Goal: Information Seeking & Learning: Learn about a topic

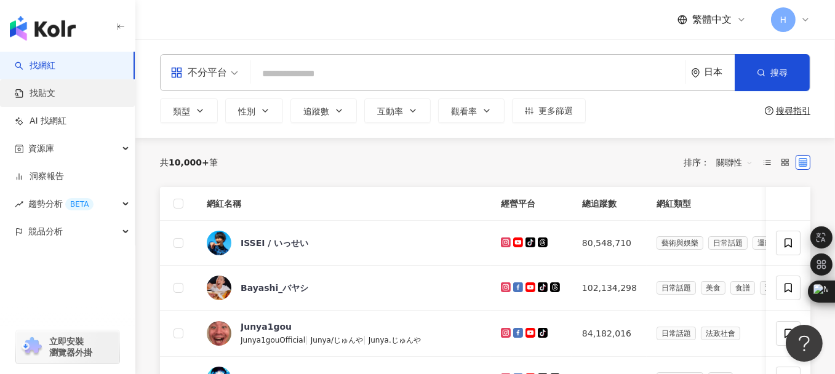
click at [50, 89] on link "找貼文" at bounding box center [35, 93] width 41 height 12
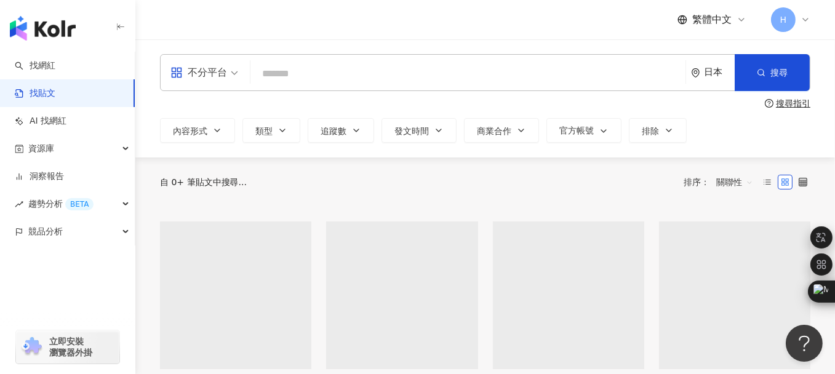
click at [234, 74] on span "不分平台" at bounding box center [204, 73] width 68 height 20
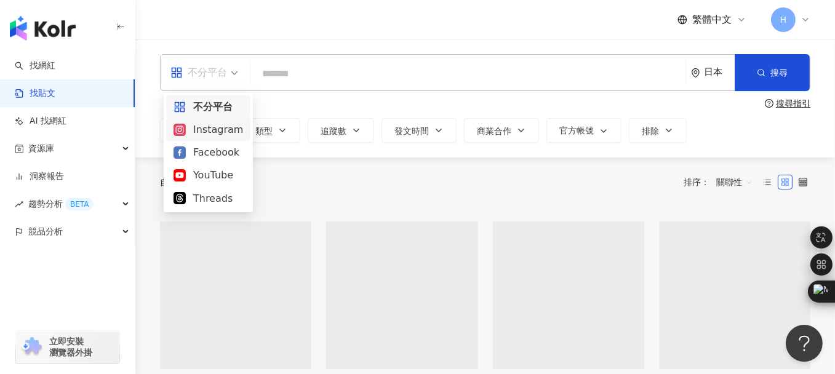
click at [221, 126] on div "Instagram" at bounding box center [209, 129] width 70 height 15
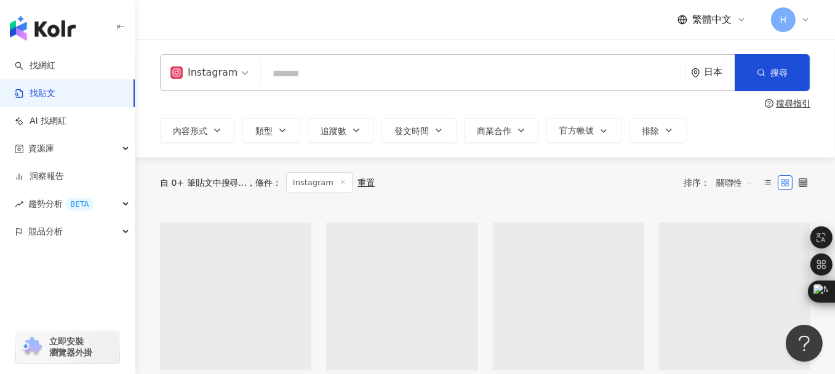
click at [711, 73] on div "日本" at bounding box center [719, 72] width 31 height 10
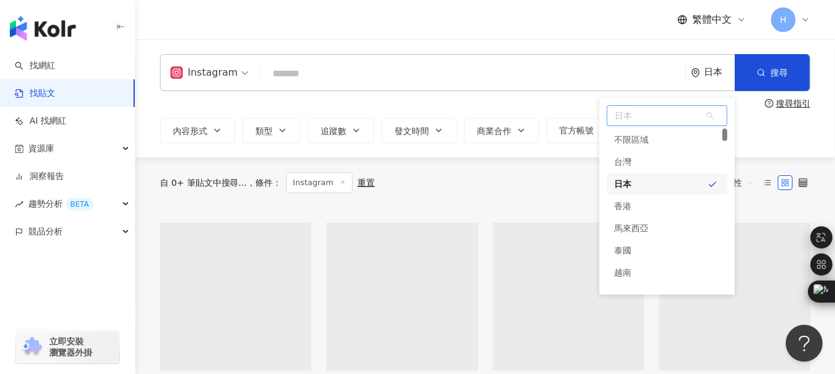
click at [644, 158] on div "台灣" at bounding box center [667, 162] width 121 height 22
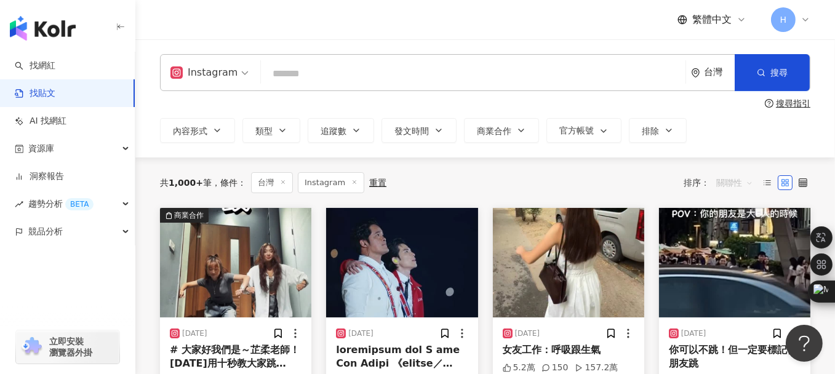
click at [738, 187] on span "關聯性" at bounding box center [734, 183] width 37 height 20
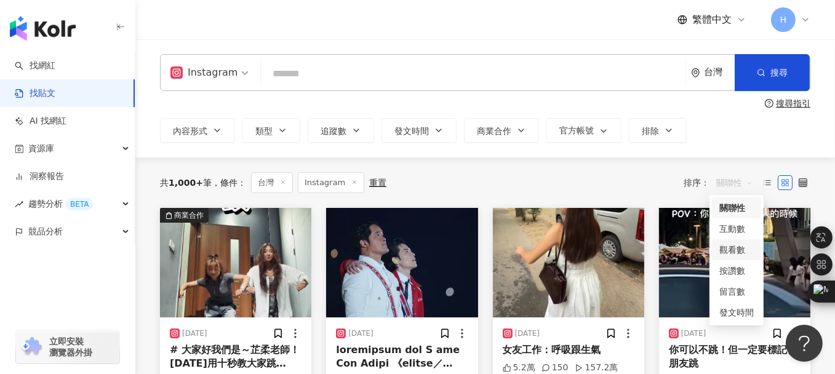
click at [736, 251] on div "觀看數" at bounding box center [736, 250] width 34 height 14
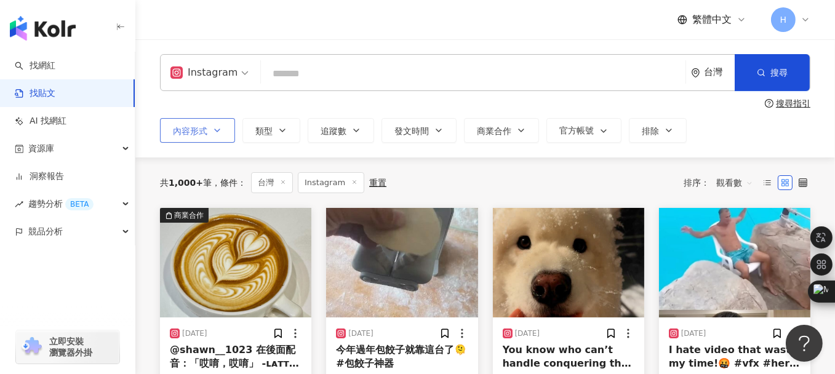
click at [196, 126] on span "內容形式" at bounding box center [190, 131] width 34 height 10
click at [425, 156] on div "Instagram 台灣 搜尋 搜尋指引 內容形式 類型 追蹤數 發文時間 商業合作 官方帳號 排除 不限 貼文 全部影音 Reels 非 Reels 影音" at bounding box center [485, 98] width 700 height 118
click at [343, 73] on input "search" at bounding box center [473, 73] width 415 height 26
type input "**"
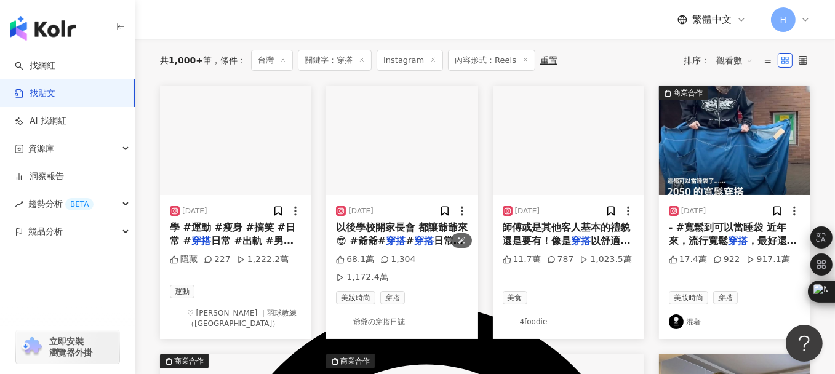
scroll to position [185, 0]
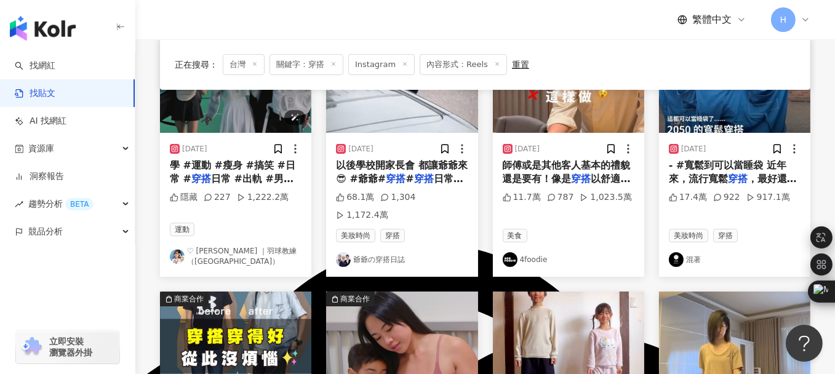
click at [227, 105] on img "button" at bounding box center [235, 78] width 151 height 110
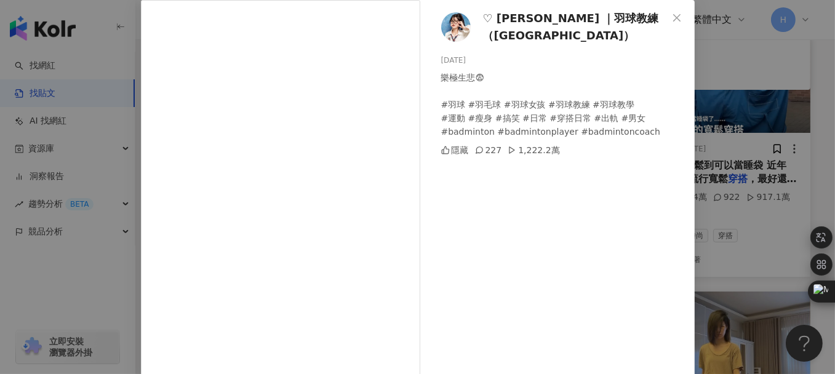
scroll to position [0, 0]
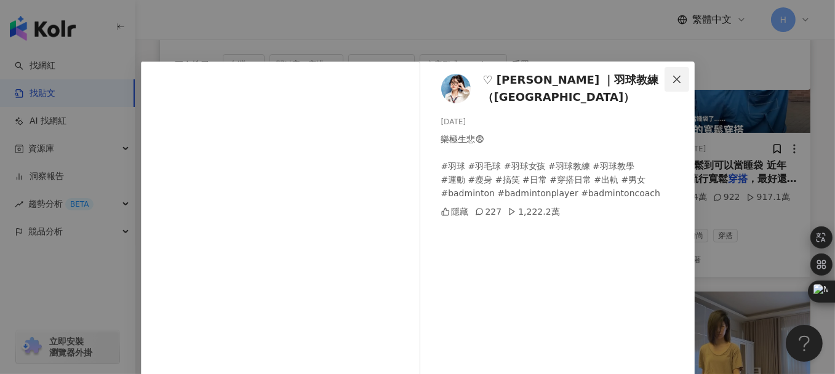
click at [675, 78] on icon "close" at bounding box center [677, 79] width 10 height 10
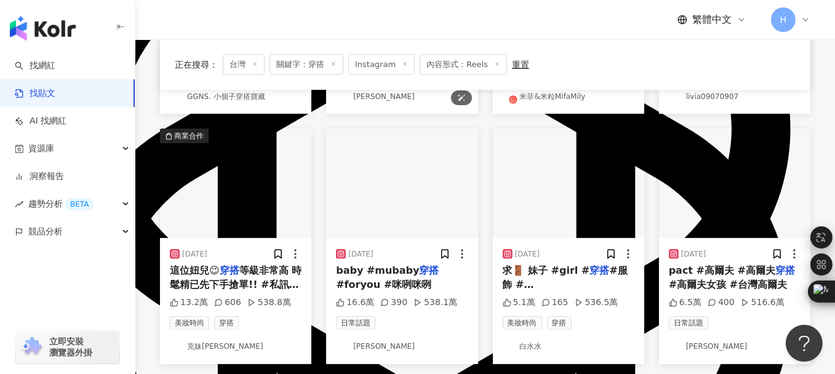
scroll to position [738, 0]
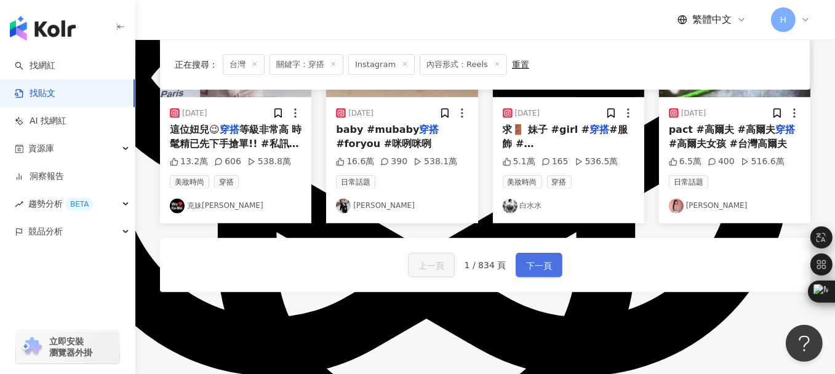
click at [549, 258] on span "下一頁" at bounding box center [539, 265] width 26 height 15
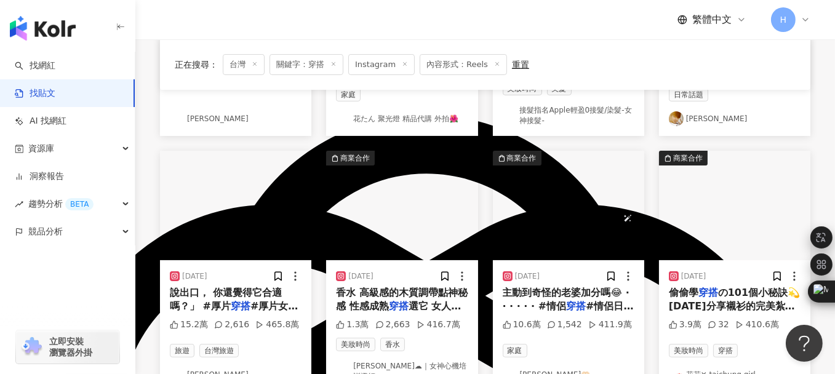
scroll to position [375, 0]
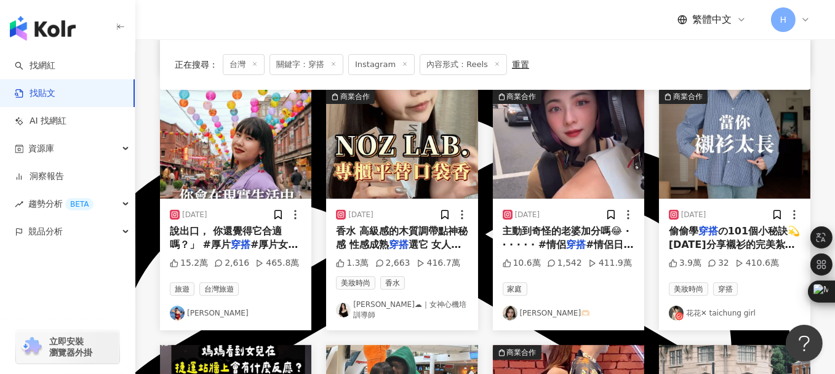
click at [527, 307] on link "迦婷🫶🏻" at bounding box center [569, 313] width 132 height 15
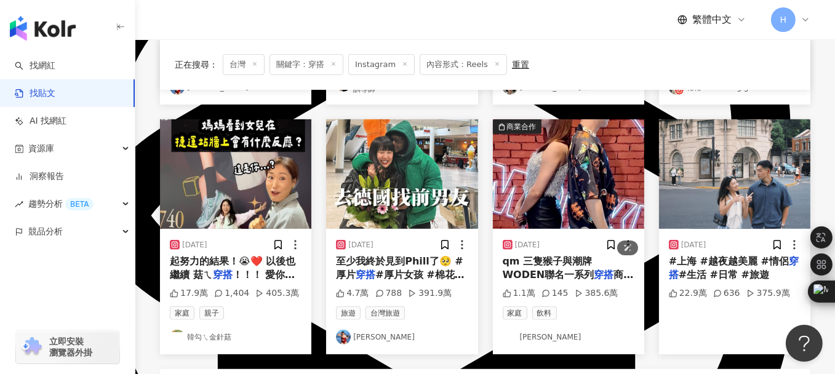
scroll to position [621, 0]
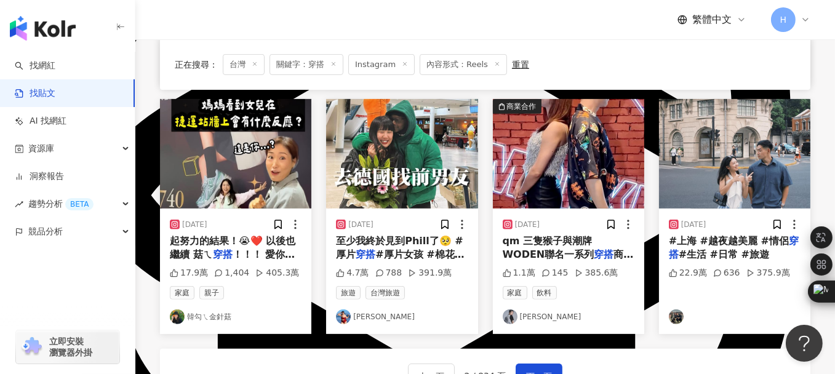
click at [361, 310] on link "Lulu Tsai" at bounding box center [402, 317] width 132 height 15
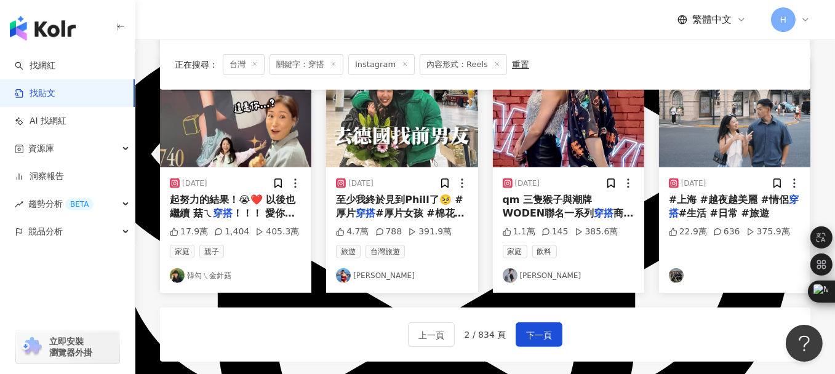
scroll to position [682, 0]
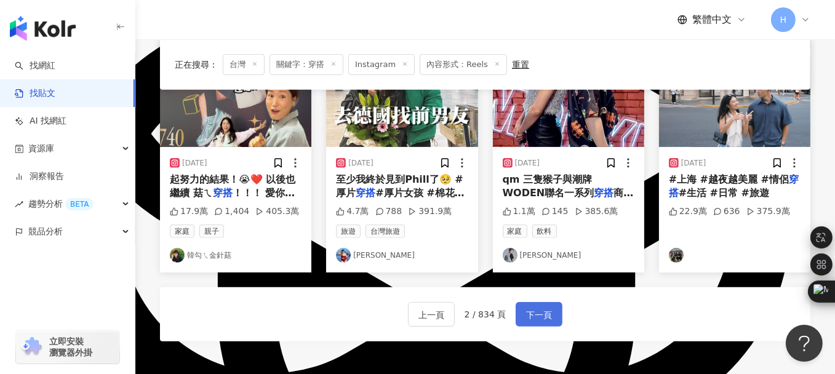
click at [540, 310] on span "下一頁" at bounding box center [539, 315] width 26 height 15
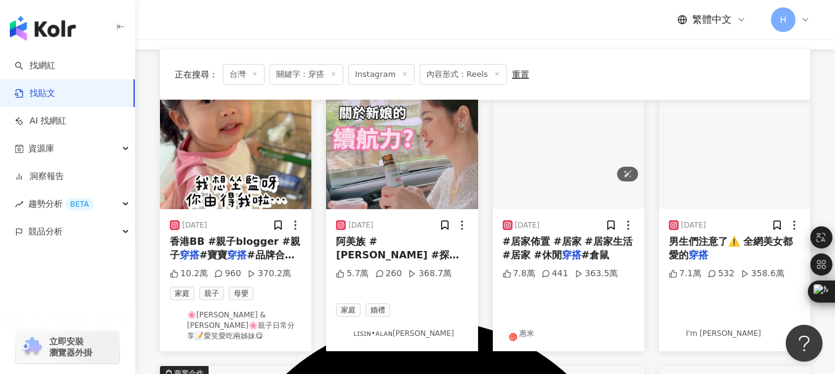
scroll to position [129, 0]
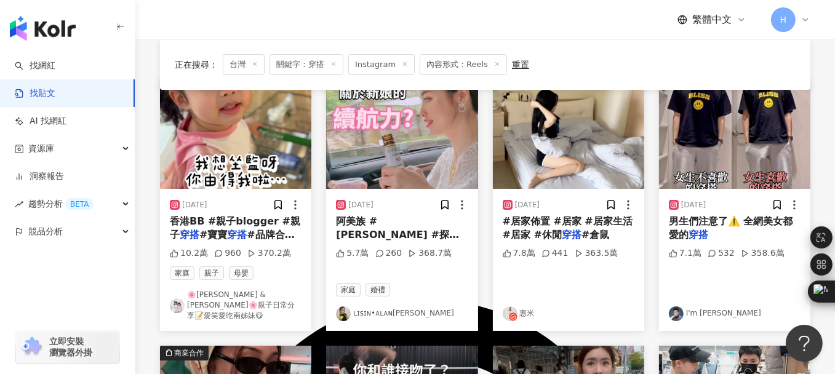
click at [524, 306] on link "惠米" at bounding box center [569, 313] width 132 height 15
click at [570, 221] on span "#居家佈置 #居家 #居家生活 #居家 #休閒" at bounding box center [568, 227] width 130 height 25
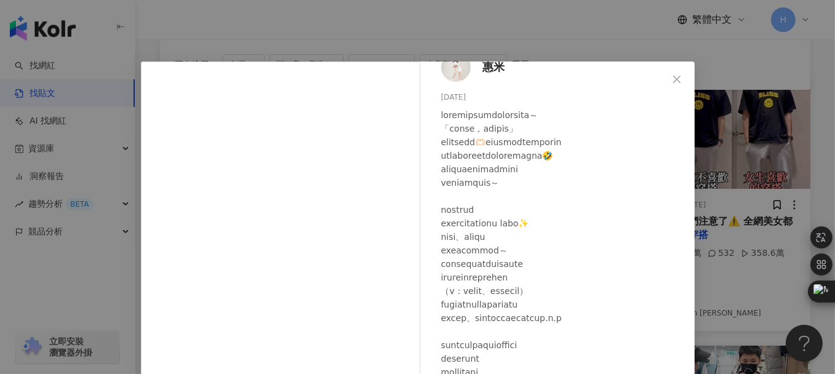
scroll to position [35, 0]
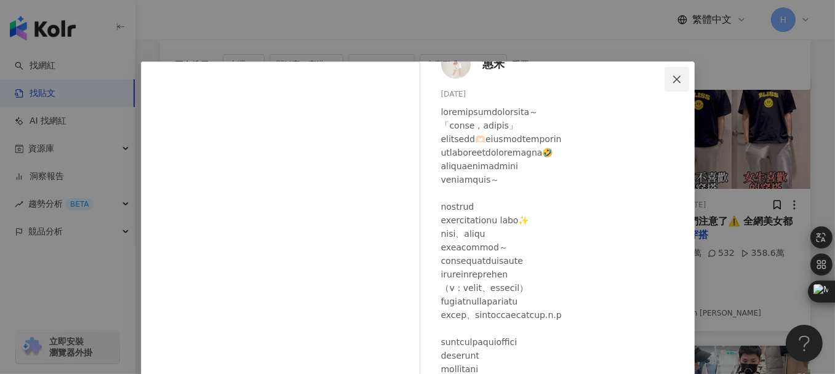
click at [673, 79] on icon "close" at bounding box center [676, 78] width 7 height 7
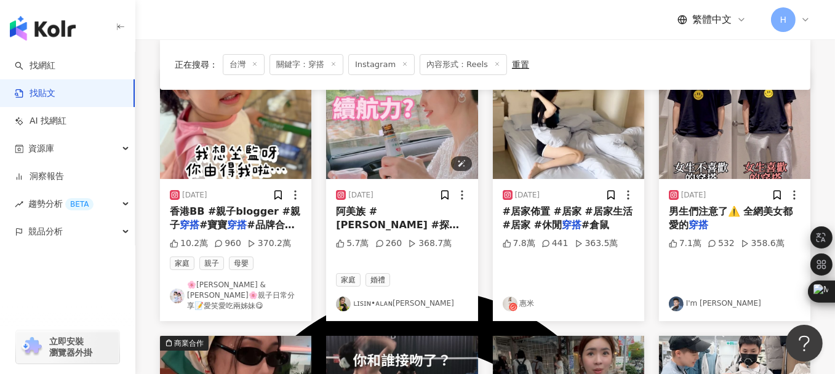
scroll to position [67, 0]
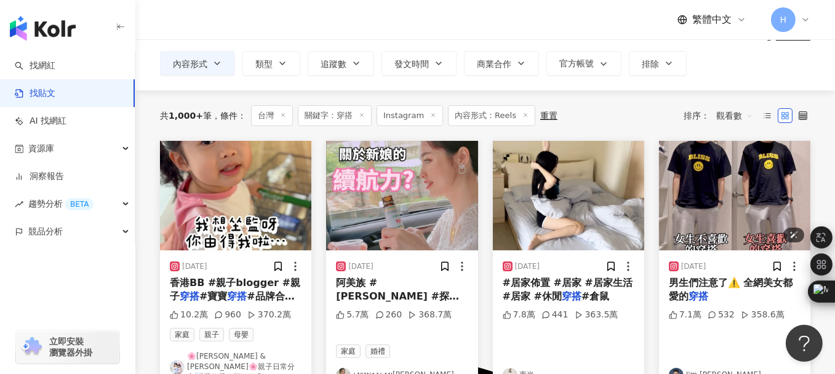
click at [705, 211] on img "button" at bounding box center [734, 196] width 151 height 110
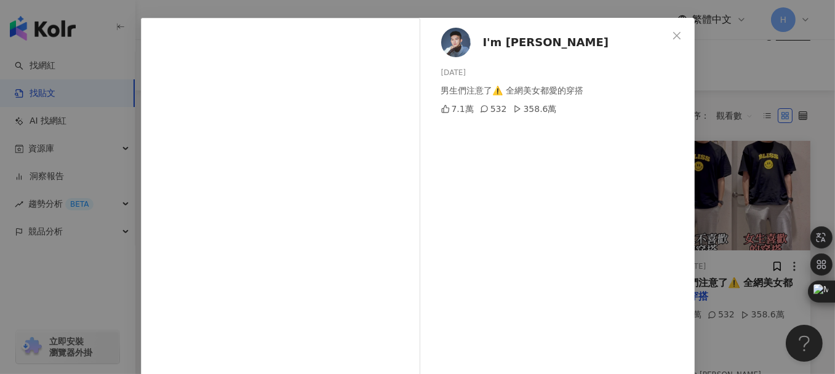
scroll to position [62, 0]
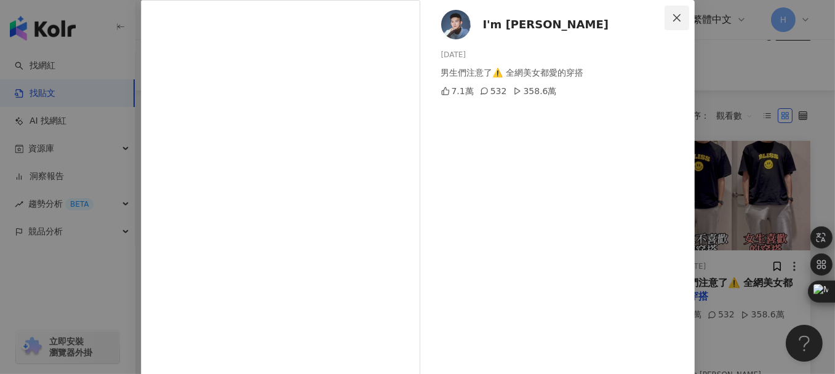
click at [672, 21] on icon "close" at bounding box center [677, 18] width 10 height 10
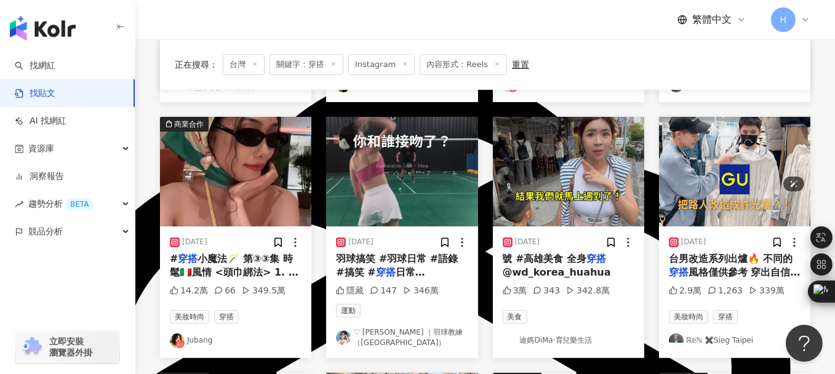
scroll to position [375, 0]
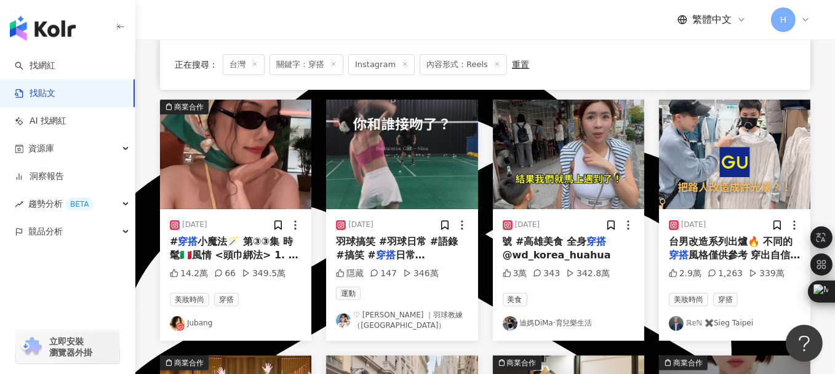
click at [197, 316] on link "Jubang" at bounding box center [236, 323] width 132 height 15
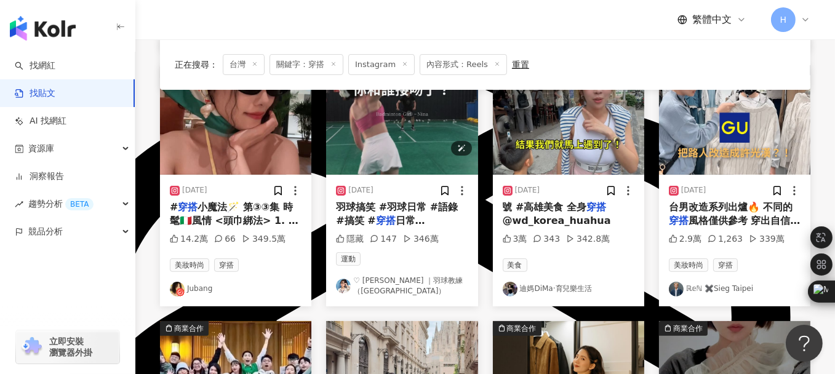
scroll to position [436, 0]
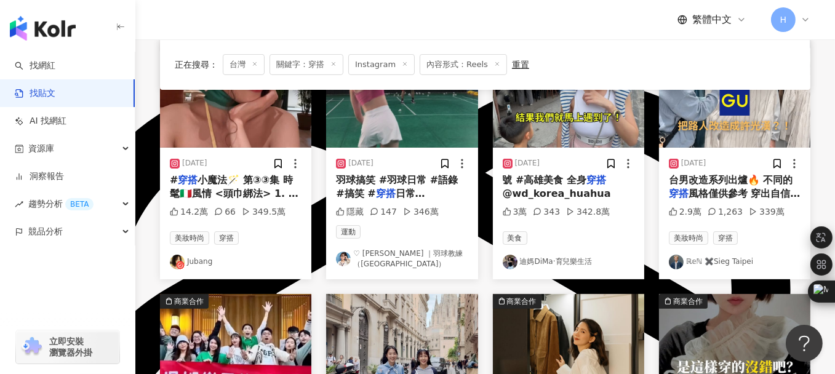
click at [369, 249] on link "♡ Nina ｜羽球教練（Taipei）" at bounding box center [402, 259] width 132 height 21
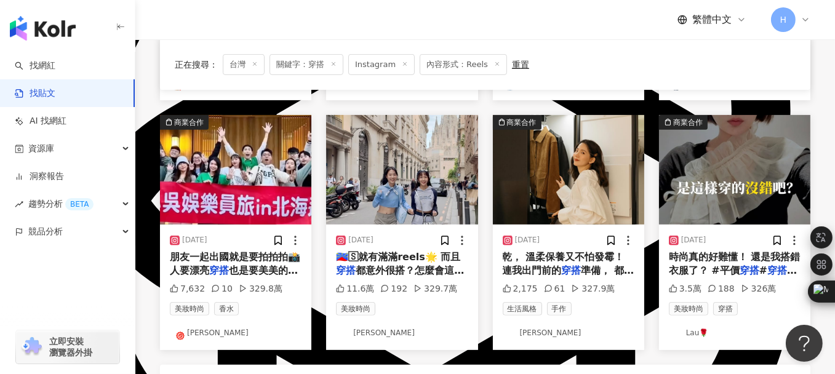
scroll to position [621, 0]
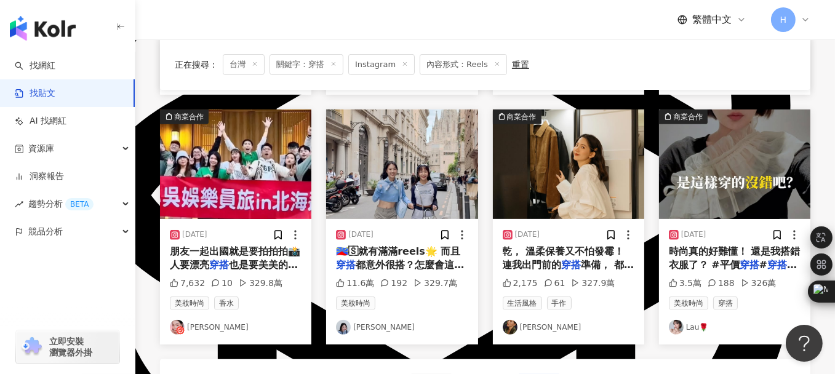
click at [196, 320] on link "游庭瑄" at bounding box center [236, 327] width 132 height 15
click at [690, 320] on link "Lau🌹" at bounding box center [735, 327] width 132 height 15
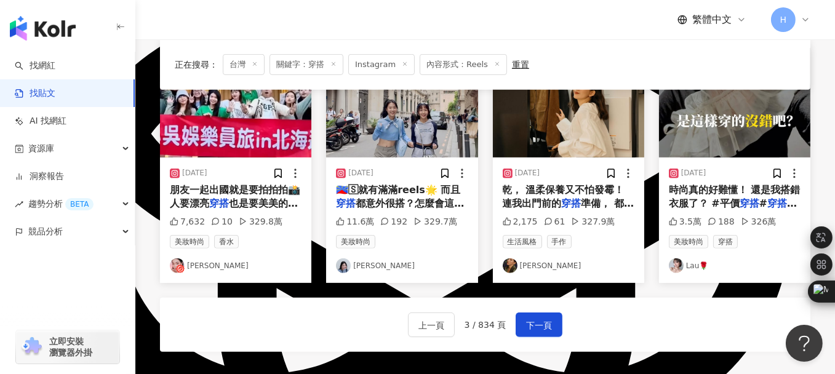
scroll to position [744, 0]
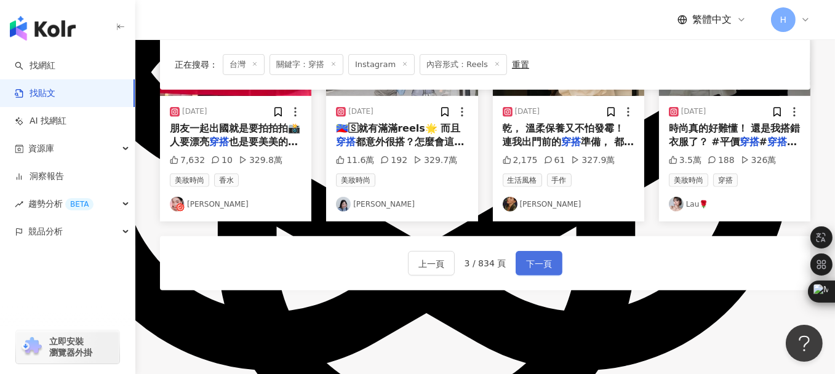
click at [537, 257] on span "下一頁" at bounding box center [539, 264] width 26 height 15
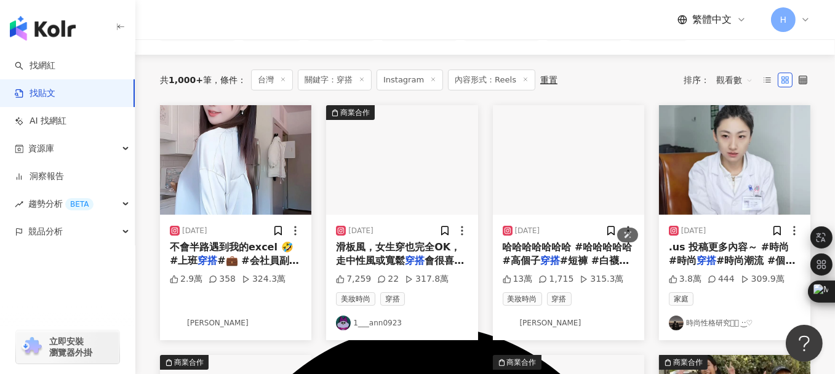
scroll to position [129, 0]
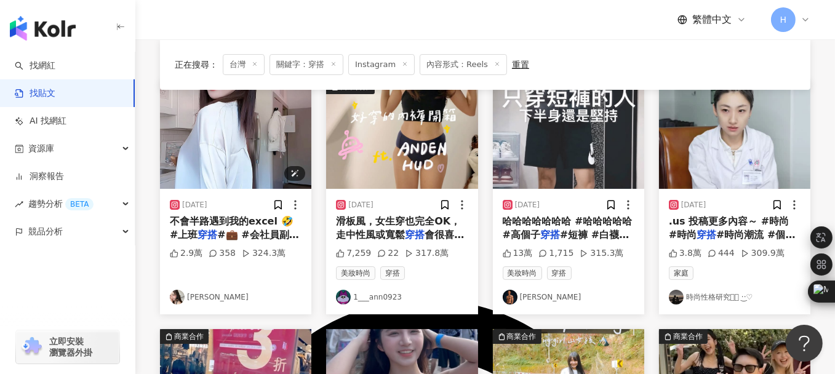
click at [223, 154] on img "button" at bounding box center [235, 134] width 151 height 110
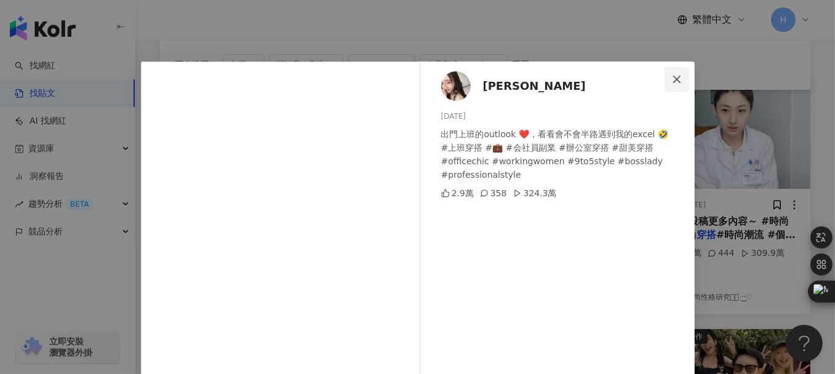
click at [676, 78] on icon "close" at bounding box center [677, 79] width 10 height 10
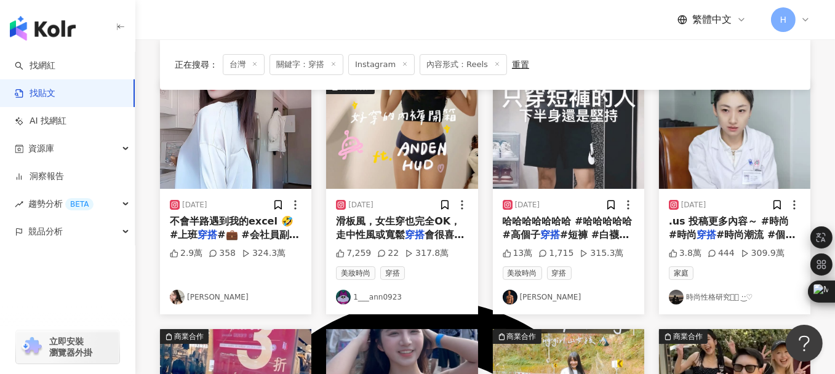
click at [191, 294] on link "芊寧" at bounding box center [236, 297] width 132 height 15
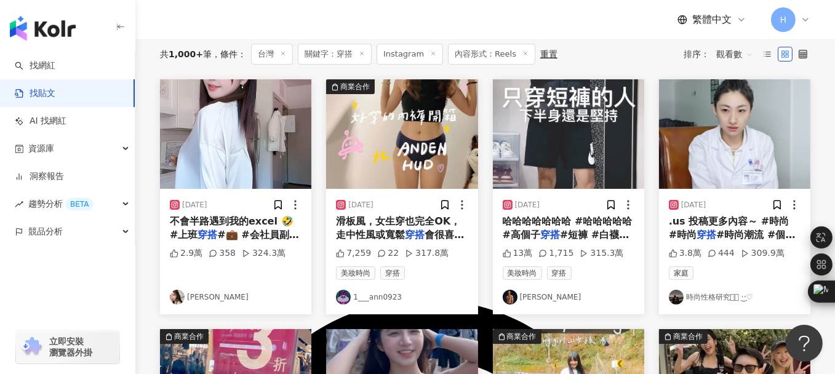
scroll to position [67, 0]
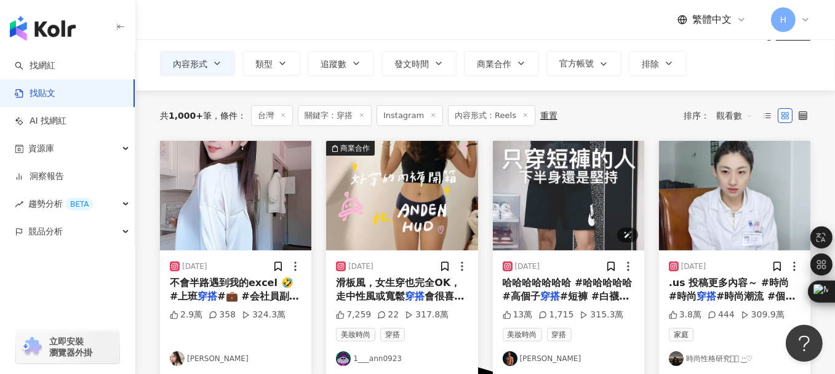
click at [562, 173] on img "button" at bounding box center [568, 196] width 151 height 110
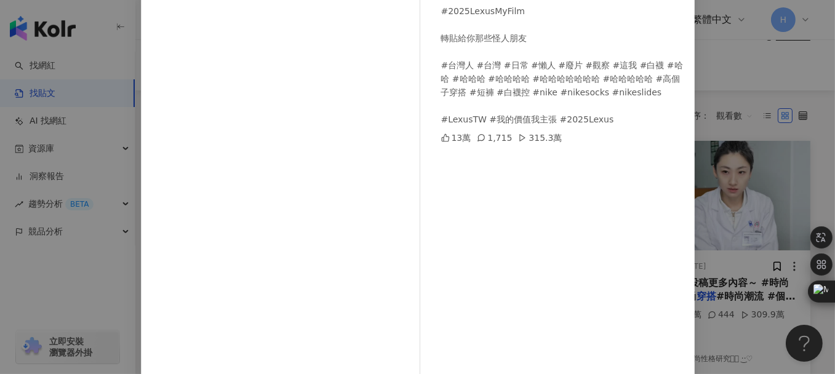
scroll to position [62, 0]
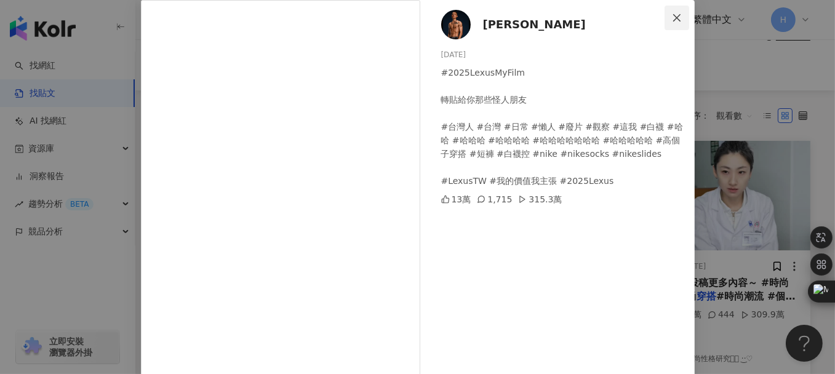
click at [673, 19] on icon "close" at bounding box center [676, 17] width 7 height 7
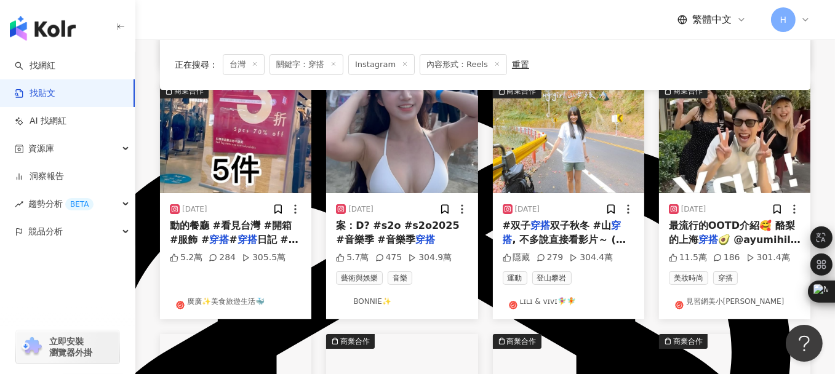
scroll to position [375, 0]
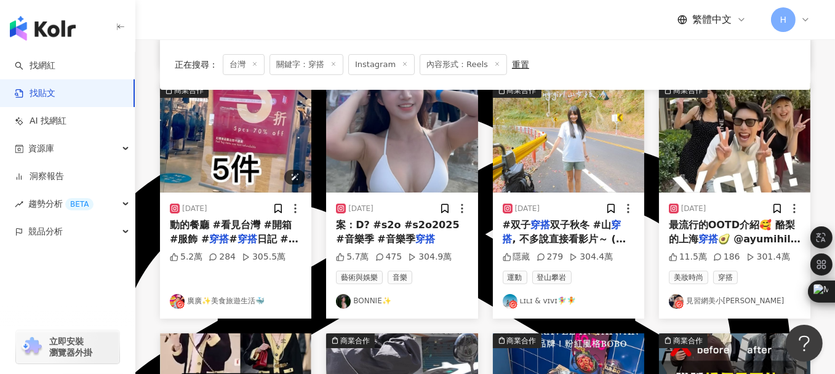
click at [226, 135] on img "button" at bounding box center [235, 138] width 151 height 110
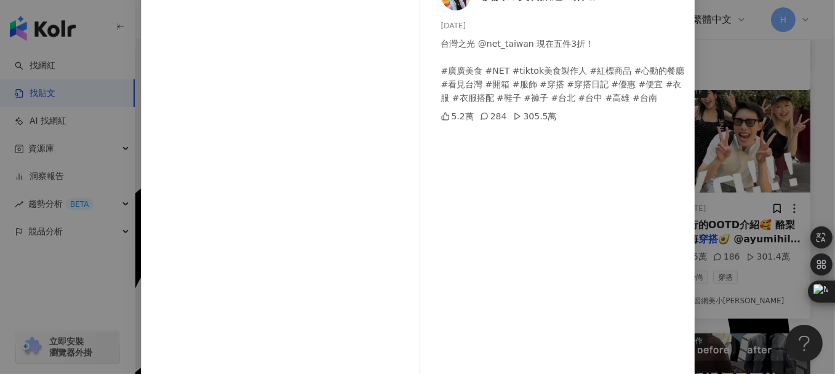
scroll to position [0, 0]
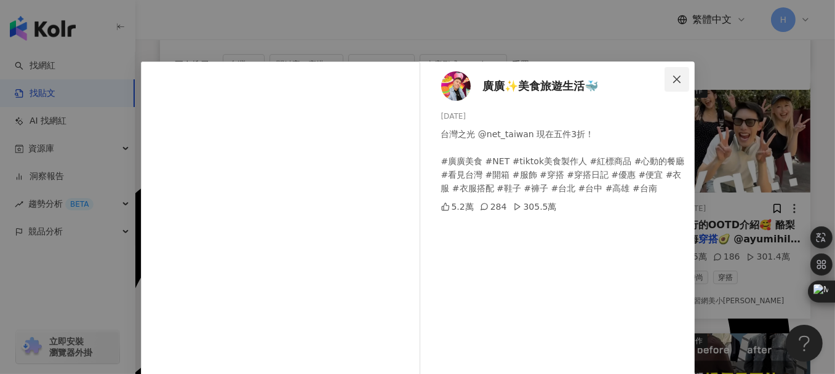
click at [673, 76] on icon "close" at bounding box center [677, 79] width 10 height 10
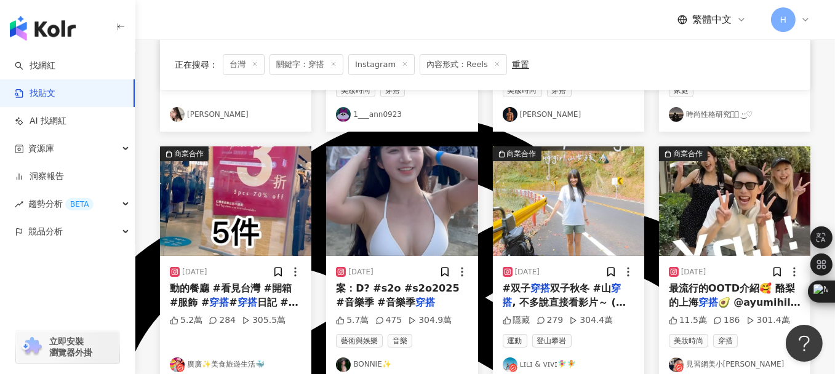
scroll to position [375, 0]
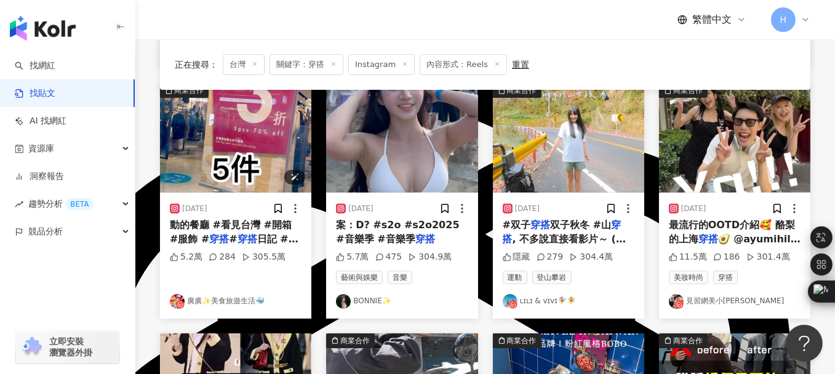
click at [209, 122] on img "button" at bounding box center [235, 138] width 151 height 110
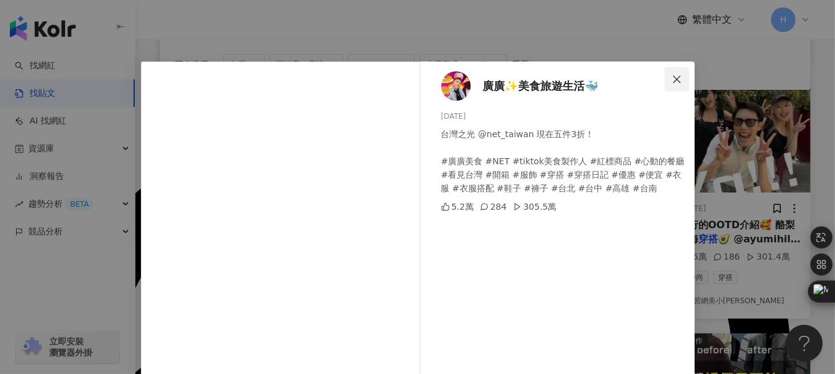
click at [672, 79] on icon "close" at bounding box center [677, 79] width 10 height 10
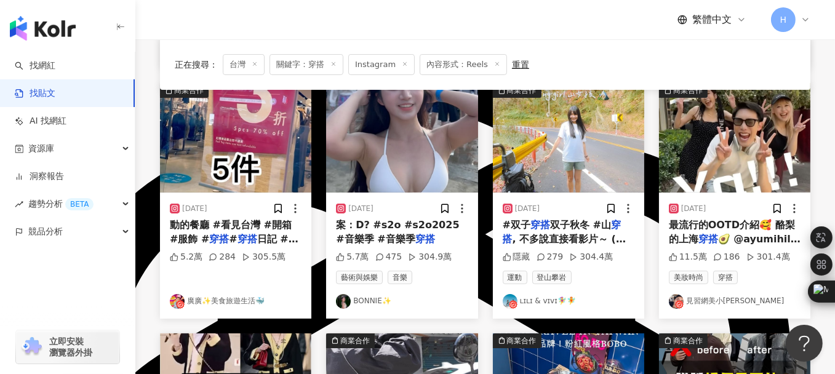
click at [356, 299] on link "BONNIE✨" at bounding box center [402, 301] width 132 height 15
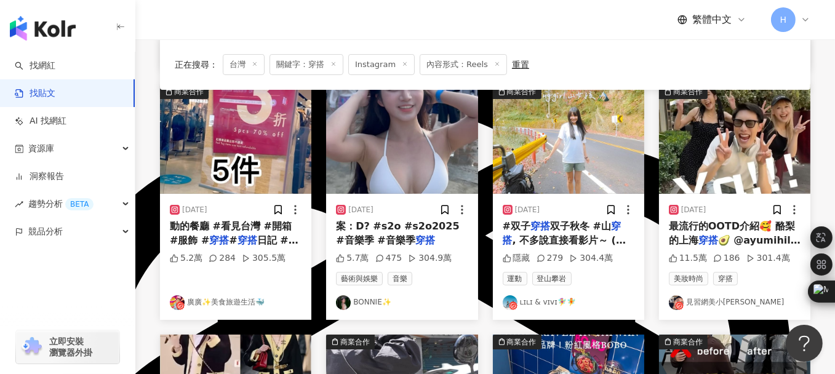
scroll to position [313, 0]
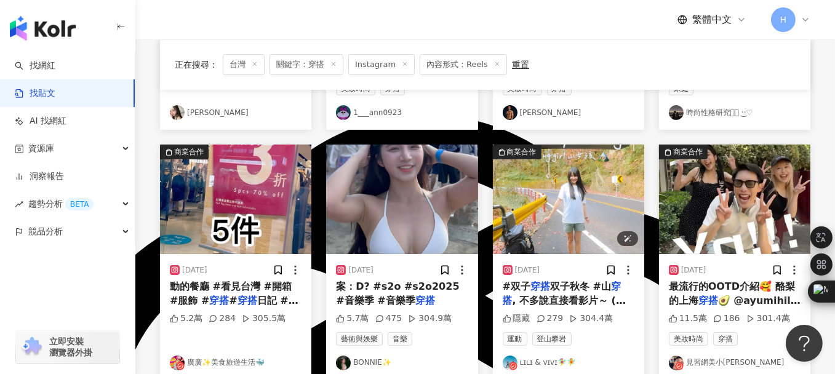
click at [570, 174] on img "button" at bounding box center [568, 200] width 151 height 110
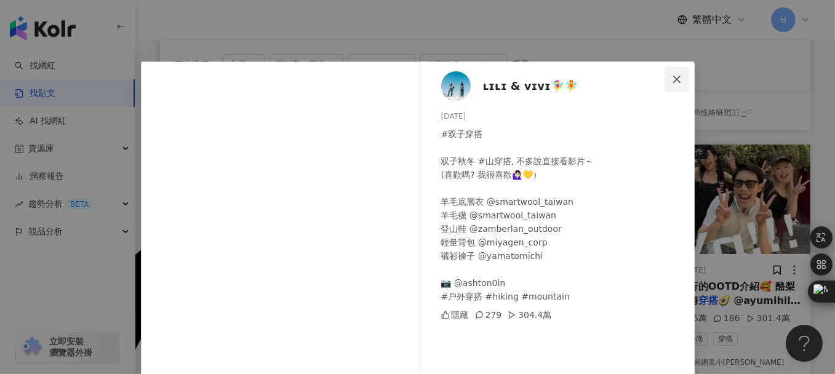
click at [675, 80] on icon "close" at bounding box center [677, 79] width 10 height 10
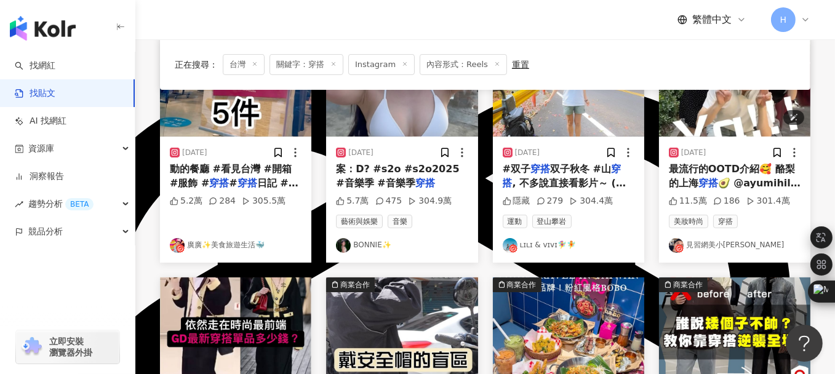
scroll to position [436, 0]
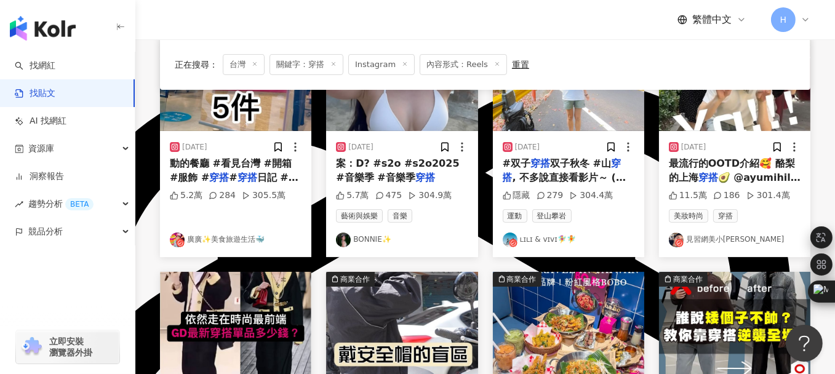
click at [535, 236] on link "ʟɪʟɪ & ᴠɪᴠɪ🧚‍♀️🧚" at bounding box center [569, 240] width 132 height 15
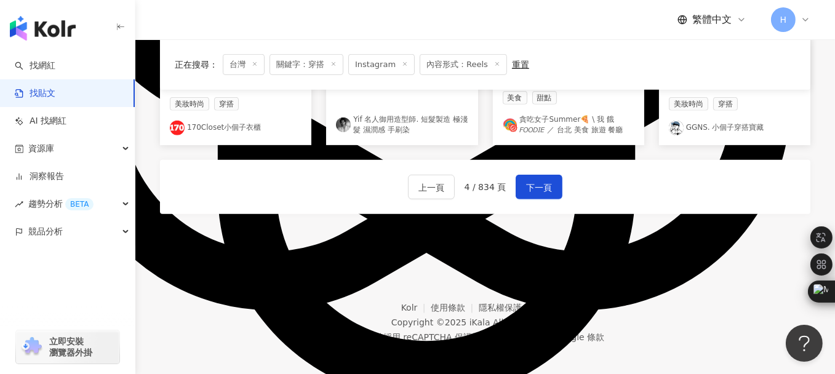
scroll to position [805, 0]
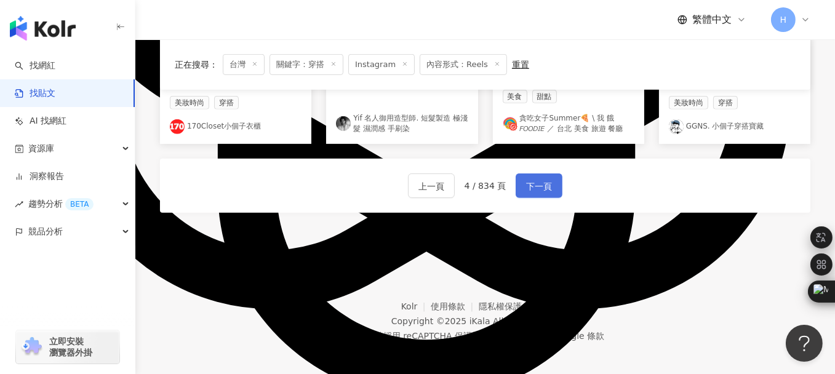
click at [551, 178] on button "下一頁" at bounding box center [539, 186] width 47 height 25
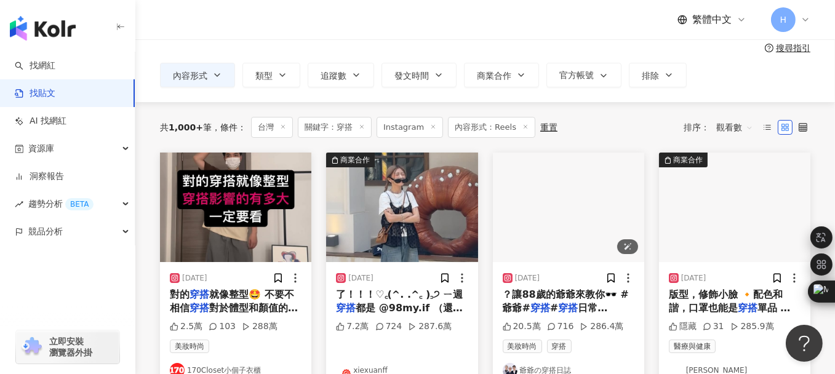
scroll to position [123, 0]
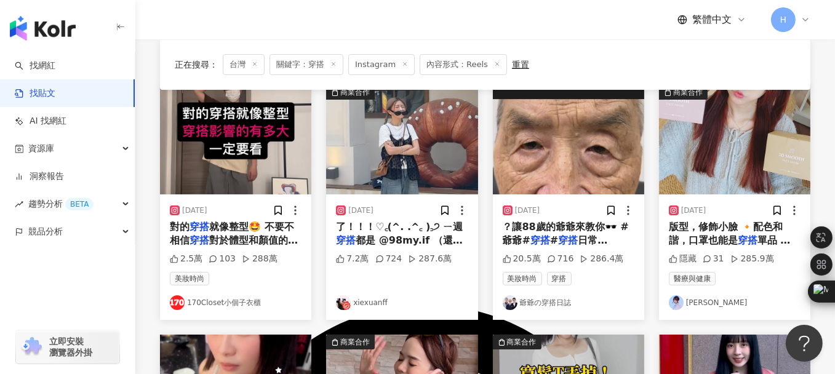
click at [206, 302] on link "170Closet小個子衣櫃" at bounding box center [236, 302] width 132 height 15
click at [368, 301] on link "xiexuanff" at bounding box center [402, 302] width 132 height 15
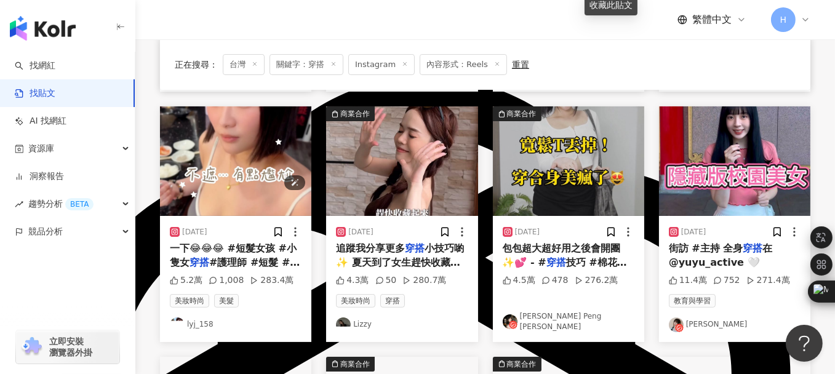
scroll to position [369, 0]
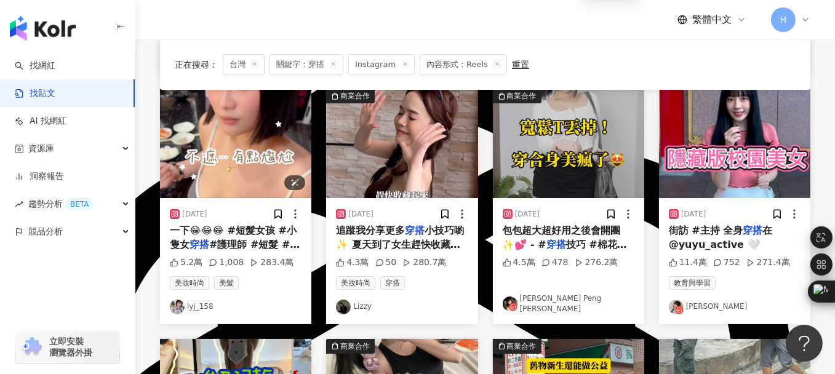
click at [220, 154] on img "button" at bounding box center [235, 144] width 151 height 110
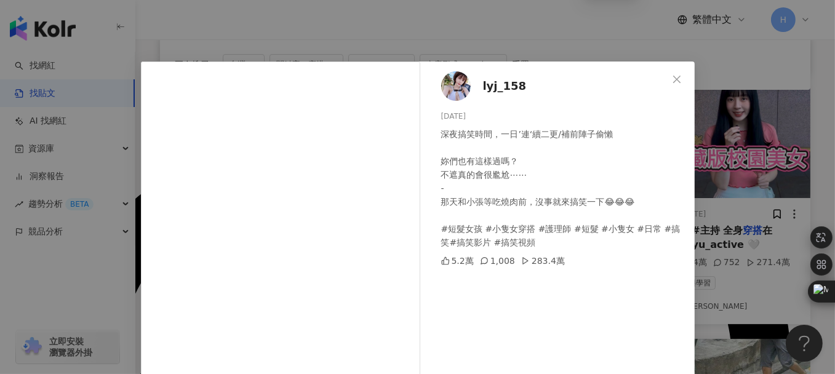
click at [504, 88] on span "lyj_158" at bounding box center [505, 86] width 44 height 17
click at [672, 81] on icon "close" at bounding box center [677, 79] width 10 height 10
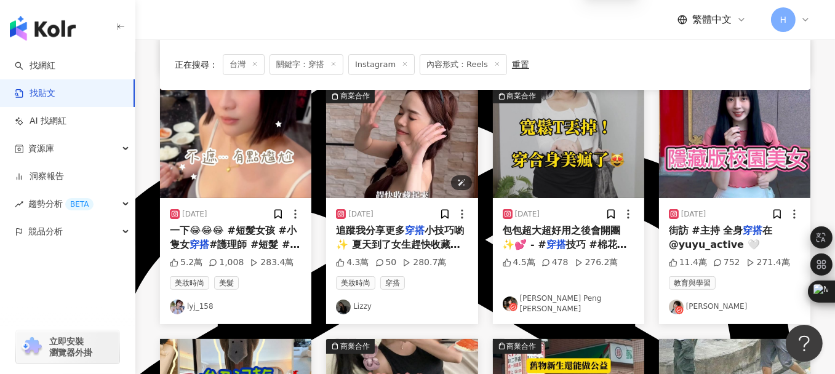
click at [399, 119] on img "button" at bounding box center [401, 144] width 151 height 110
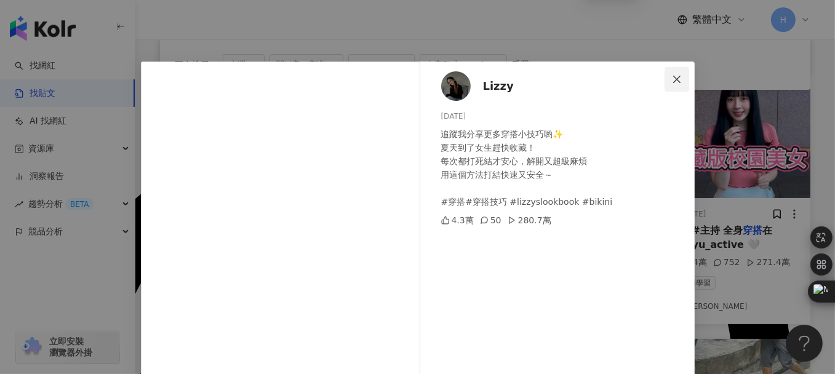
click at [672, 81] on icon "close" at bounding box center [677, 79] width 10 height 10
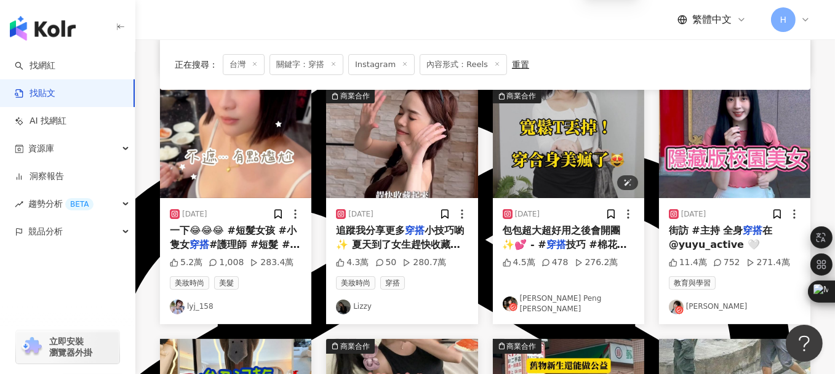
click at [552, 139] on img "button" at bounding box center [568, 144] width 151 height 110
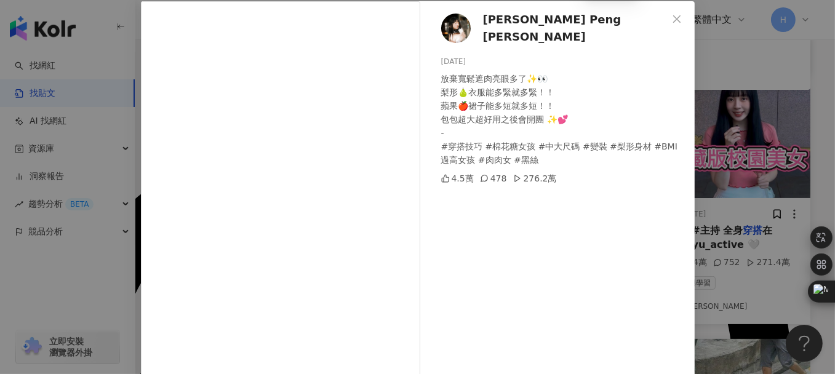
scroll to position [62, 0]
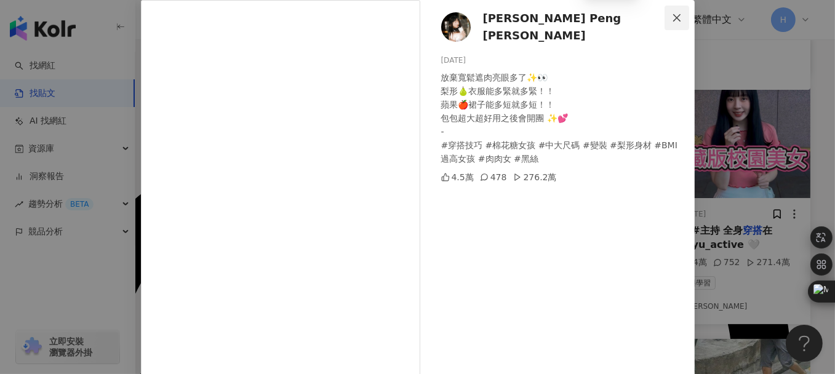
click at [675, 16] on icon "close" at bounding box center [677, 18] width 10 height 10
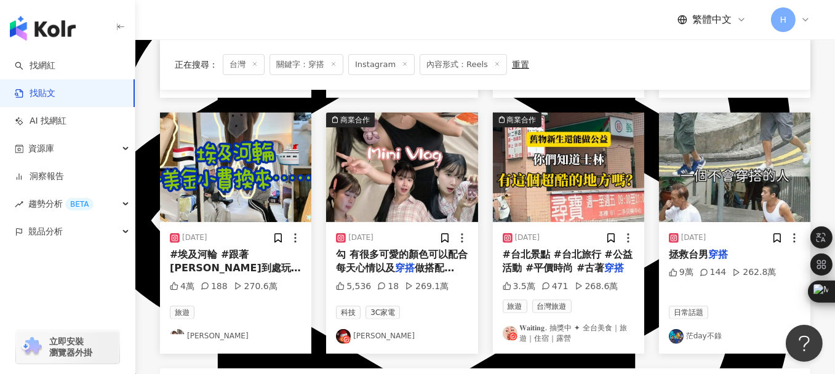
scroll to position [615, 0]
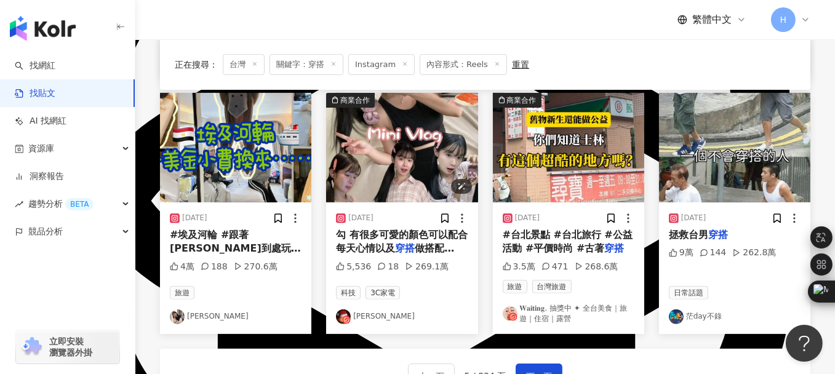
click at [381, 158] on img "button" at bounding box center [401, 148] width 151 height 110
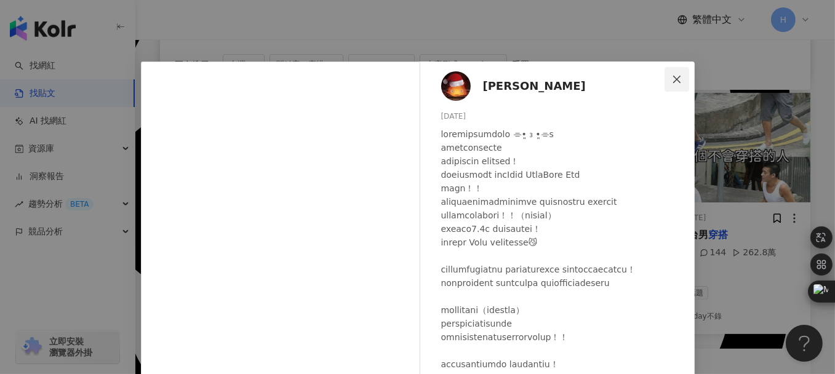
click at [666, 79] on span "Close" at bounding box center [677, 79] width 25 height 10
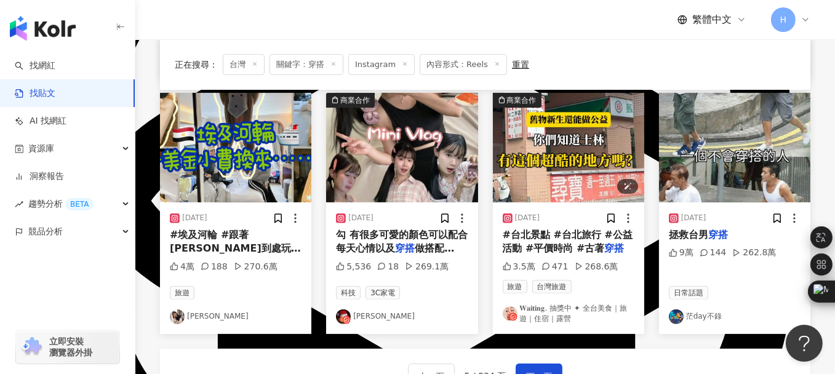
click at [567, 145] on img "button" at bounding box center [568, 148] width 151 height 110
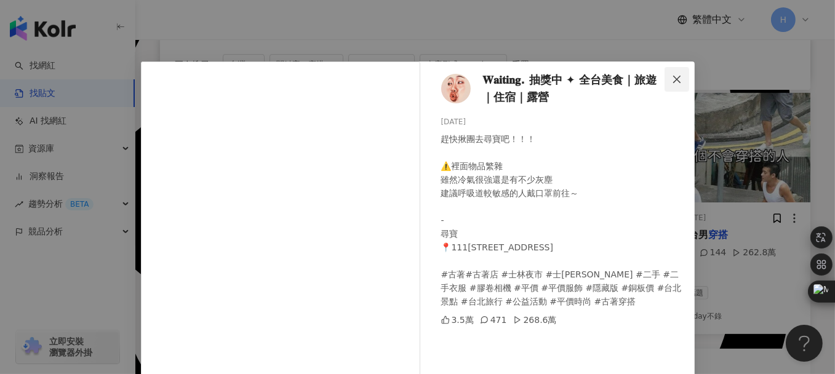
click at [678, 81] on span "Close" at bounding box center [677, 79] width 25 height 10
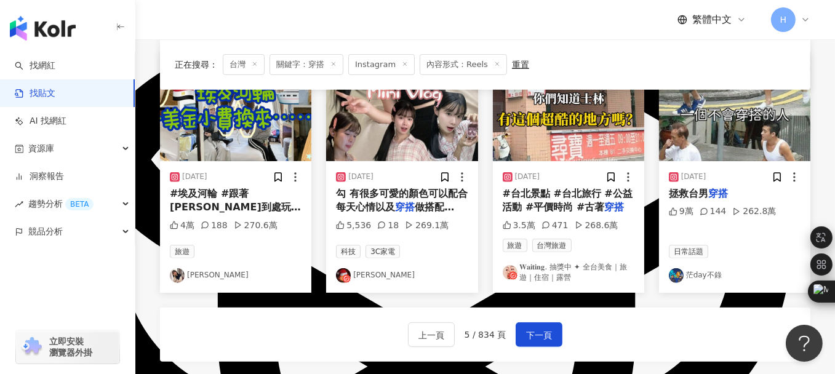
scroll to position [677, 0]
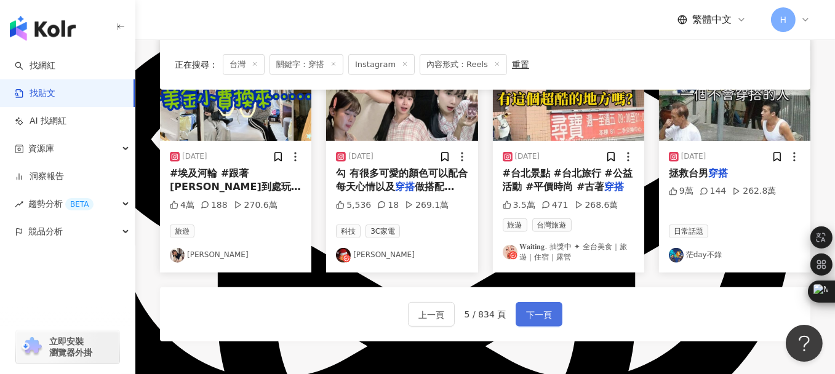
click at [542, 308] on span "下一頁" at bounding box center [539, 315] width 26 height 15
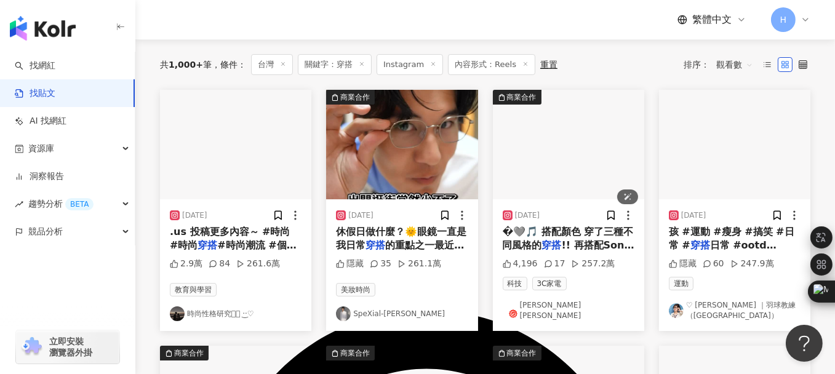
scroll to position [123, 0]
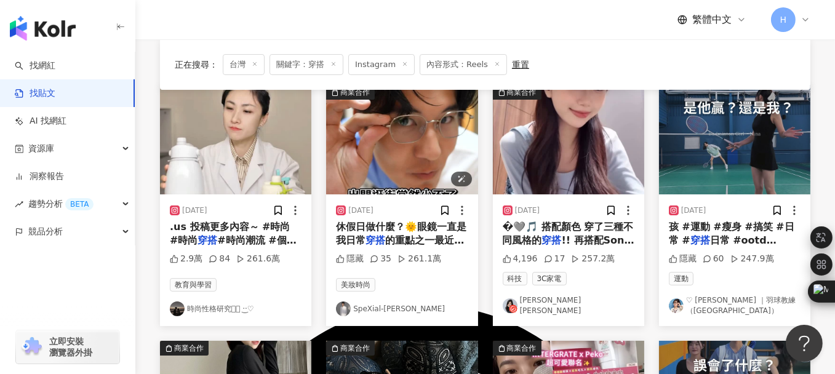
click at [386, 136] on img "button" at bounding box center [401, 140] width 151 height 110
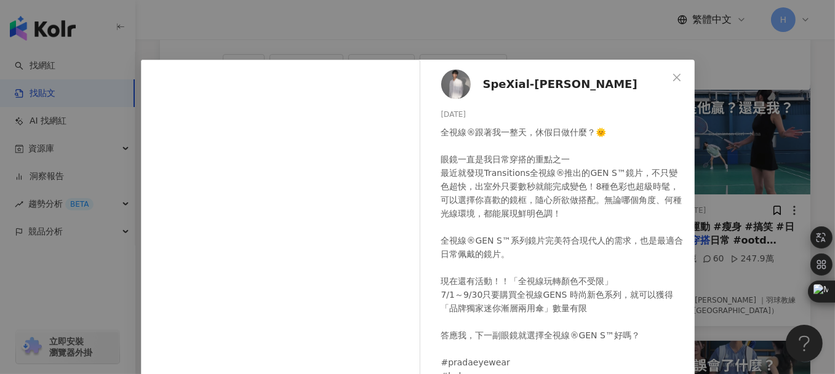
scroll to position [0, 0]
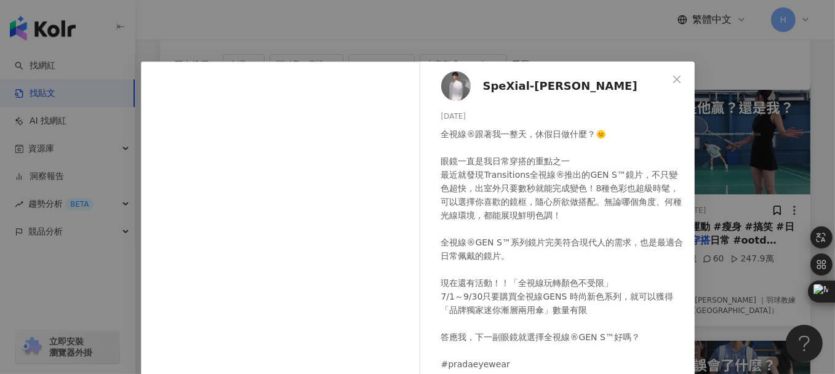
click at [527, 89] on span "SpeXial-風田 Win" at bounding box center [560, 86] width 154 height 17
click at [672, 81] on icon "close" at bounding box center [677, 79] width 10 height 10
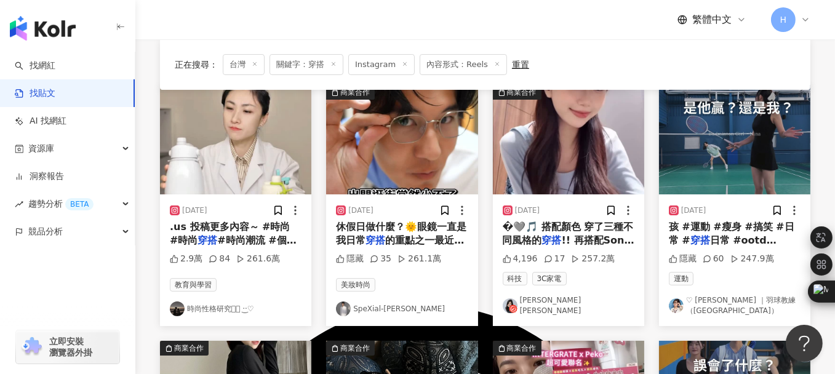
click at [386, 302] on link "SpeXial-風田 Win" at bounding box center [402, 309] width 132 height 15
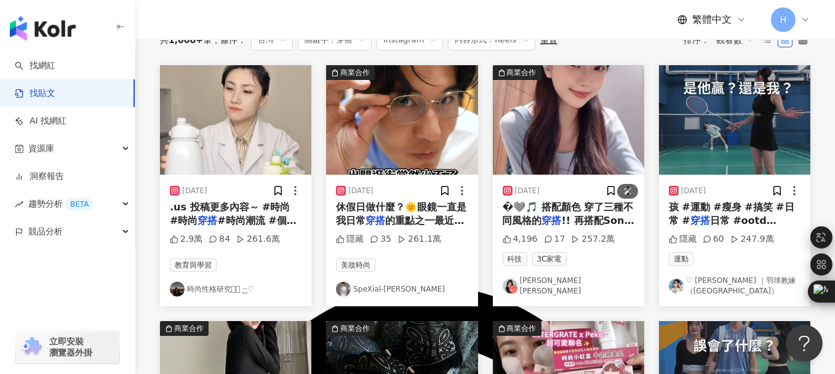
scroll to position [62, 0]
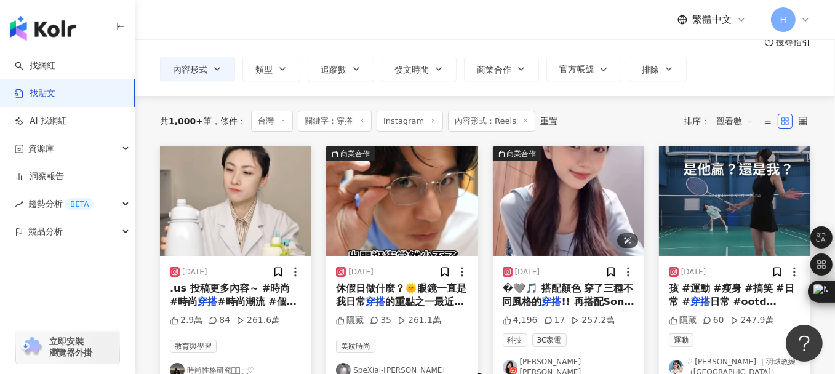
click at [574, 196] on img "button" at bounding box center [568, 201] width 151 height 110
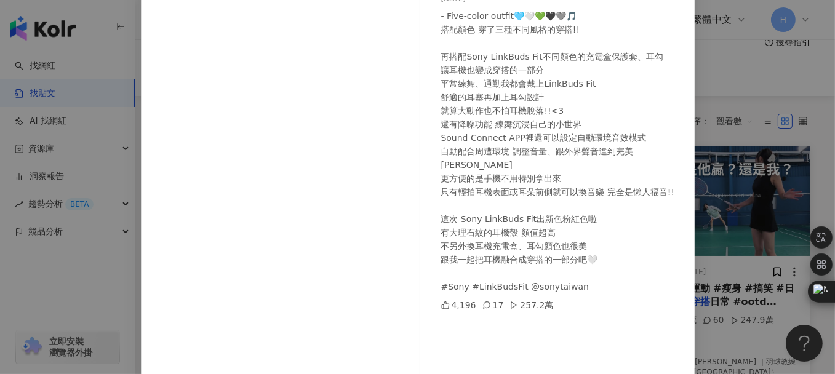
scroll to position [0, 0]
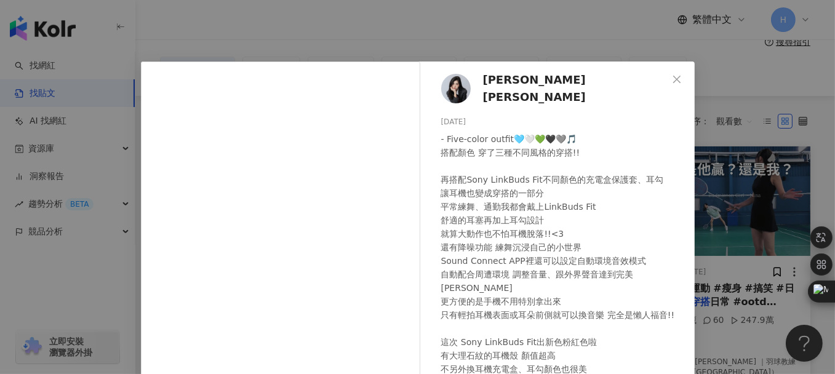
click at [493, 90] on span "[PERSON_NAME]" at bounding box center [575, 88] width 185 height 35
click at [676, 76] on icon "close" at bounding box center [677, 79] width 10 height 10
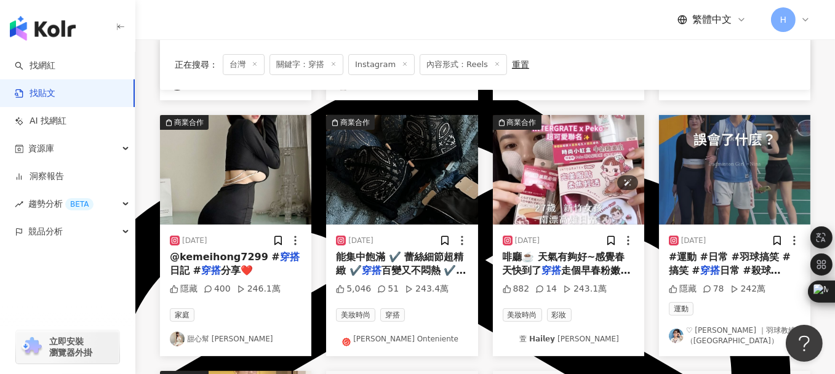
scroll to position [369, 0]
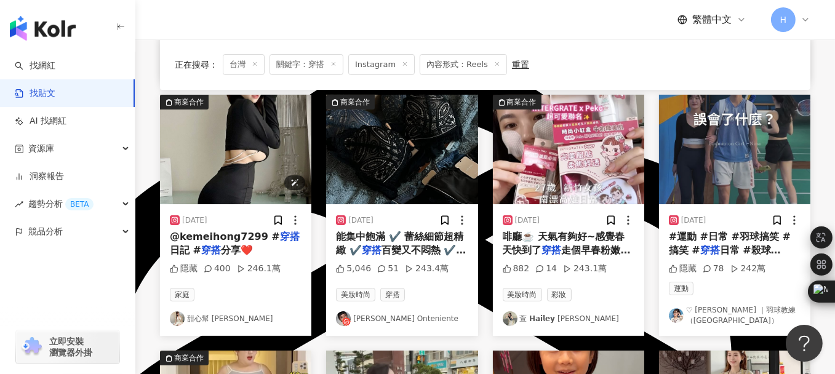
click at [206, 126] on img "button" at bounding box center [235, 150] width 151 height 110
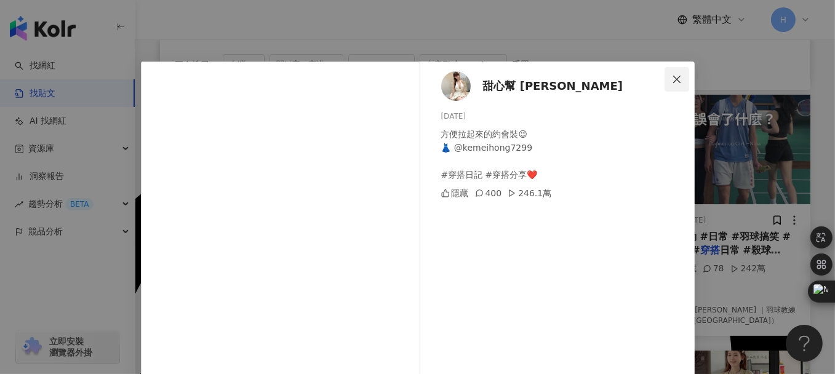
click at [672, 76] on icon "close" at bounding box center [677, 79] width 10 height 10
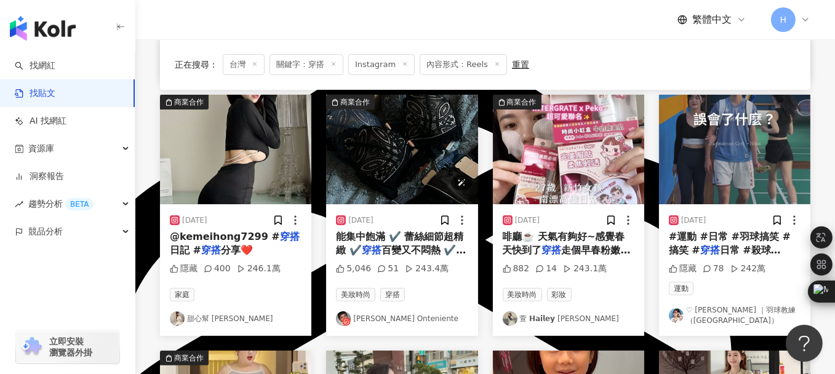
click at [409, 150] on img "button" at bounding box center [401, 150] width 151 height 110
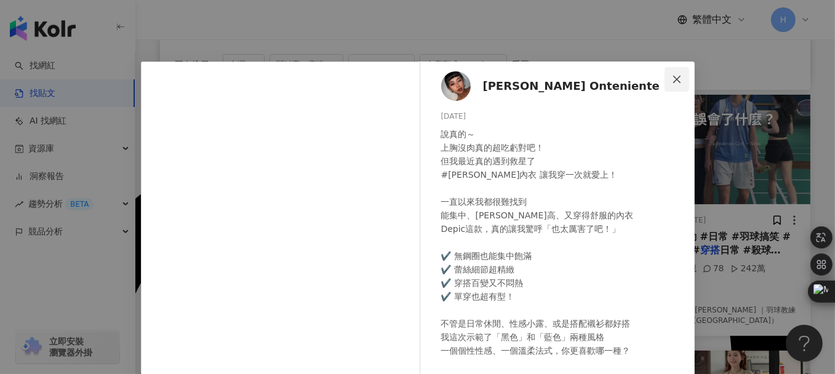
click at [665, 81] on span "Close" at bounding box center [677, 79] width 25 height 10
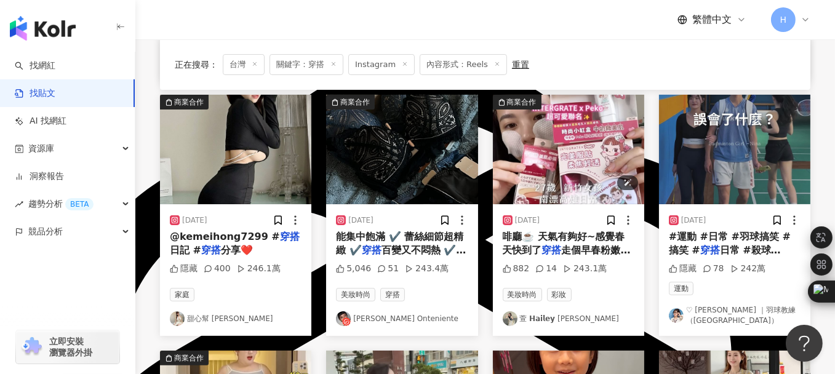
click at [573, 163] on img "button" at bounding box center [568, 150] width 151 height 110
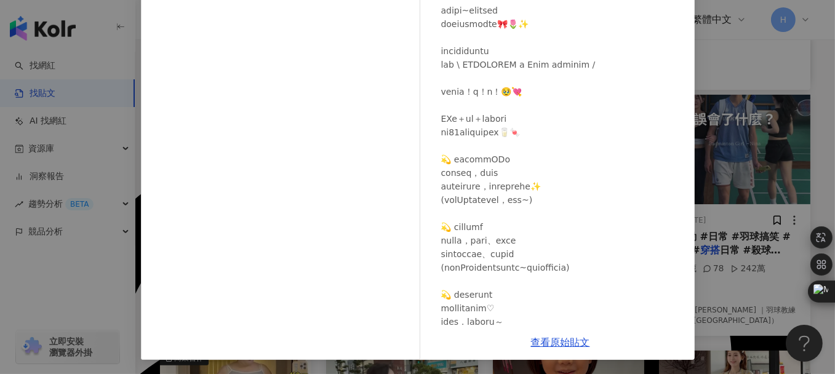
scroll to position [0, 0]
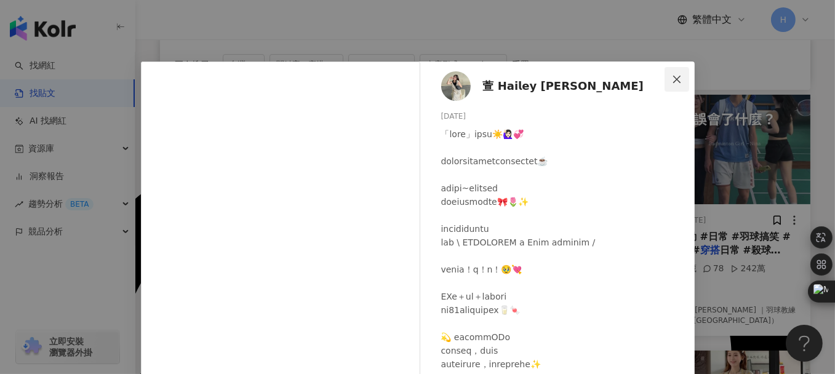
click at [672, 79] on icon "close" at bounding box center [677, 79] width 10 height 10
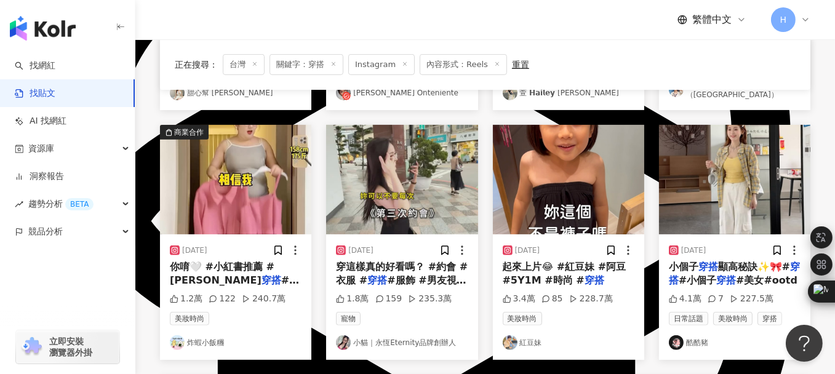
scroll to position [615, 0]
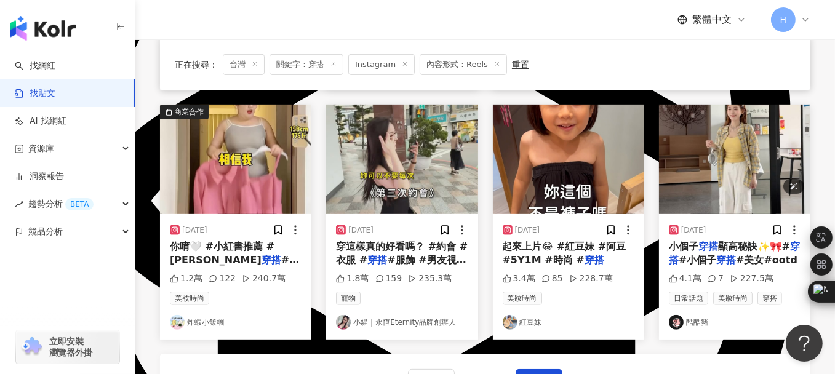
click at [741, 142] on img "button" at bounding box center [734, 160] width 151 height 110
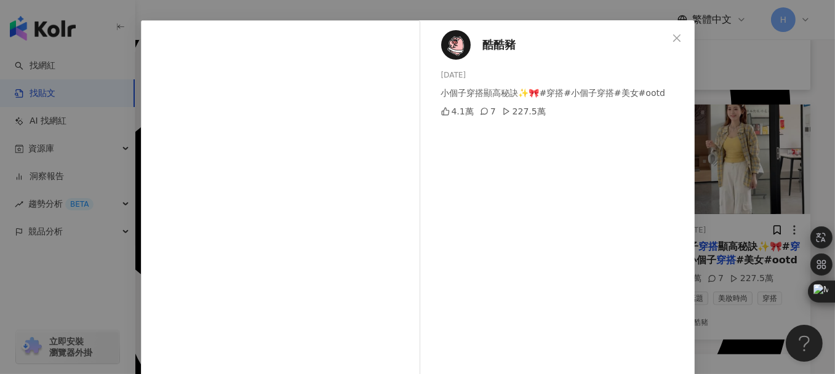
scroll to position [62, 0]
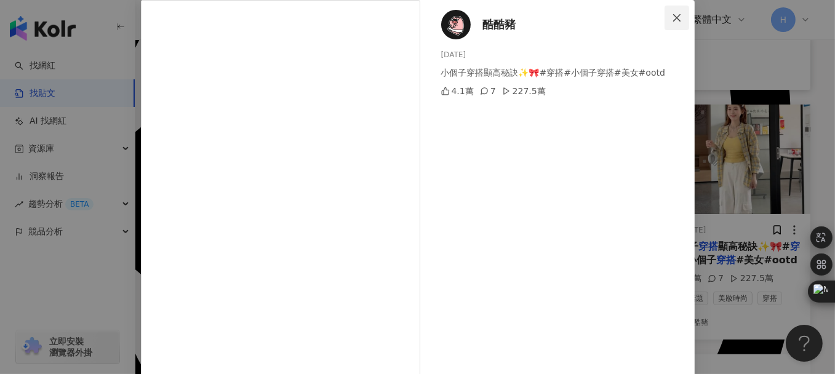
click at [672, 22] on icon "close" at bounding box center [677, 18] width 10 height 10
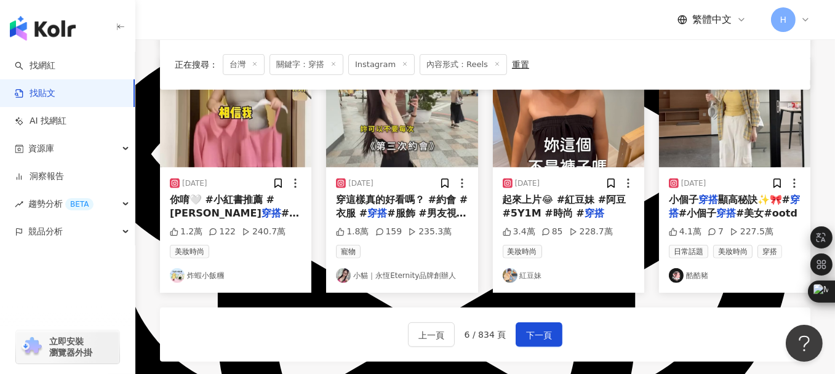
scroll to position [738, 0]
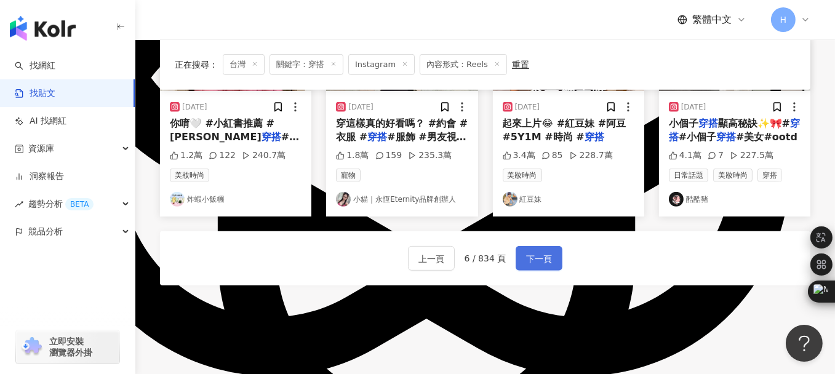
click at [530, 254] on button "下一頁" at bounding box center [539, 258] width 47 height 25
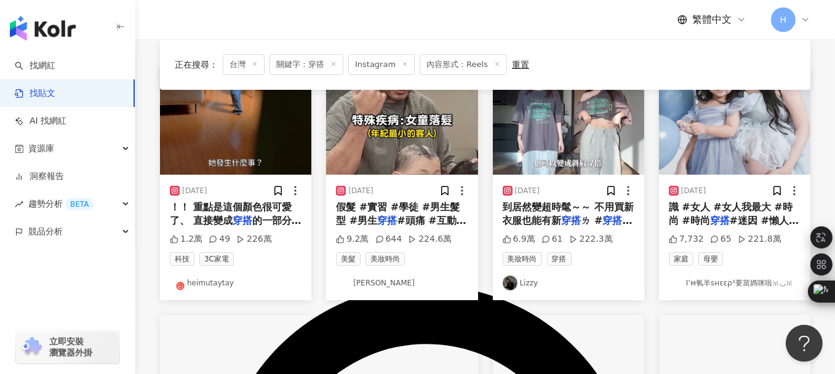
scroll to position [123, 0]
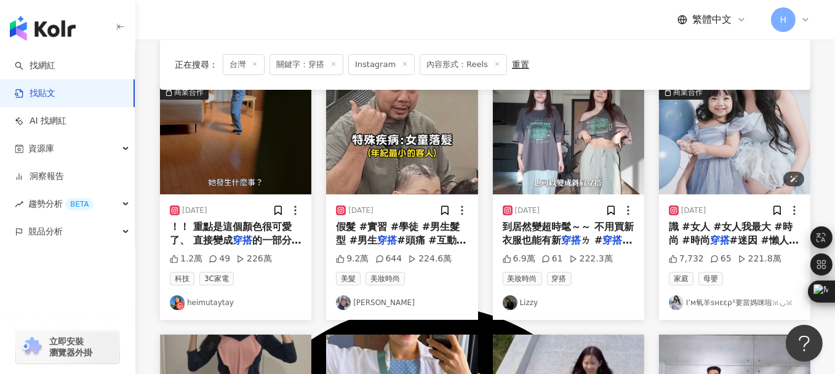
click at [729, 145] on img "button" at bounding box center [734, 140] width 151 height 110
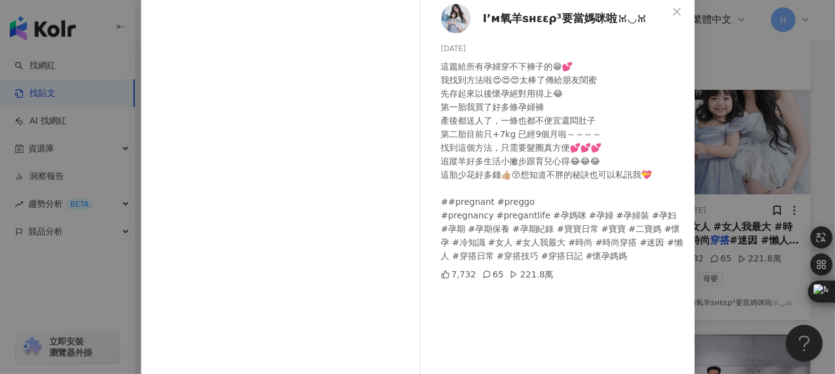
scroll to position [0, 0]
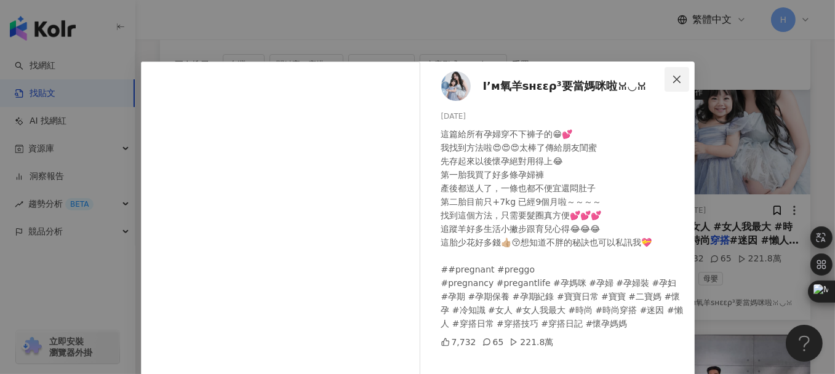
click at [673, 75] on icon "close" at bounding box center [677, 79] width 10 height 10
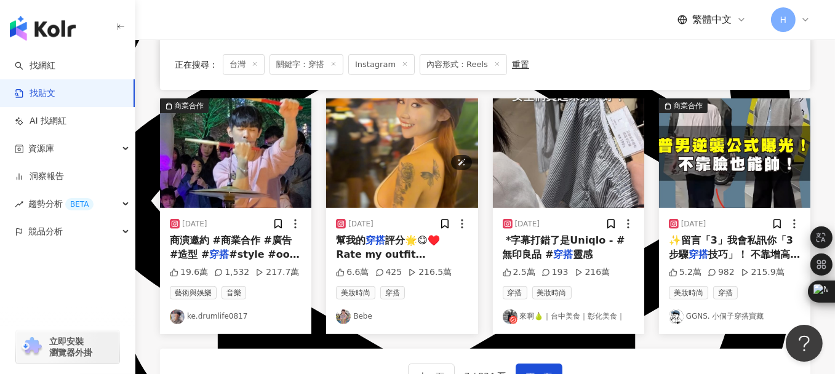
scroll to position [677, 0]
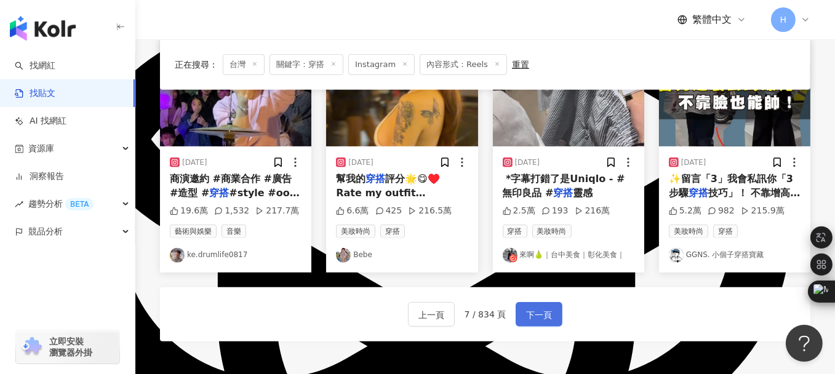
click at [532, 308] on span "下一頁" at bounding box center [539, 315] width 26 height 15
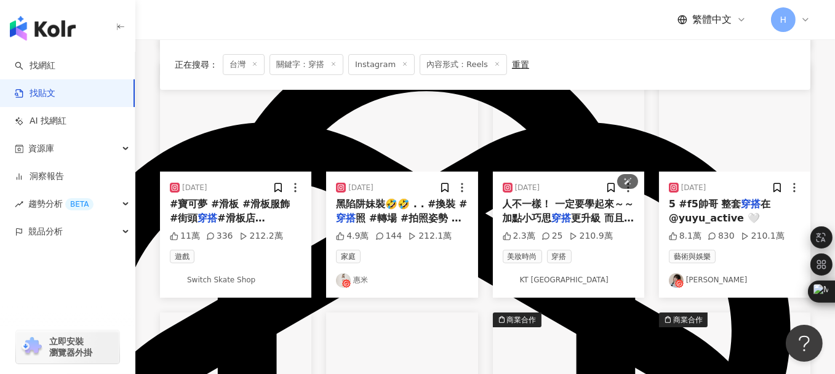
scroll to position [369, 0]
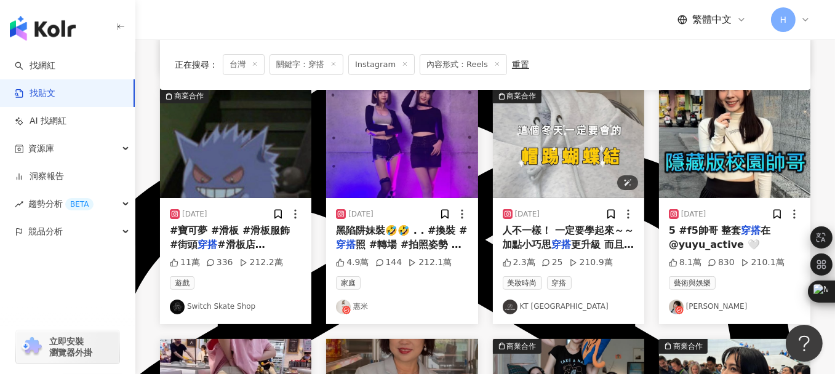
click at [583, 152] on img "button" at bounding box center [568, 144] width 151 height 110
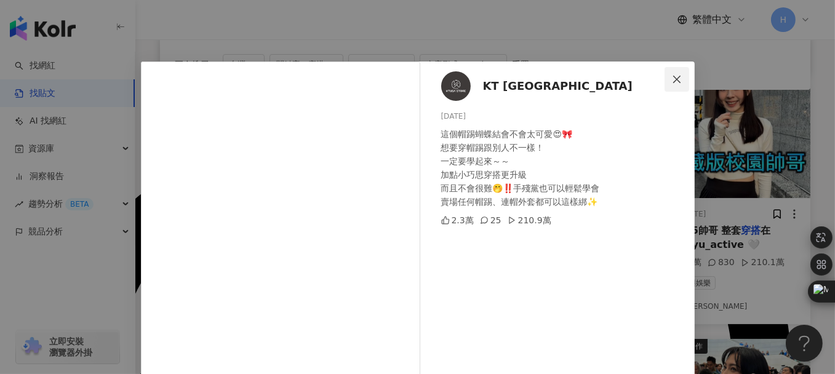
click at [674, 78] on icon "close" at bounding box center [676, 78] width 7 height 7
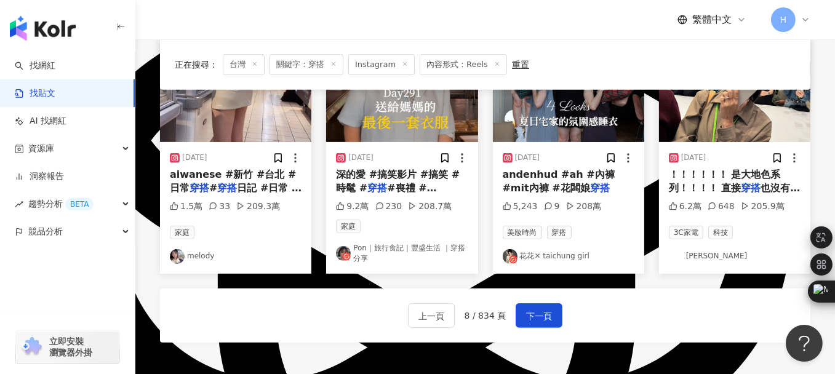
scroll to position [677, 0]
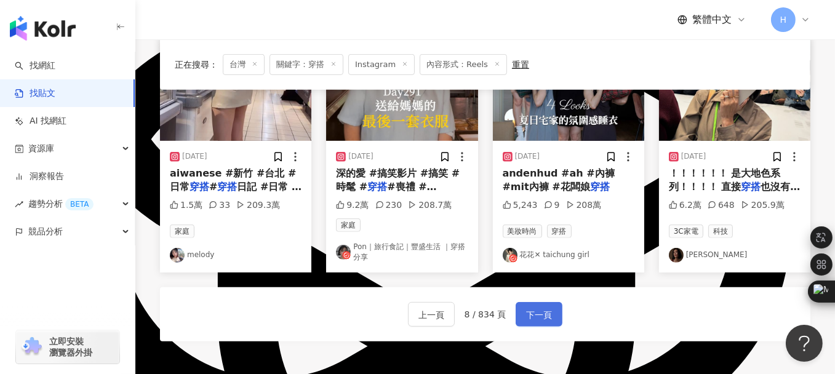
click at [543, 311] on span "下一頁" at bounding box center [539, 315] width 26 height 15
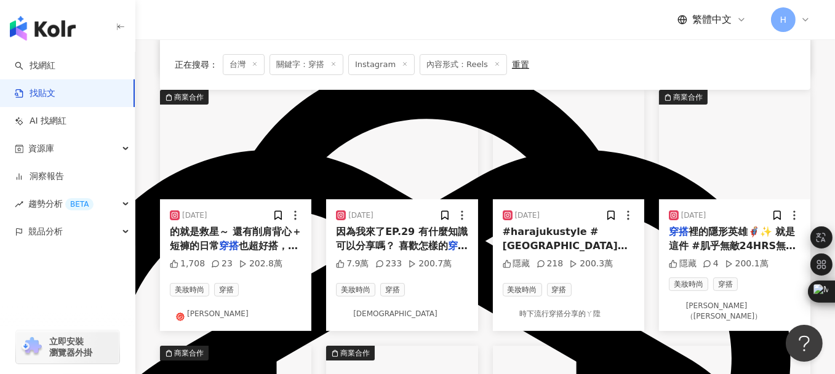
scroll to position [369, 0]
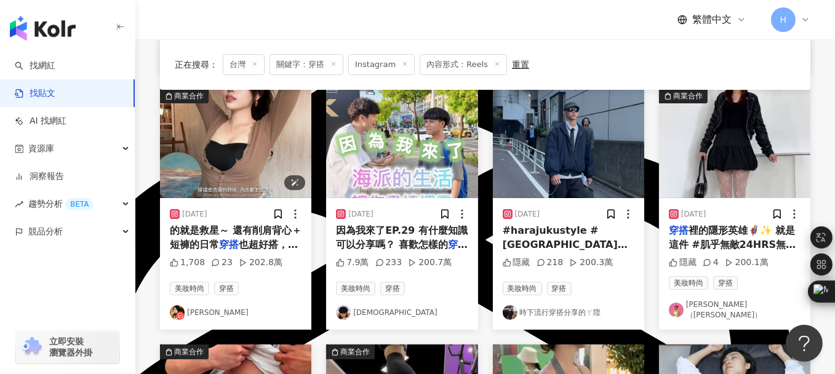
click at [238, 130] on img "button" at bounding box center [235, 144] width 151 height 110
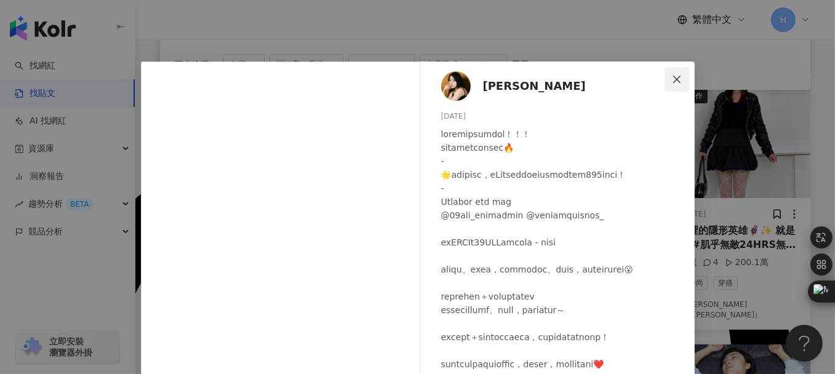
click at [681, 79] on span "Close" at bounding box center [677, 79] width 25 height 10
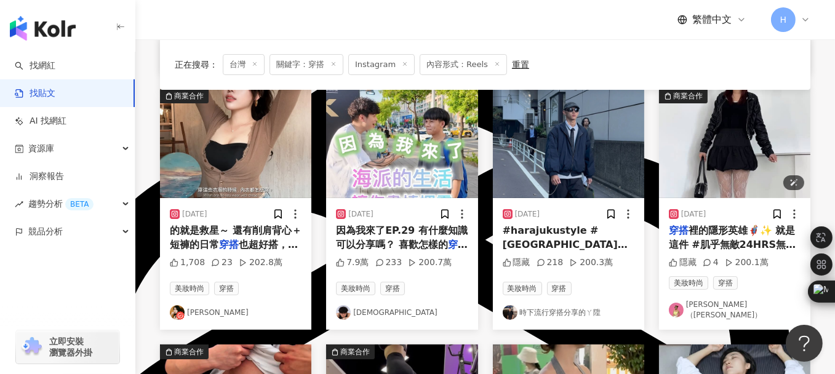
click at [715, 136] on img "button" at bounding box center [734, 144] width 151 height 110
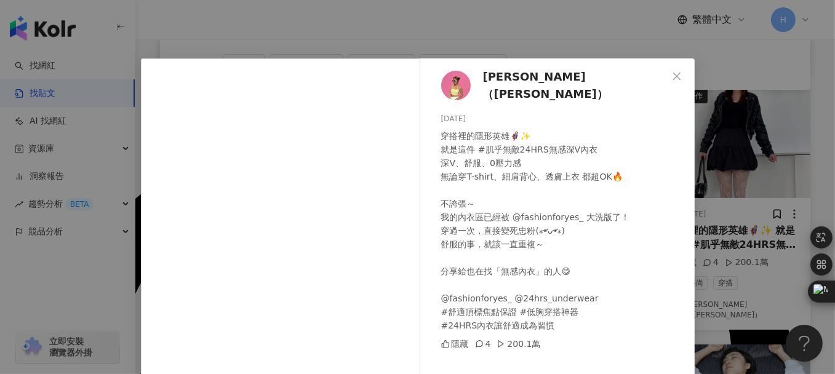
scroll to position [0, 0]
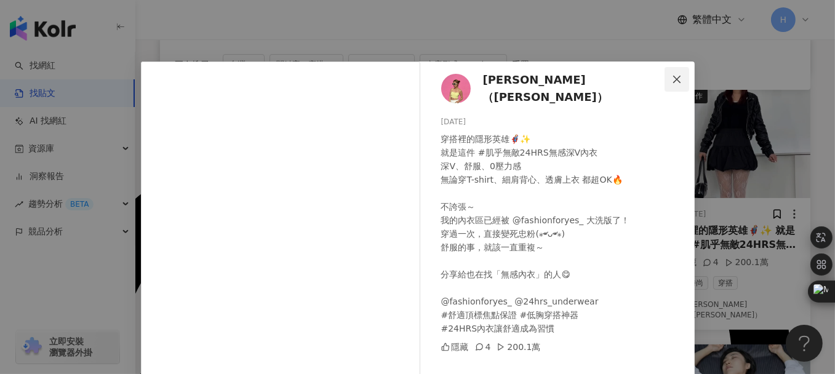
click at [672, 81] on icon "close" at bounding box center [677, 79] width 10 height 10
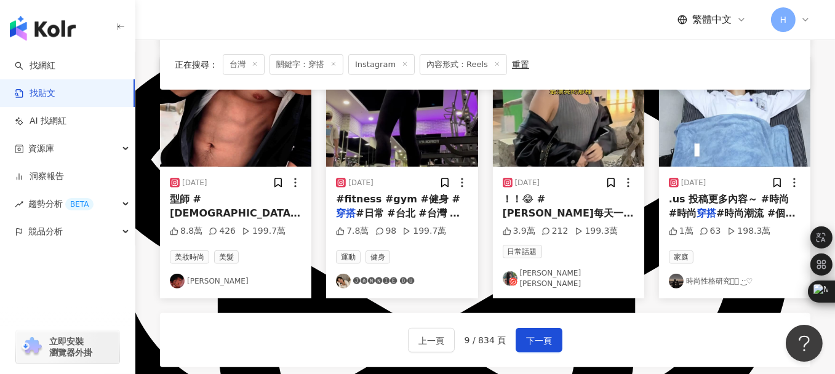
scroll to position [677, 0]
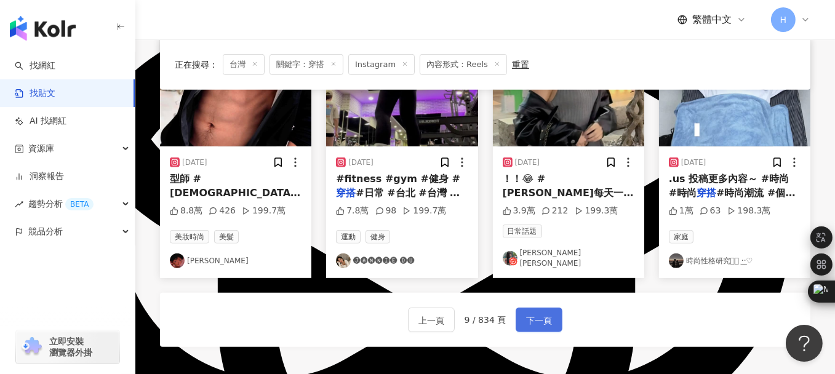
click at [535, 313] on span "下一頁" at bounding box center [539, 320] width 26 height 15
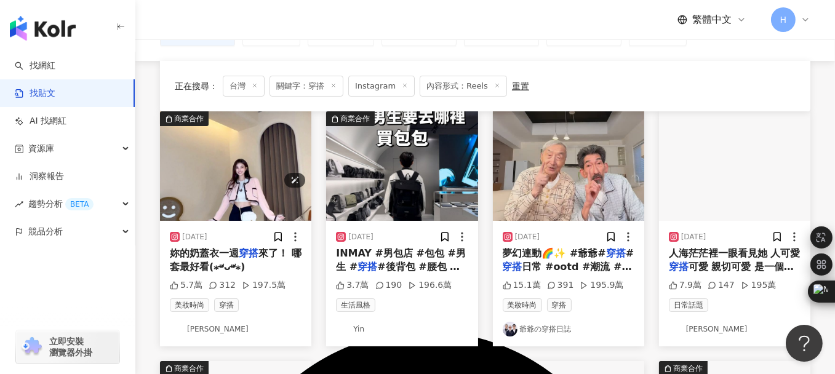
scroll to position [62, 0]
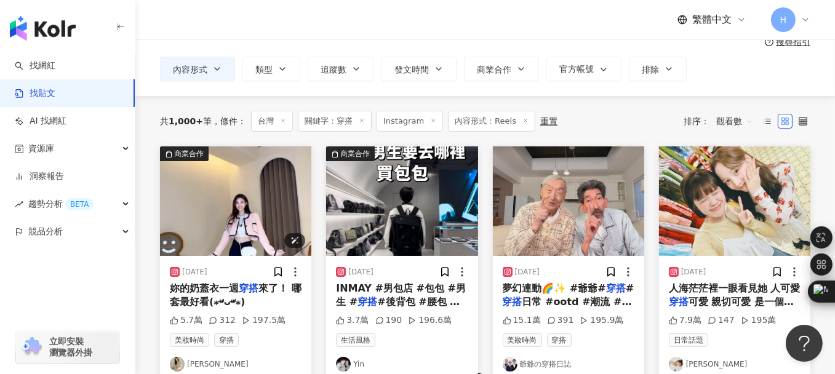
click at [210, 212] on img "button" at bounding box center [235, 201] width 151 height 110
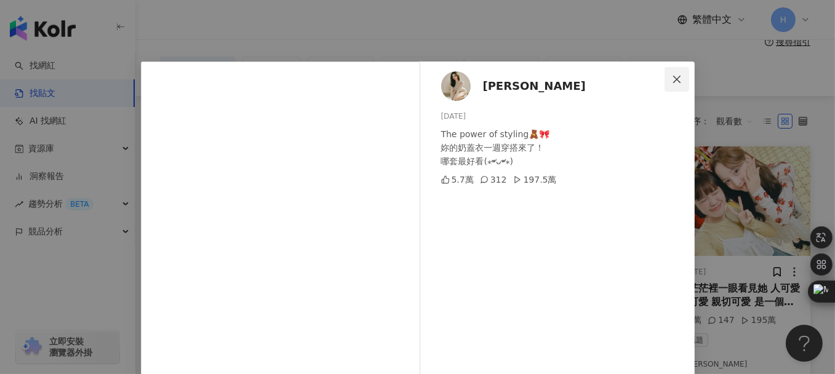
click at [673, 77] on icon "close" at bounding box center [676, 78] width 7 height 7
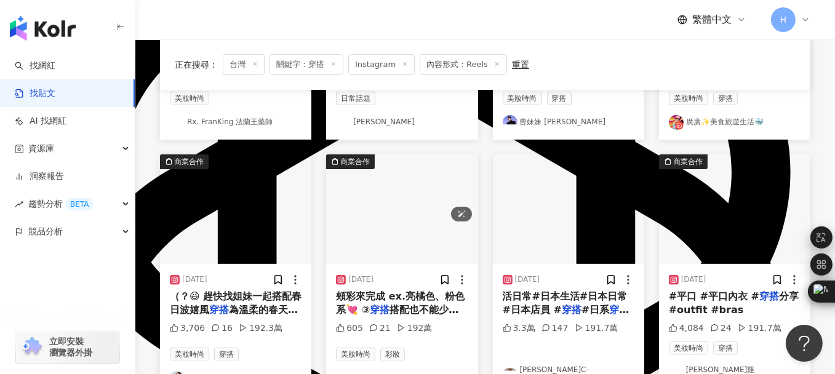
scroll to position [615, 0]
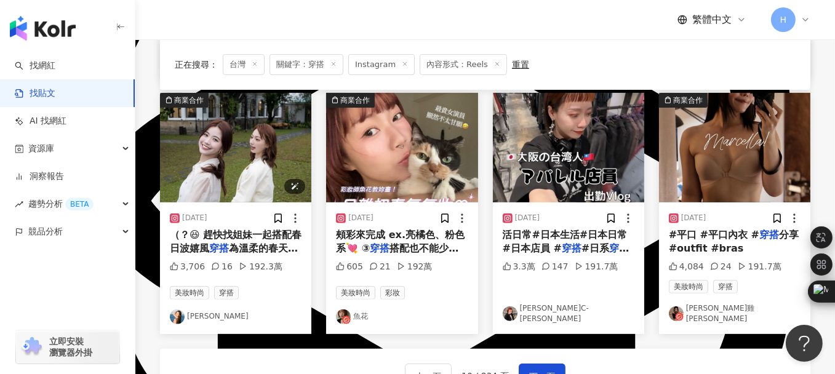
click at [234, 158] on img "button" at bounding box center [235, 148] width 151 height 110
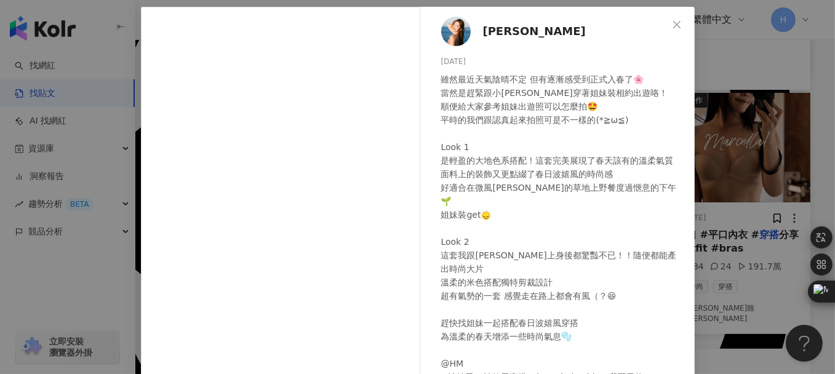
scroll to position [0, 0]
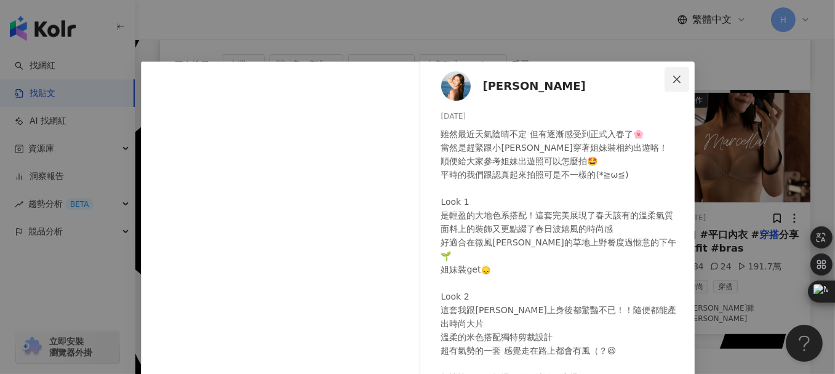
click at [666, 82] on span "Close" at bounding box center [677, 79] width 25 height 10
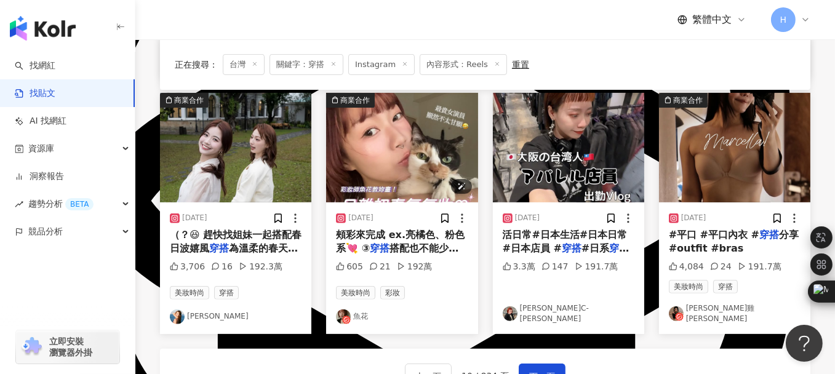
click at [415, 135] on img "button" at bounding box center [401, 148] width 151 height 110
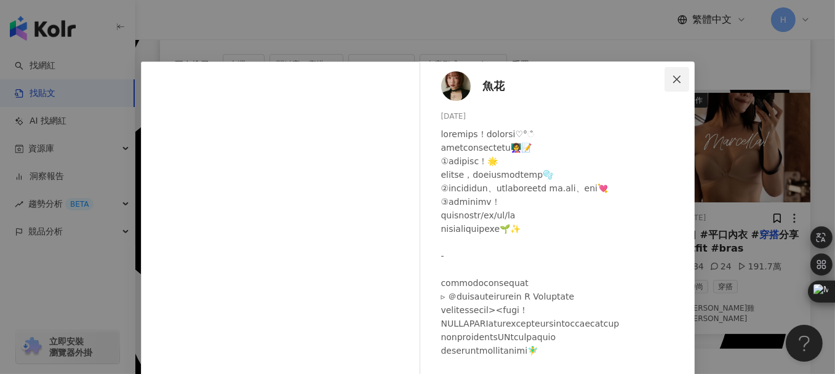
click at [672, 78] on icon "close" at bounding box center [677, 79] width 10 height 10
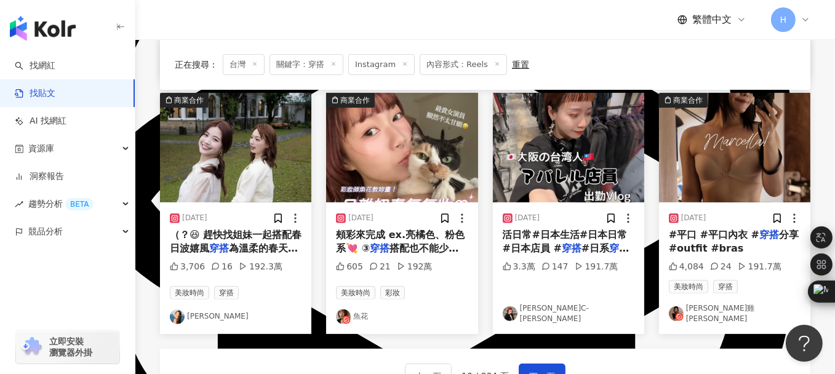
click at [698, 311] on link "李昱嫺酥雞 Fiona" at bounding box center [735, 313] width 132 height 21
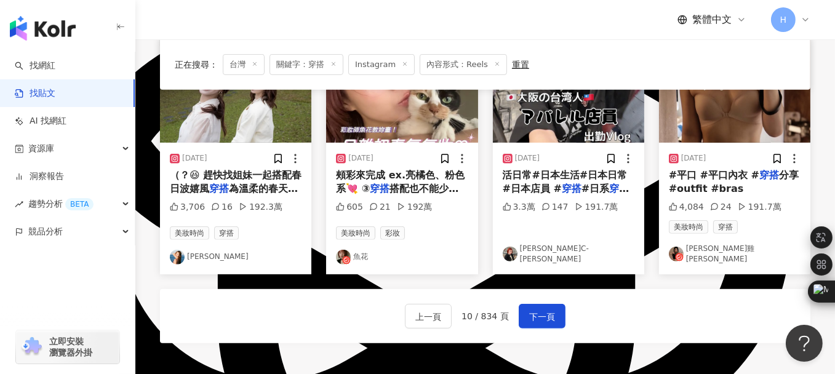
scroll to position [738, 0]
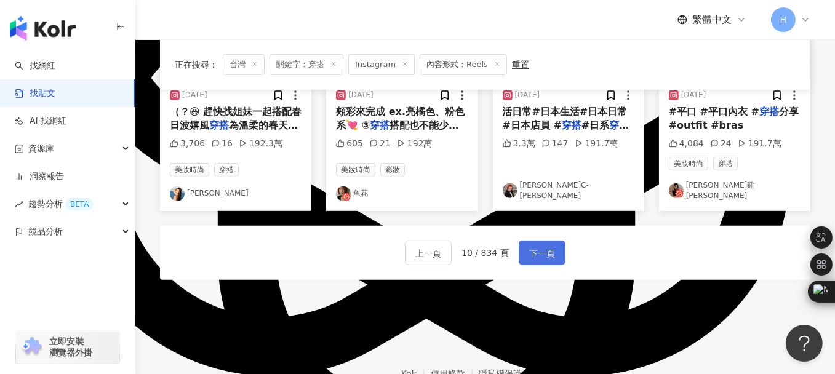
click at [540, 246] on span "下一頁" at bounding box center [542, 253] width 26 height 15
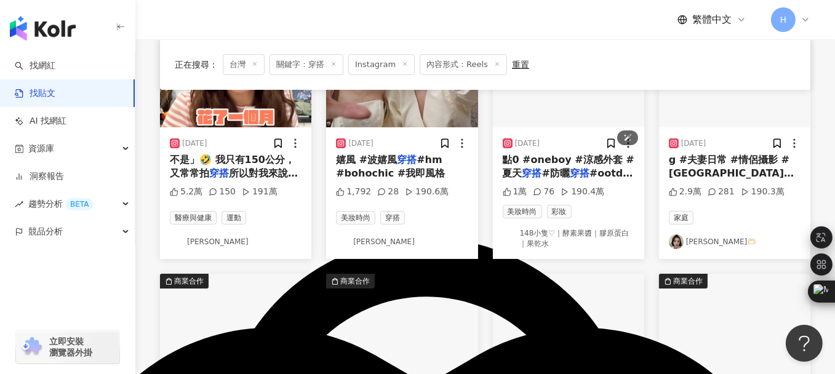
scroll to position [129, 0]
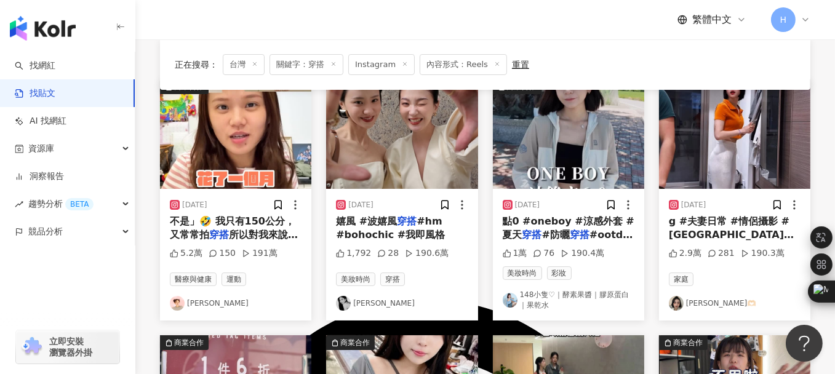
click at [525, 298] on link "148小隻♡｜酵素果醬｜膠原蛋白｜果乾水" at bounding box center [569, 300] width 132 height 21
click at [727, 153] on img "button" at bounding box center [734, 134] width 151 height 110
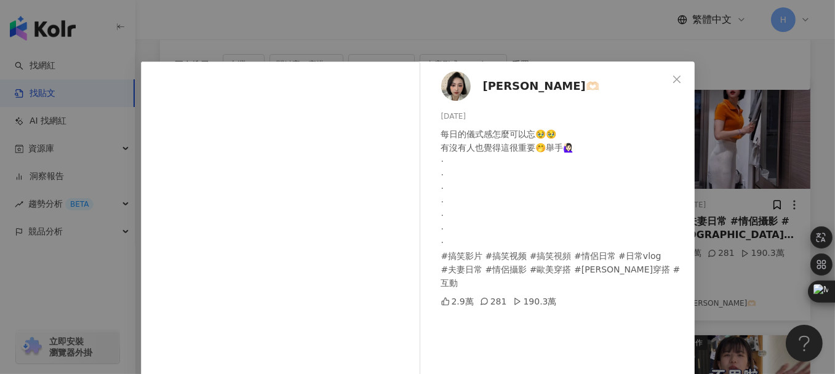
click at [672, 83] on icon "close" at bounding box center [677, 79] width 10 height 10
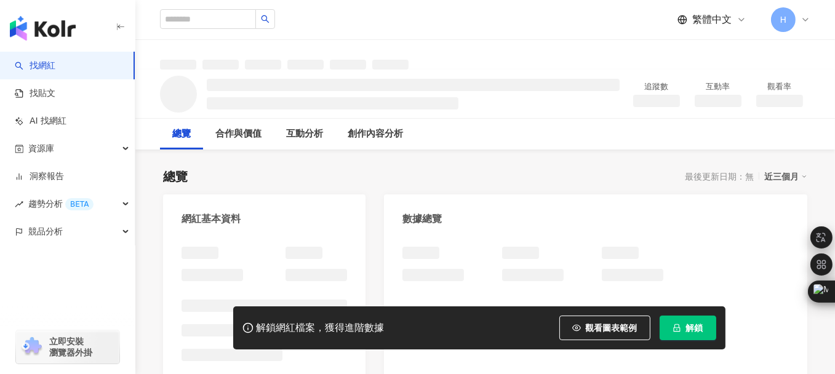
click at [683, 330] on button "解鎖" at bounding box center [688, 328] width 57 height 25
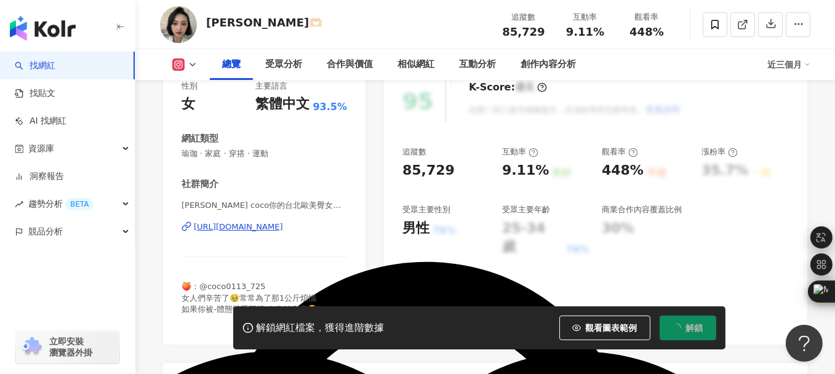
scroll to position [123, 0]
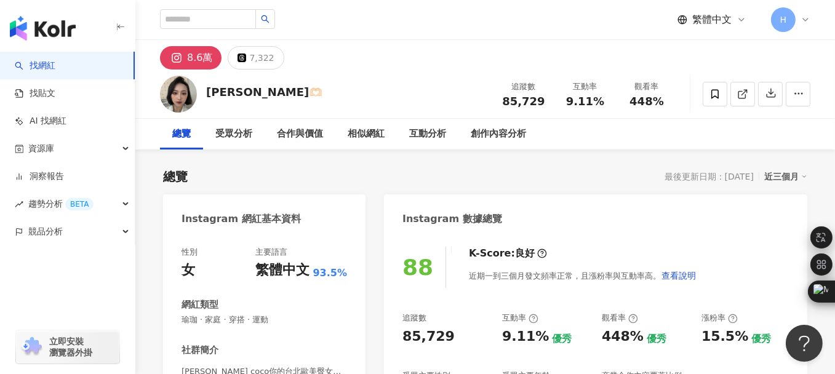
scroll to position [185, 0]
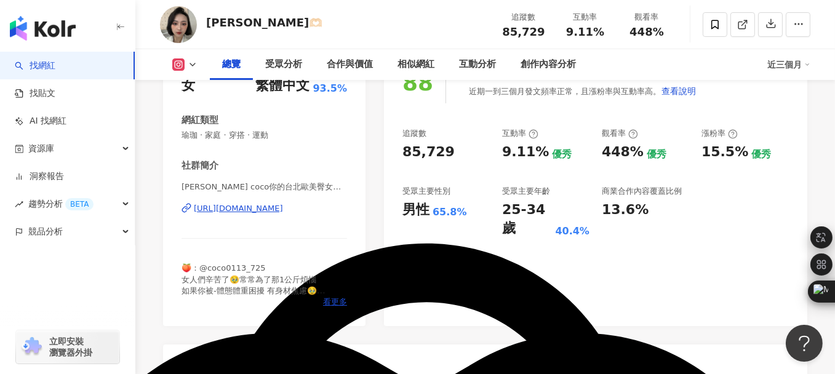
click at [241, 208] on div "https://www.instagram.com/coco01_13/" at bounding box center [238, 208] width 89 height 11
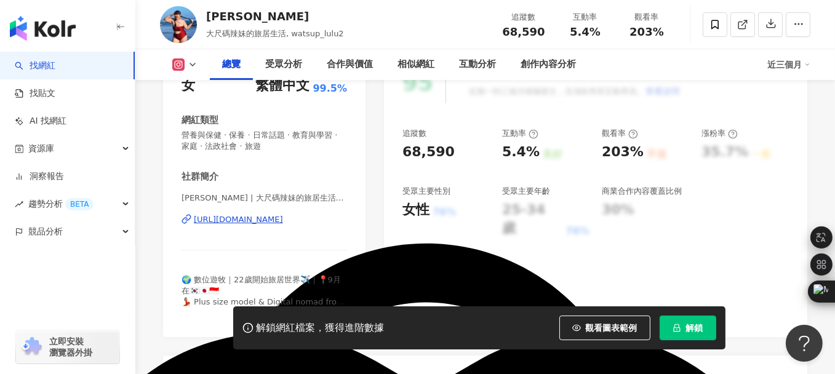
scroll to position [246, 0]
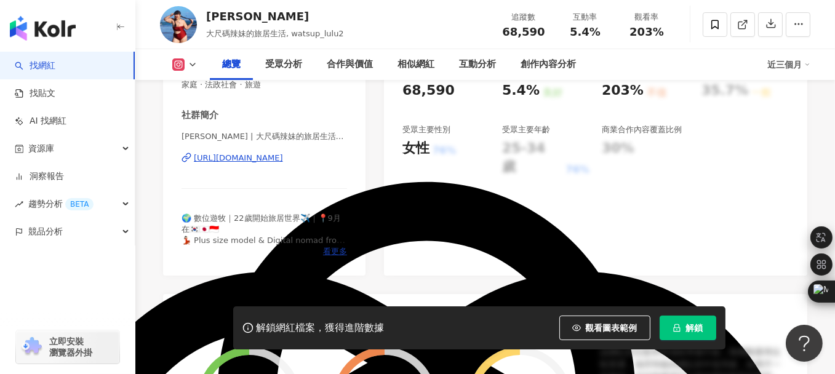
click at [337, 250] on span "看更多" at bounding box center [335, 251] width 24 height 11
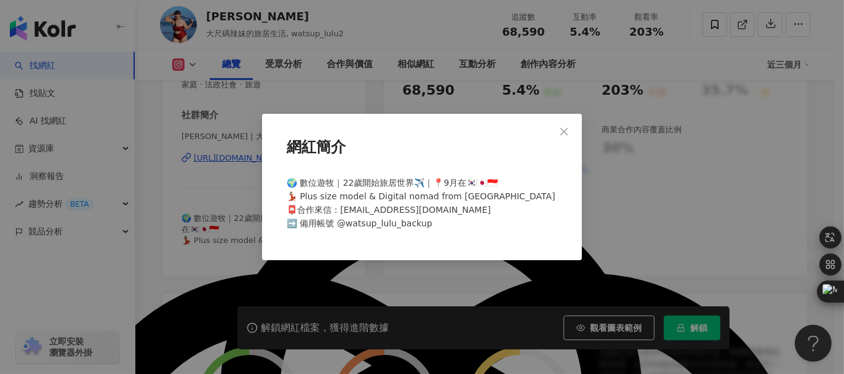
click at [567, 125] on button "Close" at bounding box center [564, 131] width 25 height 25
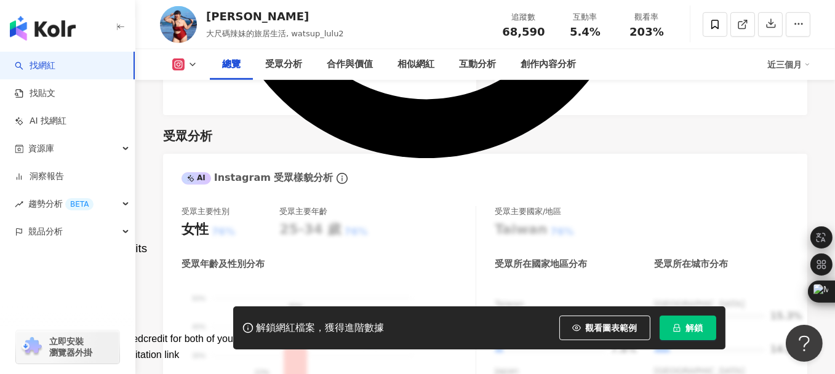
scroll to position [1108, 0]
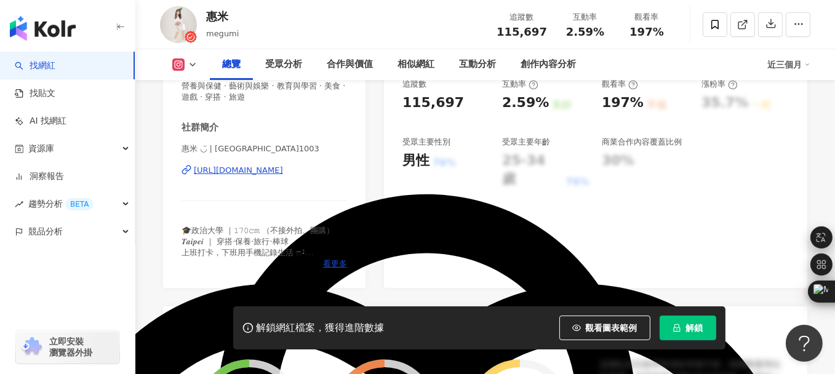
scroll to position [246, 0]
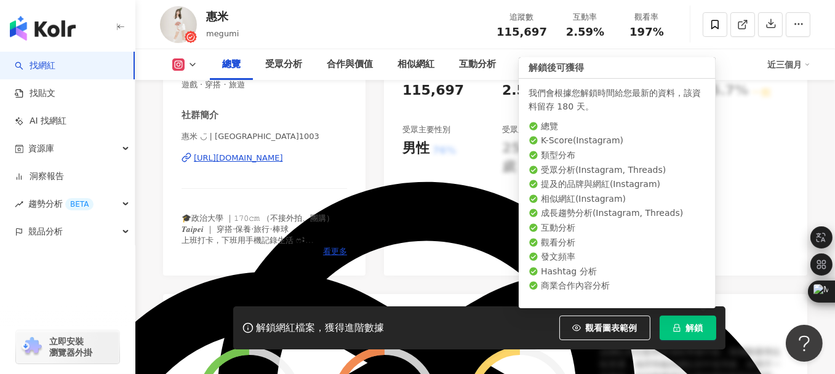
click at [673, 330] on icon "lock" at bounding box center [677, 328] width 9 height 9
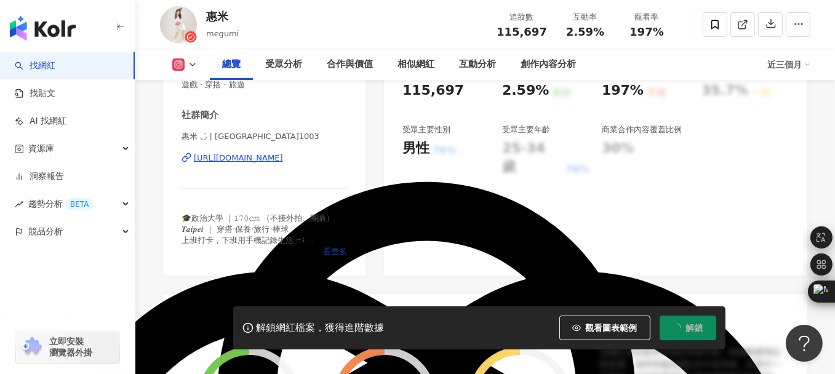
click at [335, 252] on span "看更多" at bounding box center [335, 251] width 24 height 11
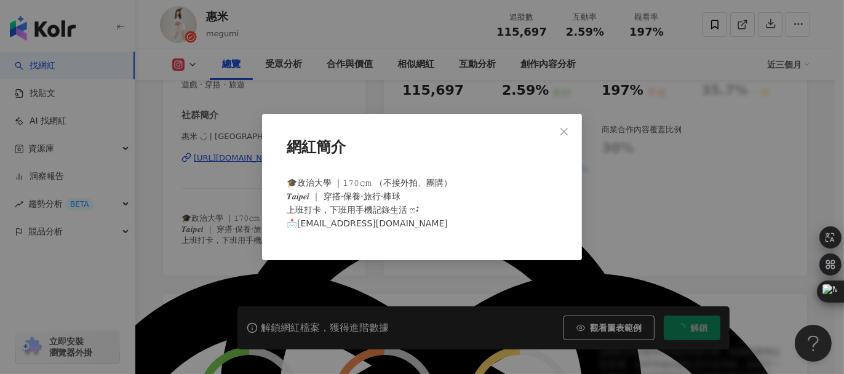
click at [564, 129] on icon "close" at bounding box center [564, 132] width 10 height 10
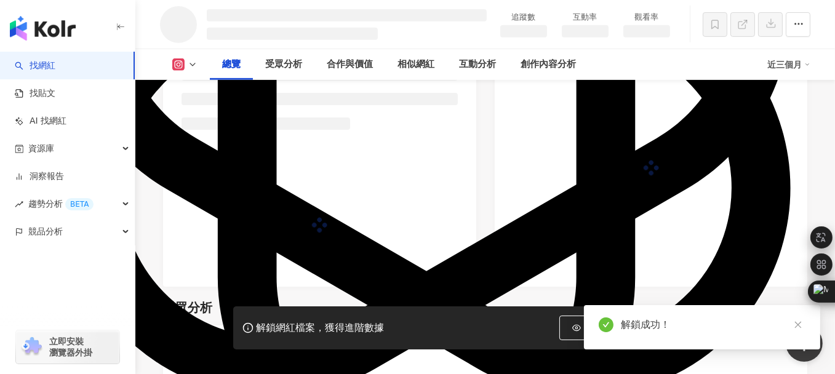
scroll to position [537, 0]
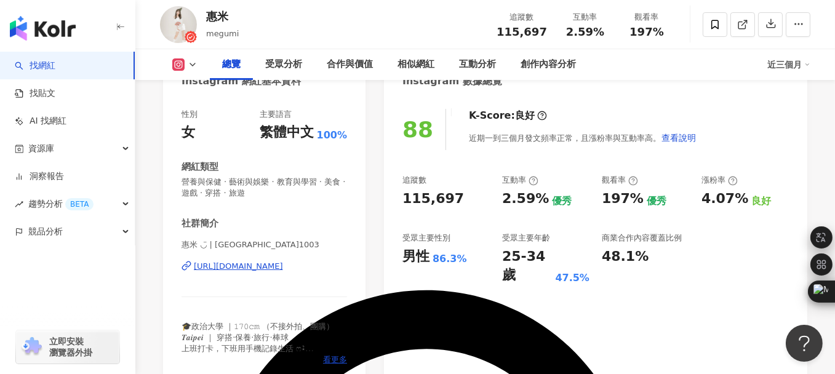
scroll to position [131, 0]
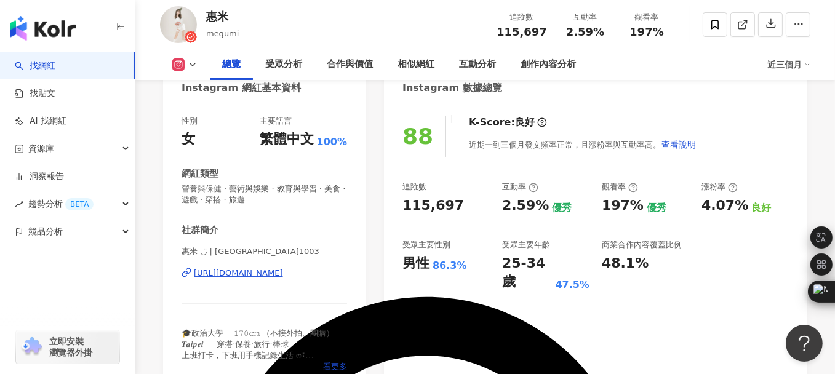
click at [226, 276] on div "https://www.instagram.com/crimea1003/" at bounding box center [238, 273] width 89 height 11
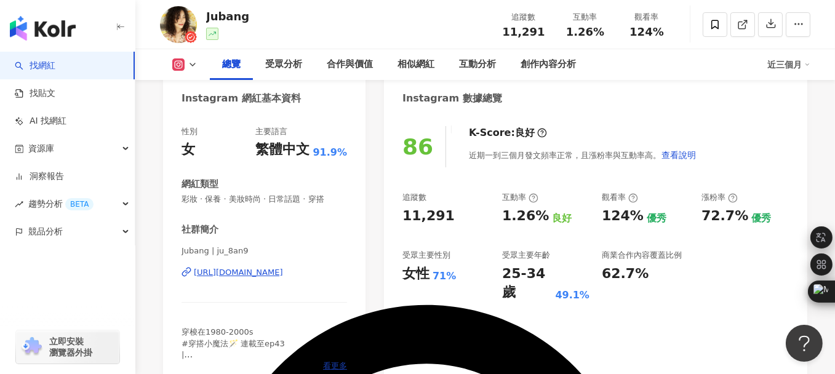
scroll to position [185, 0]
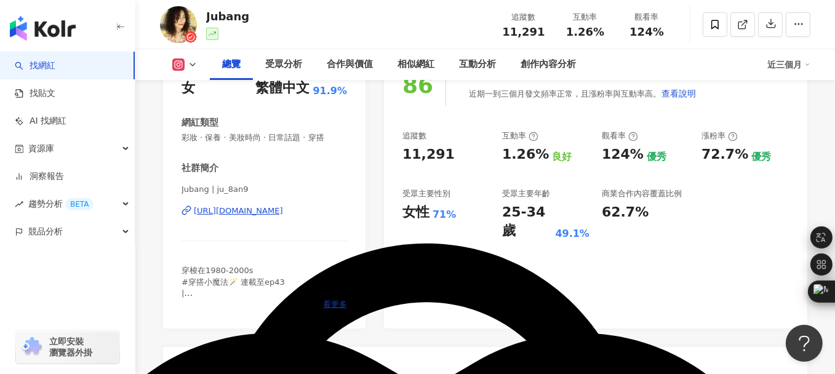
click at [335, 302] on span "看更多" at bounding box center [335, 304] width 24 height 11
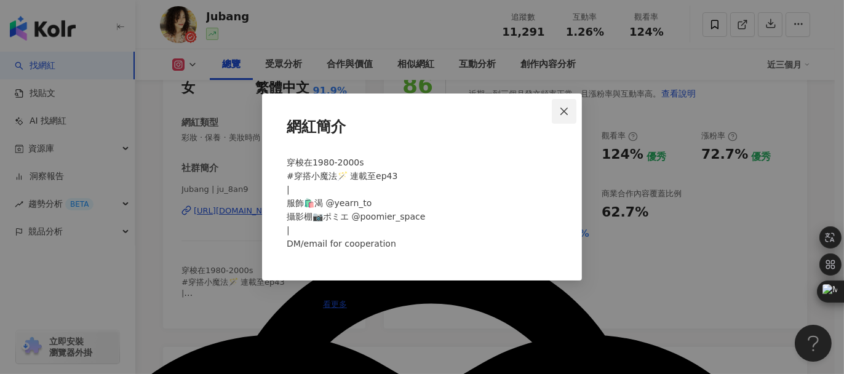
click at [558, 114] on span "Close" at bounding box center [564, 111] width 25 height 10
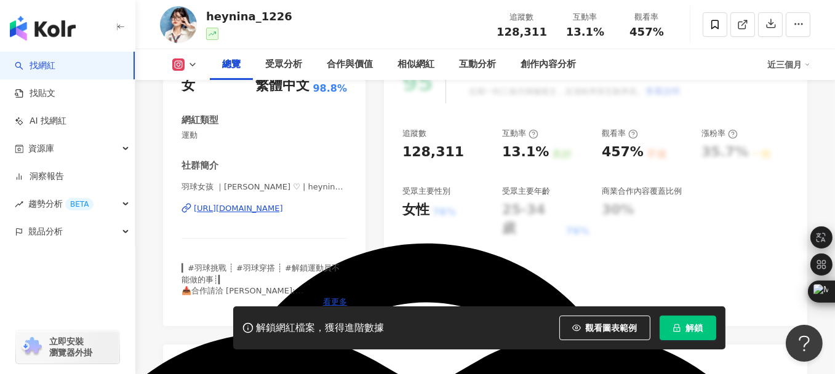
scroll to position [246, 0]
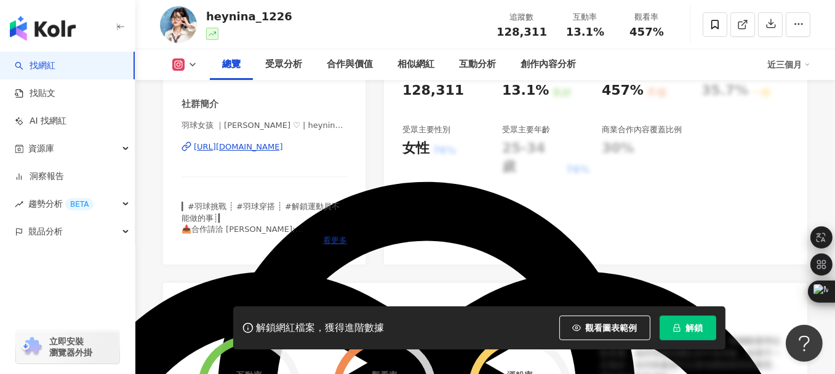
click at [335, 239] on span "看更多" at bounding box center [335, 240] width 24 height 11
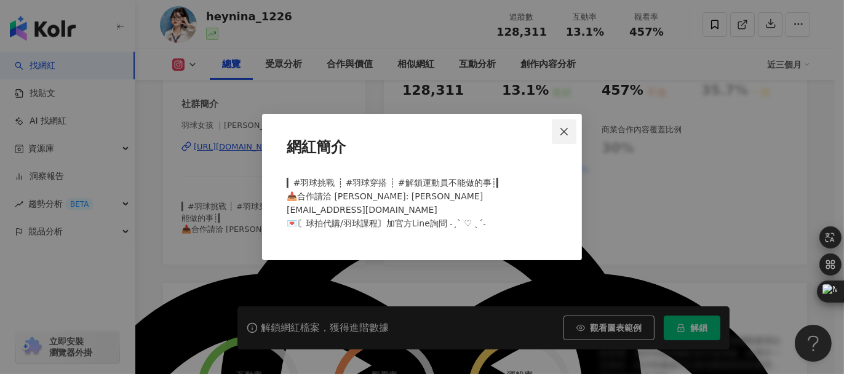
click at [559, 137] on icon "close" at bounding box center [564, 132] width 10 height 10
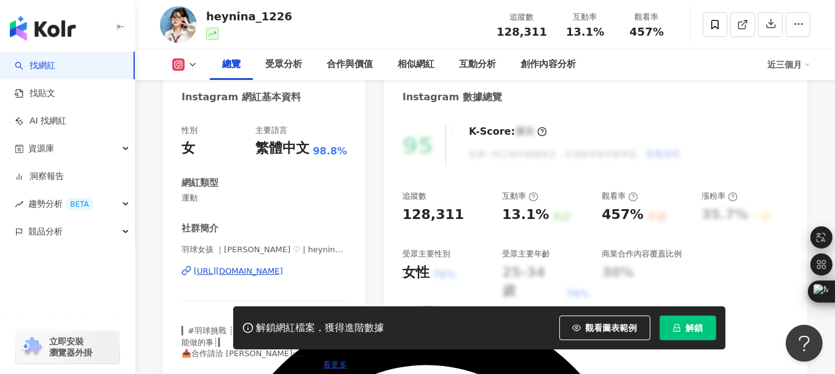
scroll to position [123, 0]
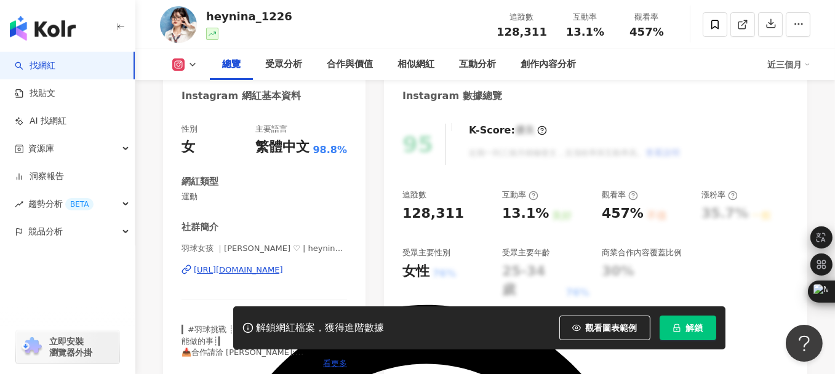
click at [246, 271] on div "https://www.instagram.com/heynina_1226/" at bounding box center [238, 270] width 89 height 11
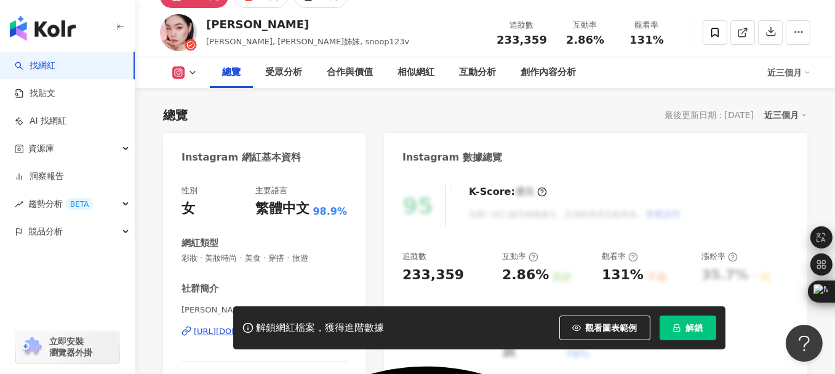
scroll to position [185, 0]
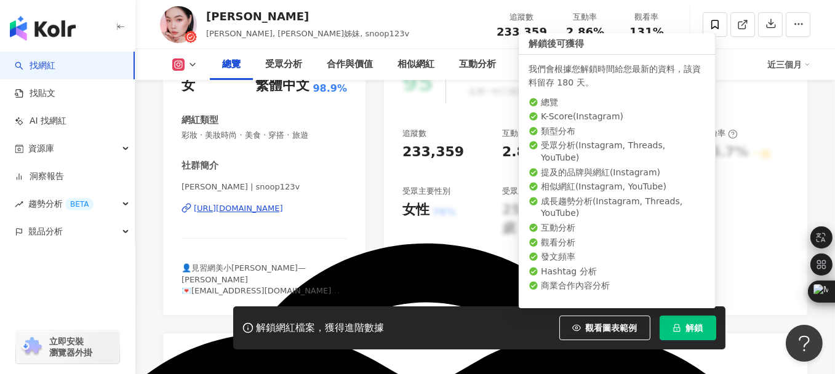
click at [675, 332] on icon "lock" at bounding box center [677, 328] width 9 height 9
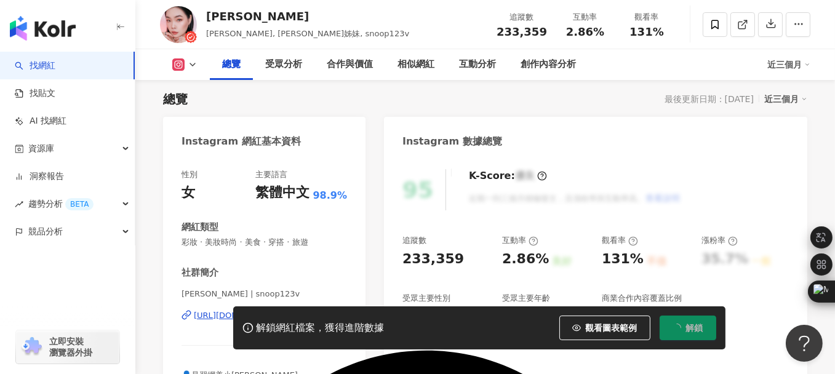
scroll to position [123, 0]
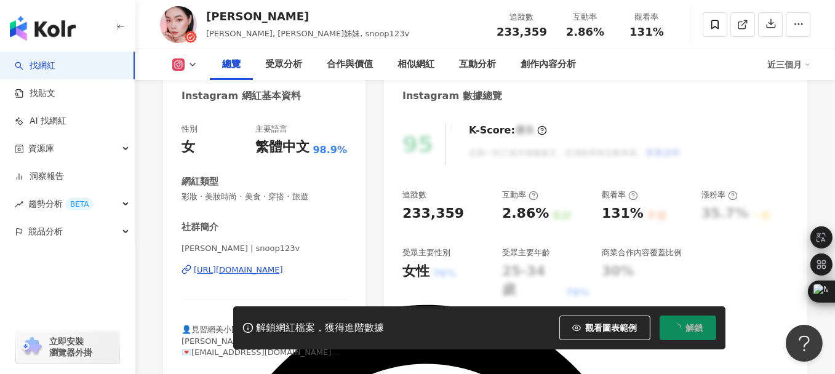
click at [255, 270] on div "[URL][DOMAIN_NAME]" at bounding box center [238, 270] width 89 height 11
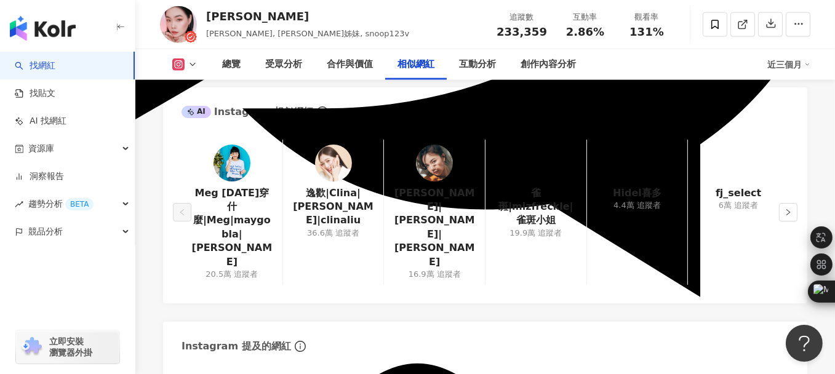
scroll to position [2092, 0]
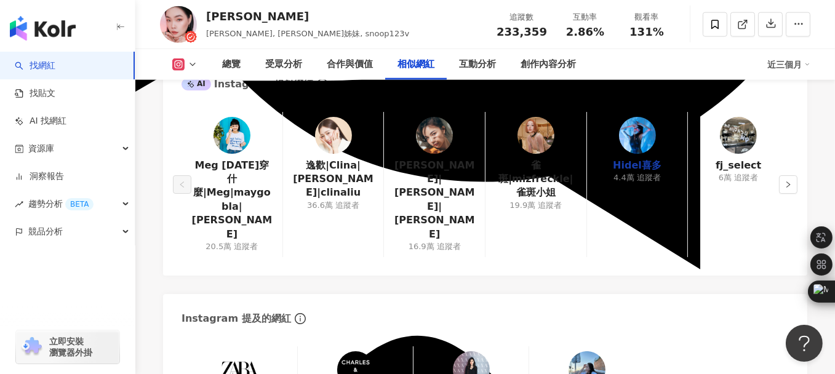
click at [621, 159] on link "Hidel喜多" at bounding box center [637, 166] width 49 height 14
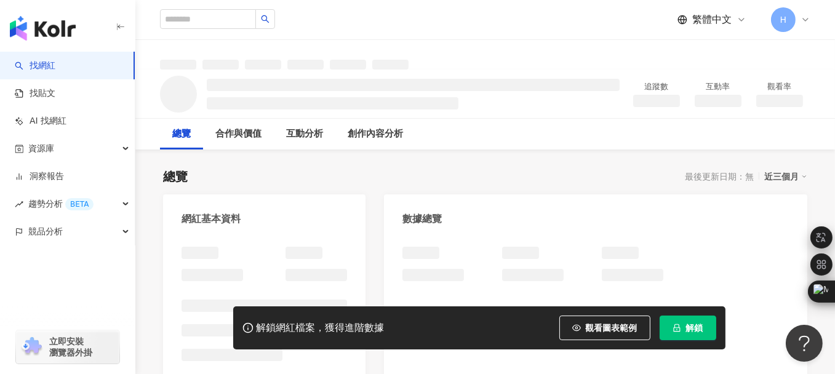
click at [689, 323] on span "解鎖" at bounding box center [694, 328] width 17 height 10
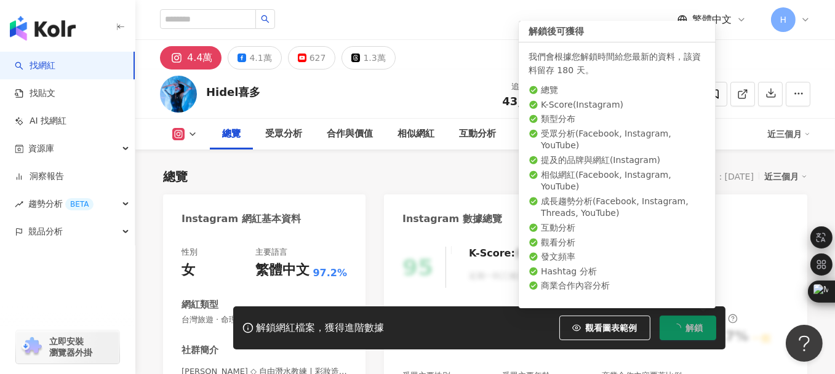
scroll to position [246, 0]
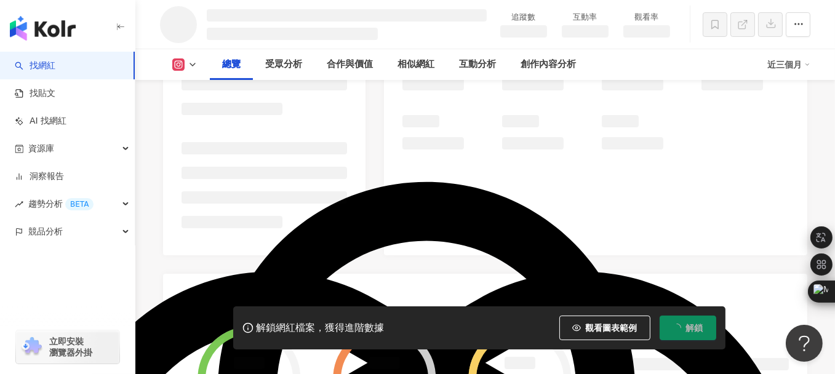
click at [262, 147] on li at bounding box center [265, 148] width 166 height 12
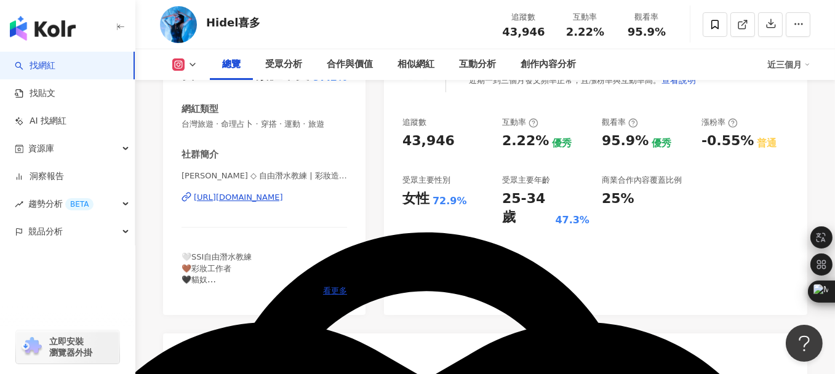
scroll to position [246, 0]
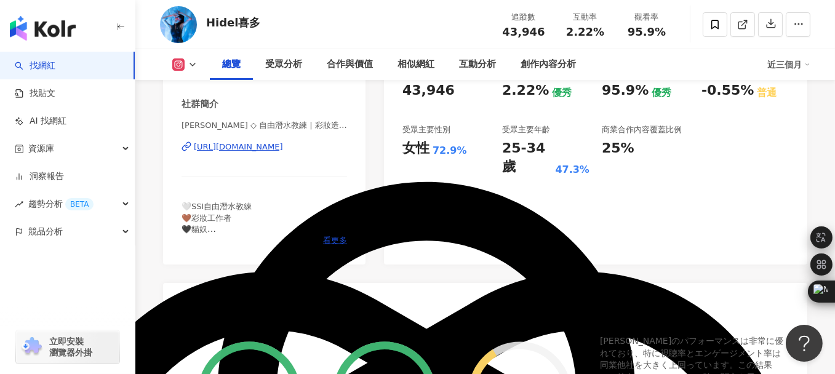
click at [247, 148] on div "https://www.instagram.com/_hidel_/" at bounding box center [238, 147] width 89 height 11
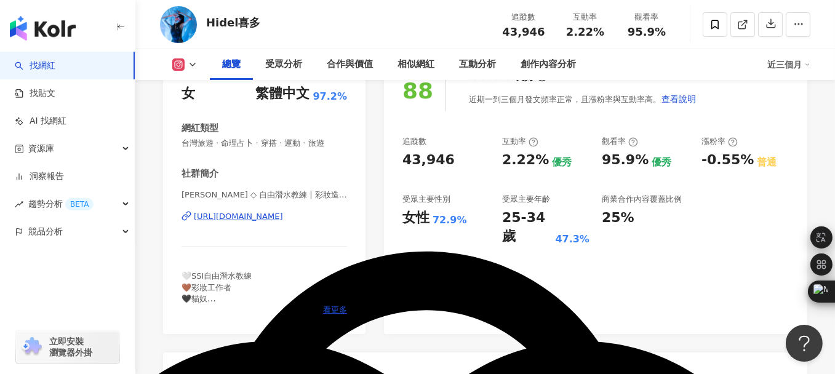
scroll to position [0, 0]
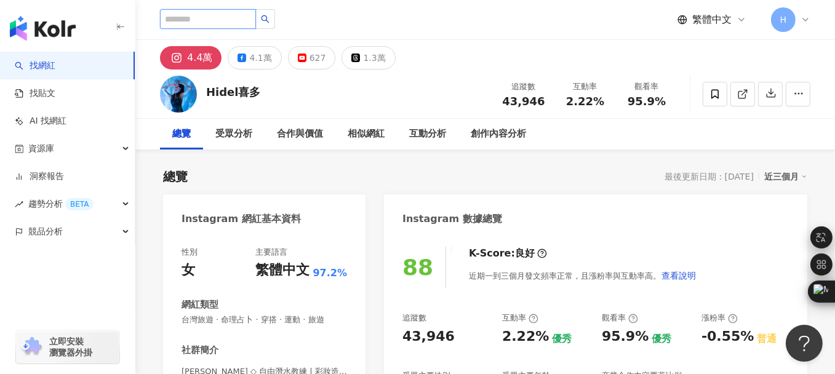
click at [204, 12] on input "search" at bounding box center [208, 19] width 96 height 20
click at [210, 20] on input "search" at bounding box center [208, 19] width 96 height 20
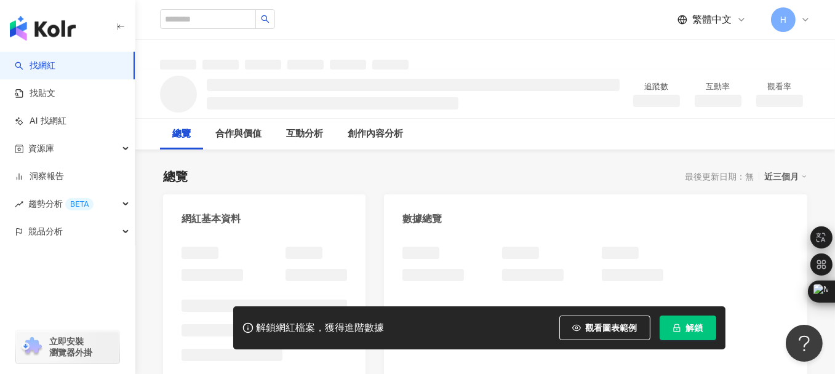
click at [697, 324] on span "解鎖" at bounding box center [694, 328] width 17 height 10
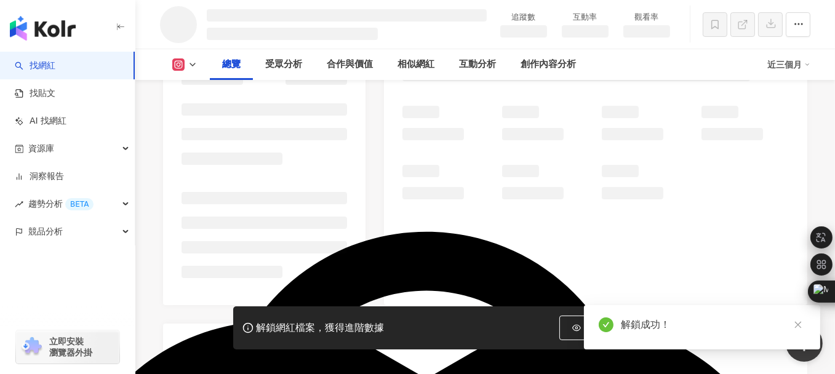
scroll to position [123, 0]
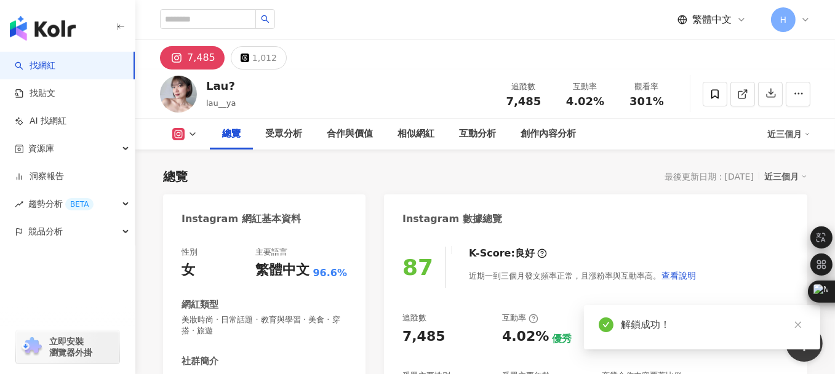
scroll to position [185, 0]
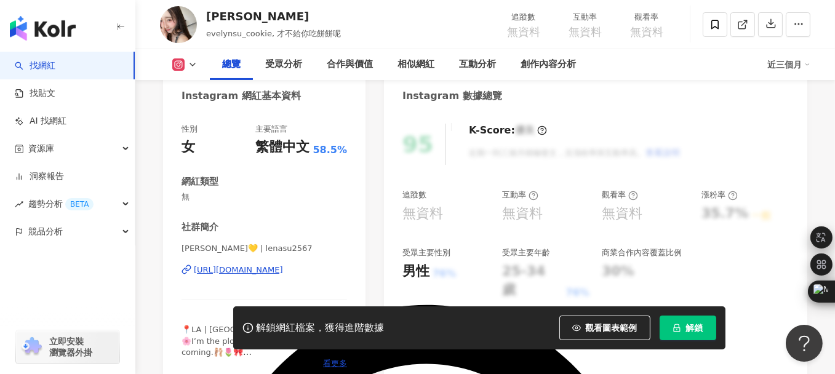
scroll to position [246, 0]
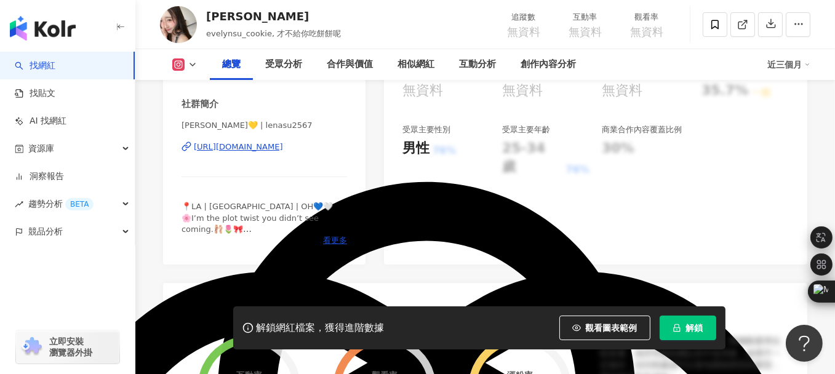
click at [316, 236] on div "看更多" at bounding box center [265, 240] width 166 height 11
click at [318, 237] on div "看更多" at bounding box center [265, 240] width 166 height 11
click at [322, 238] on div "看更多" at bounding box center [265, 240] width 166 height 11
click at [327, 239] on span "看更多" at bounding box center [335, 240] width 24 height 11
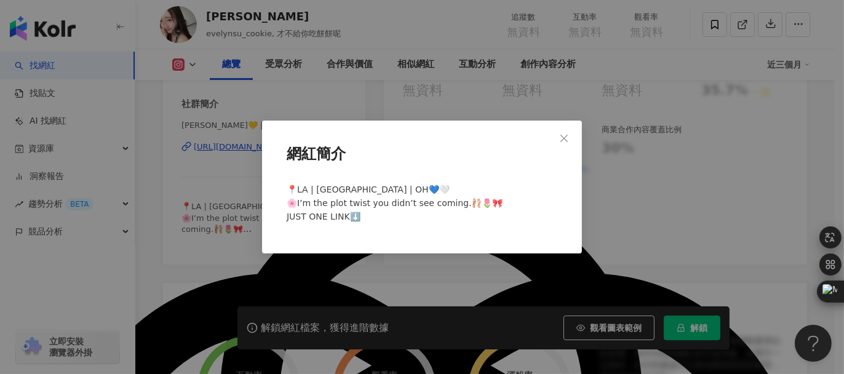
click at [569, 137] on span "Close" at bounding box center [564, 139] width 25 height 10
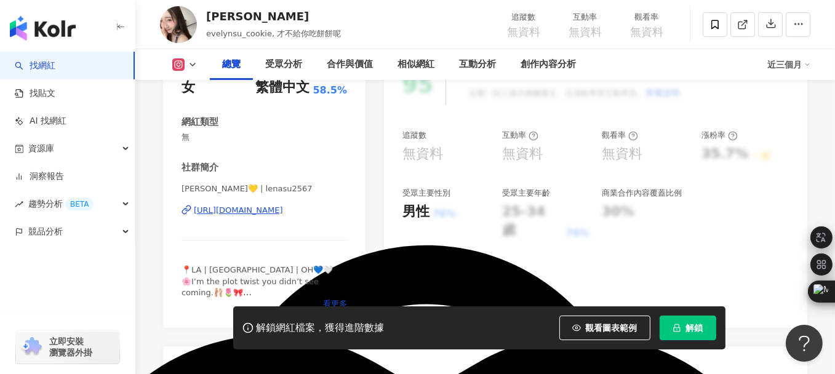
scroll to position [185, 0]
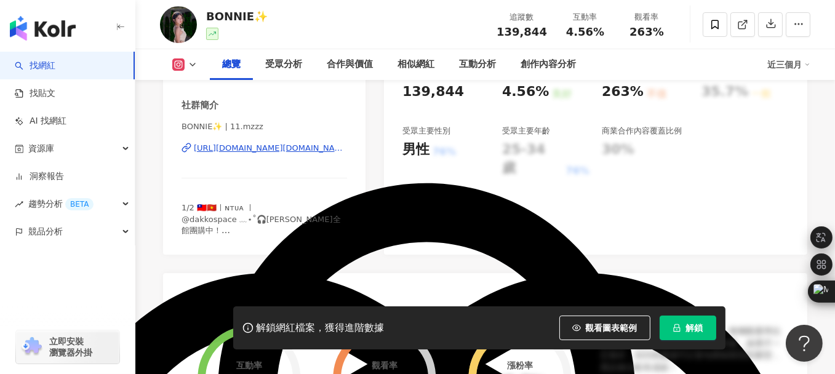
scroll to position [246, 0]
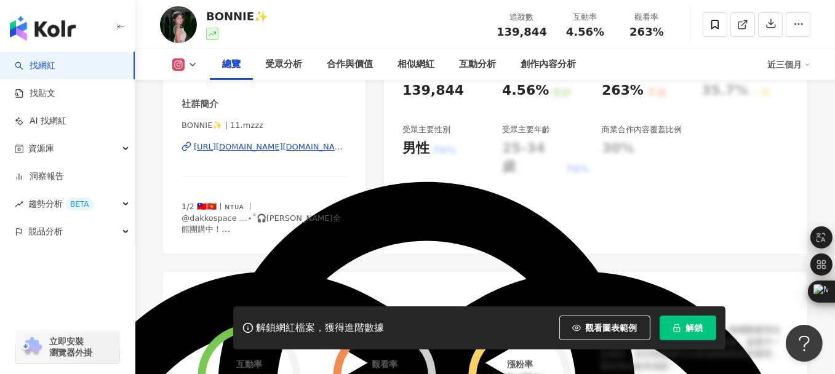
click at [225, 148] on div "https://www.instagram.com/11.mzzz/" at bounding box center [270, 147] width 153 height 11
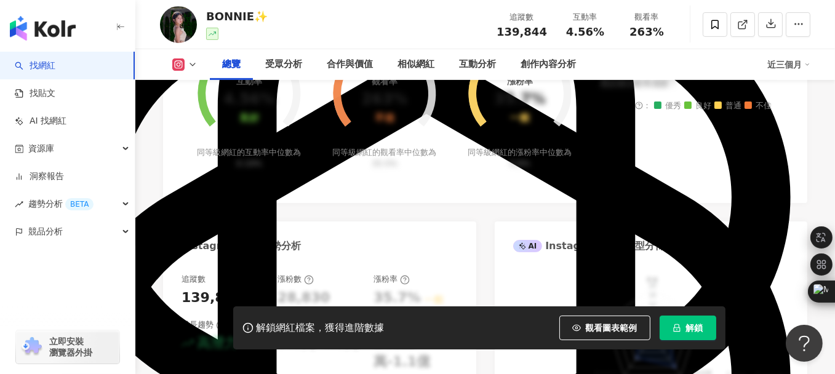
scroll to position [431, 0]
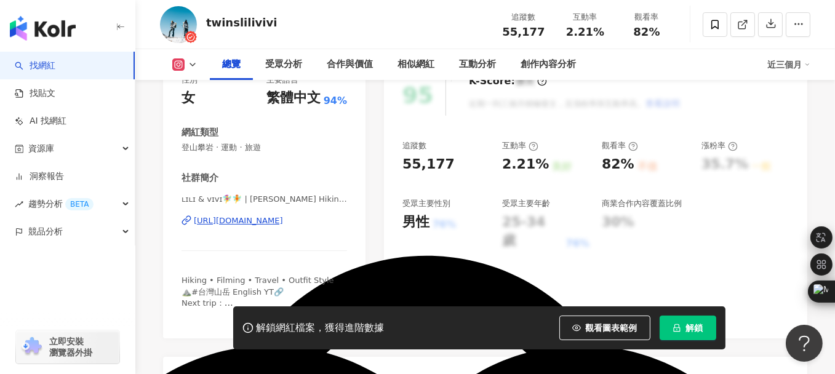
scroll to position [246, 0]
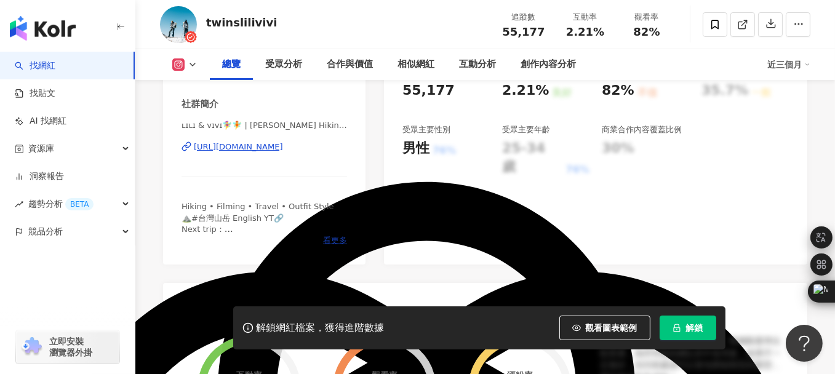
click at [331, 239] on span "看更多" at bounding box center [335, 240] width 24 height 11
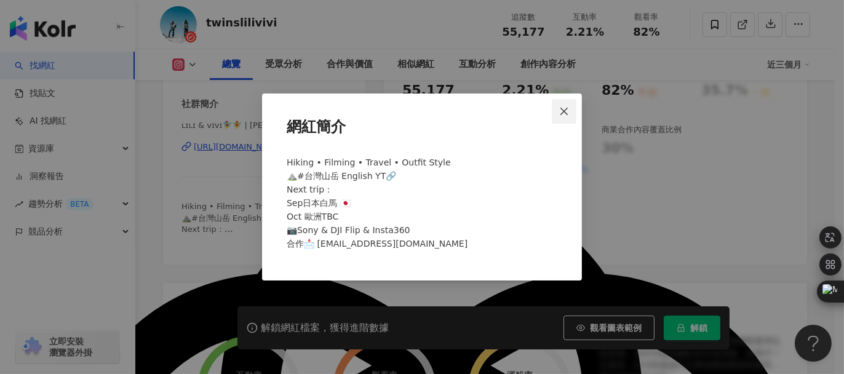
click at [552, 110] on span "Close" at bounding box center [564, 111] width 25 height 10
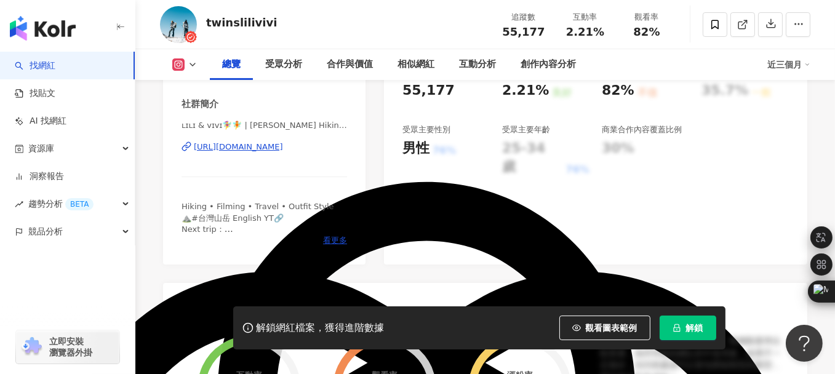
click at [247, 145] on div "[URL][DOMAIN_NAME]" at bounding box center [238, 147] width 89 height 11
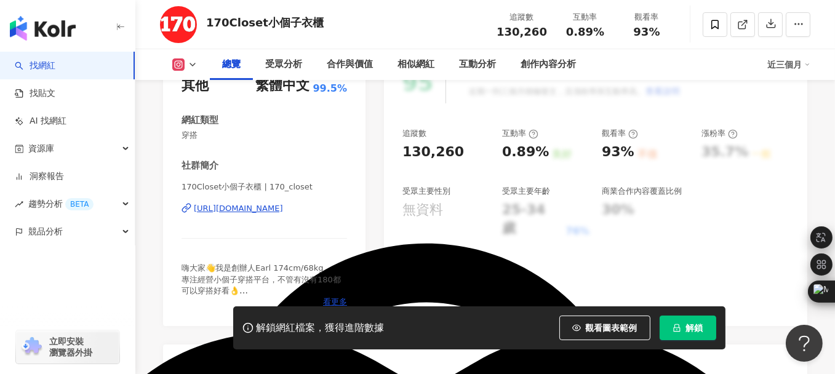
scroll to position [246, 0]
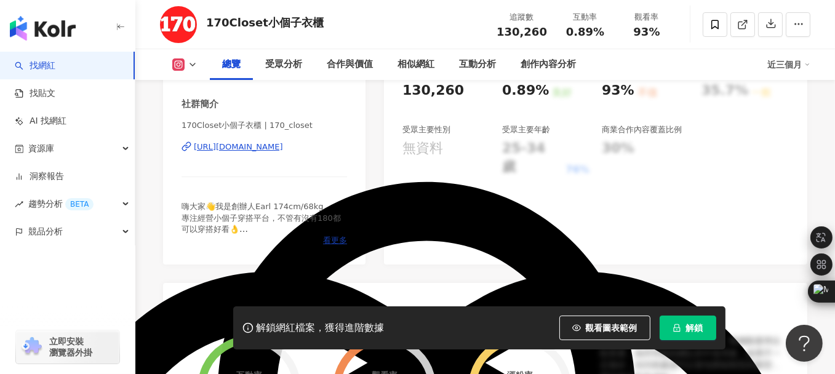
click at [330, 239] on span "看更多" at bounding box center [335, 240] width 24 height 11
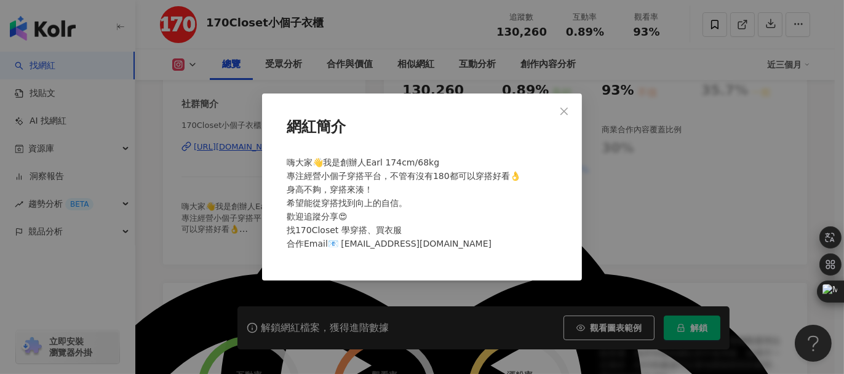
click at [563, 106] on icon "close" at bounding box center [564, 111] width 10 height 10
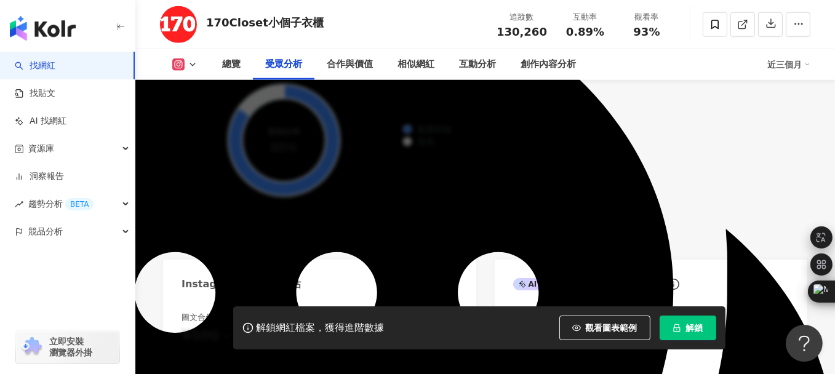
scroll to position [1538, 0]
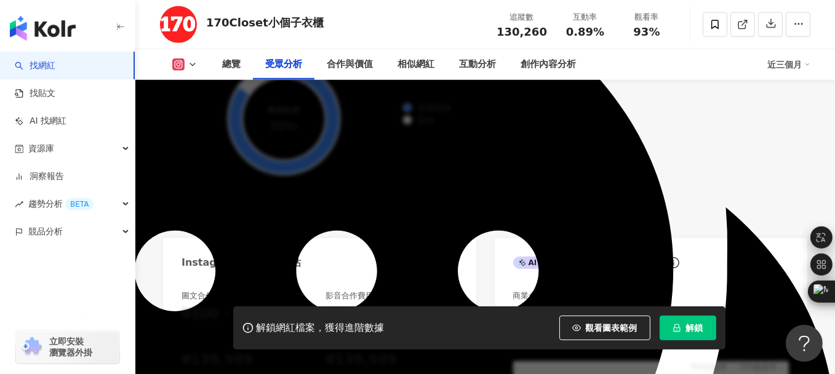
click at [698, 327] on span "解鎖" at bounding box center [694, 328] width 17 height 10
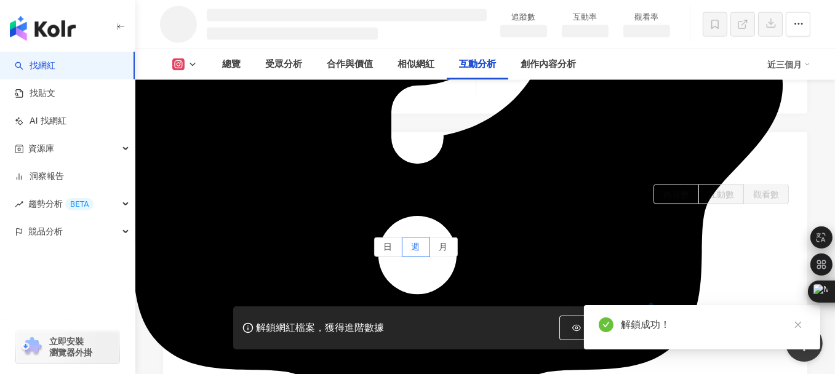
scroll to position [2389, 0]
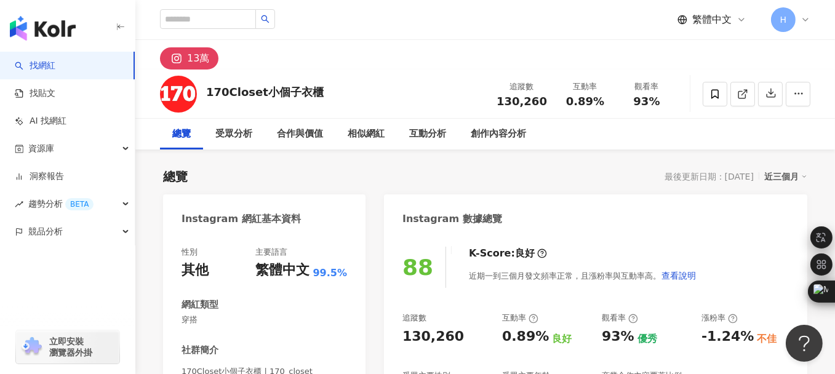
scroll to position [185, 0]
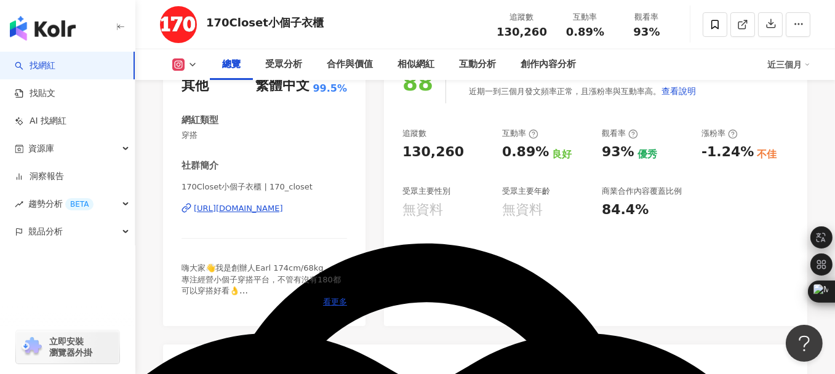
click at [247, 211] on div "https://www.instagram.com/170_closet/" at bounding box center [238, 208] width 89 height 11
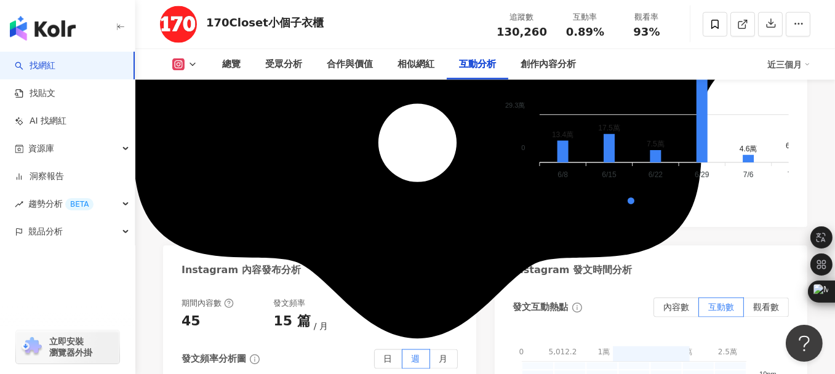
scroll to position [2831, 0]
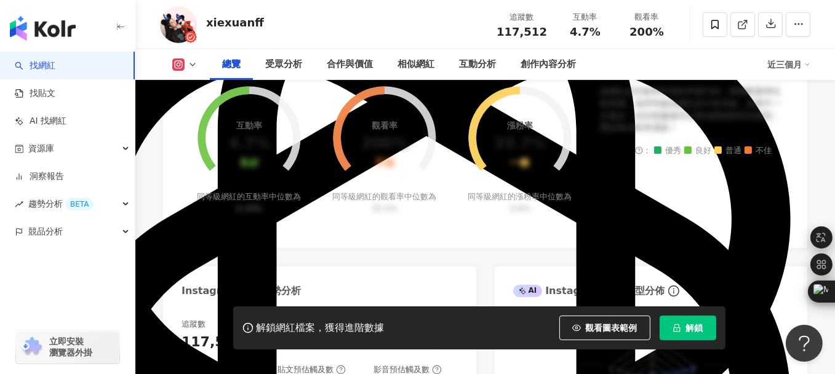
scroll to position [431, 0]
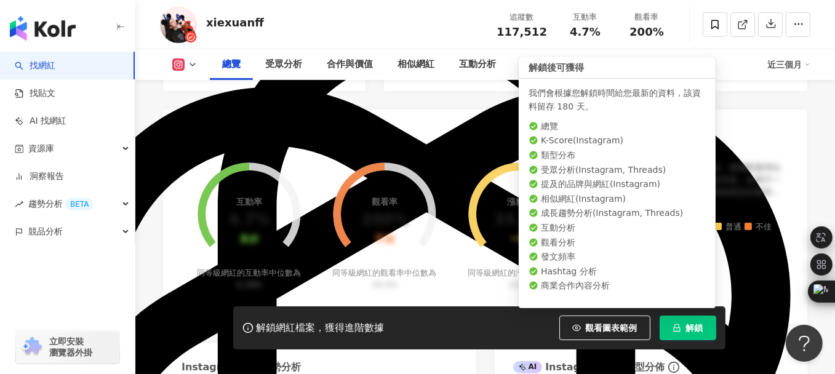
click at [686, 329] on span "解鎖" at bounding box center [694, 328] width 17 height 10
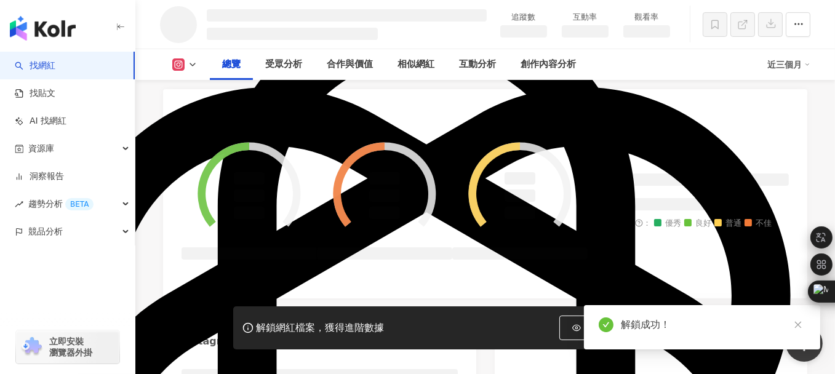
scroll to position [463, 0]
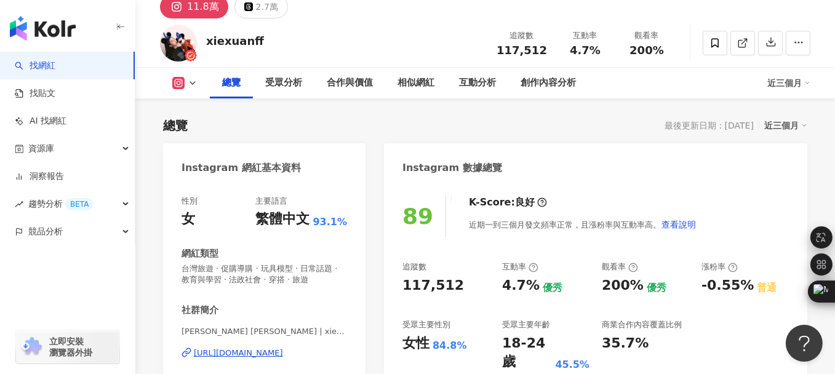
scroll to position [123, 0]
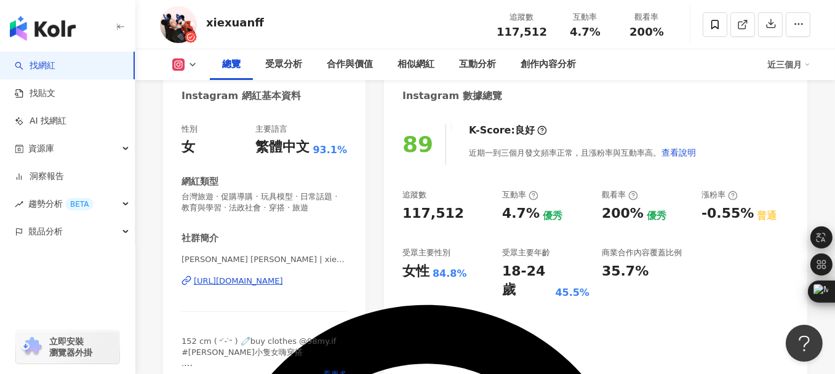
click at [238, 283] on div "[URL][DOMAIN_NAME]" at bounding box center [238, 281] width 89 height 11
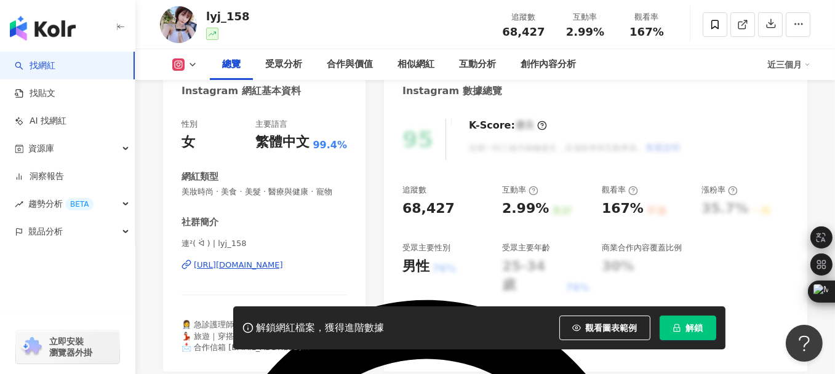
scroll to position [185, 0]
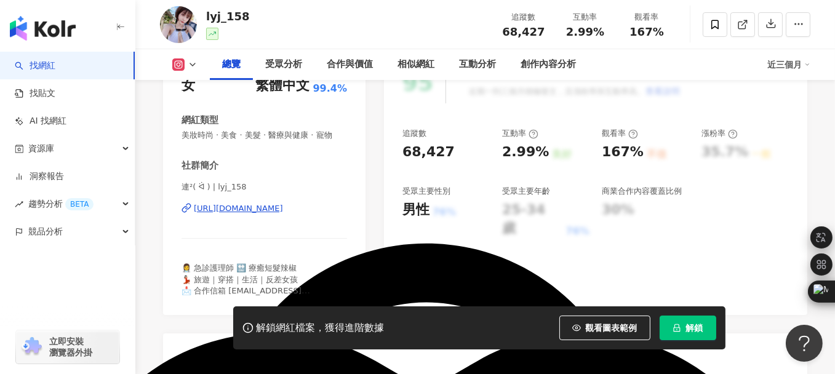
click at [228, 214] on div "[URL][DOMAIN_NAME]" at bounding box center [238, 208] width 89 height 11
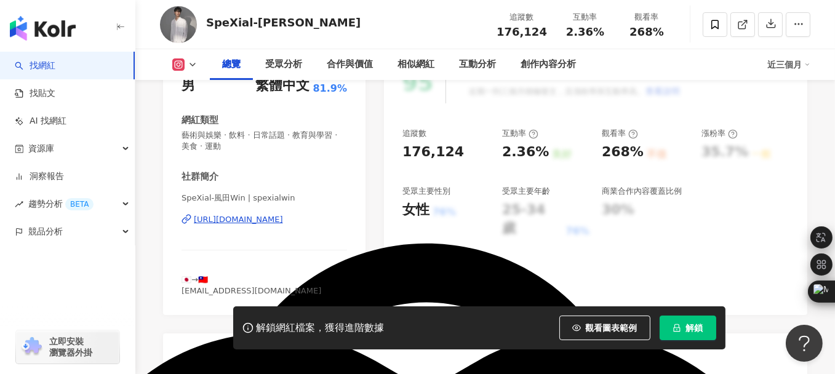
scroll to position [308, 0]
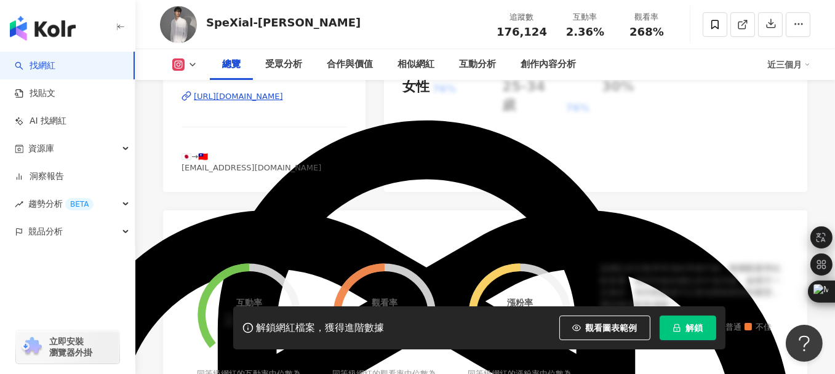
click at [686, 327] on span "解鎖" at bounding box center [694, 328] width 17 height 10
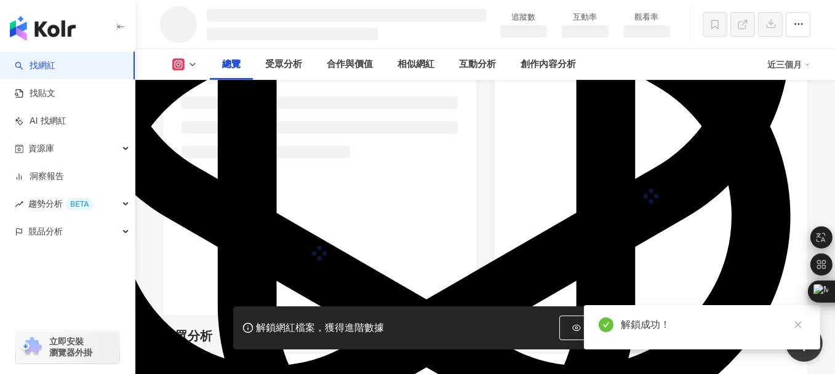
scroll to position [936, 0]
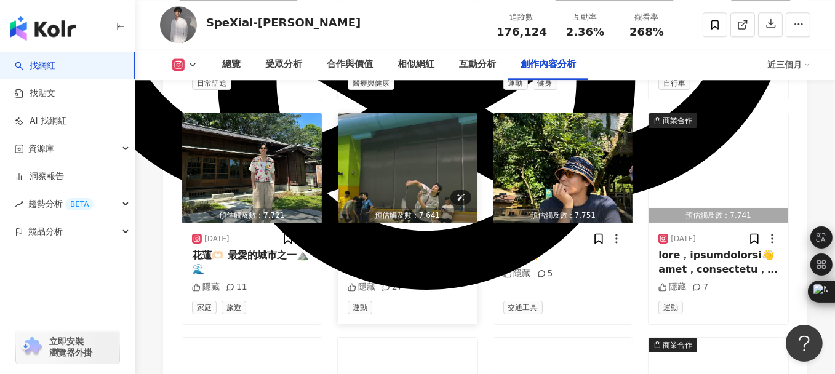
scroll to position [4070, 0]
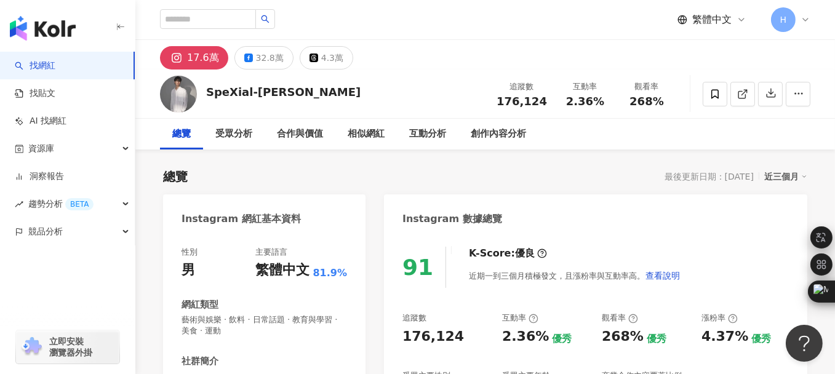
scroll to position [246, 0]
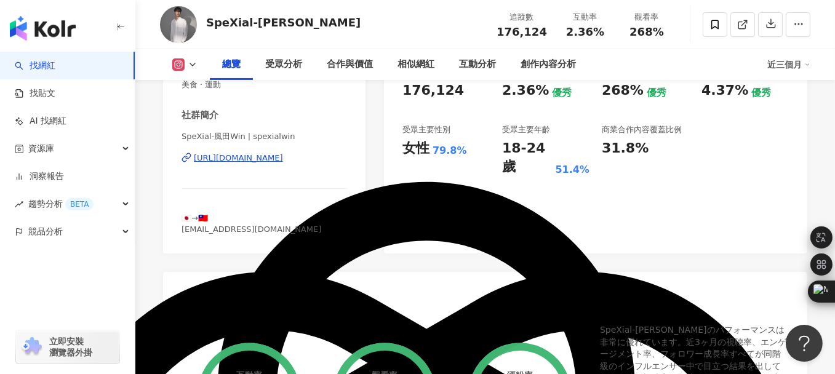
click at [244, 161] on div "[URL][DOMAIN_NAME]" at bounding box center [238, 158] width 89 height 11
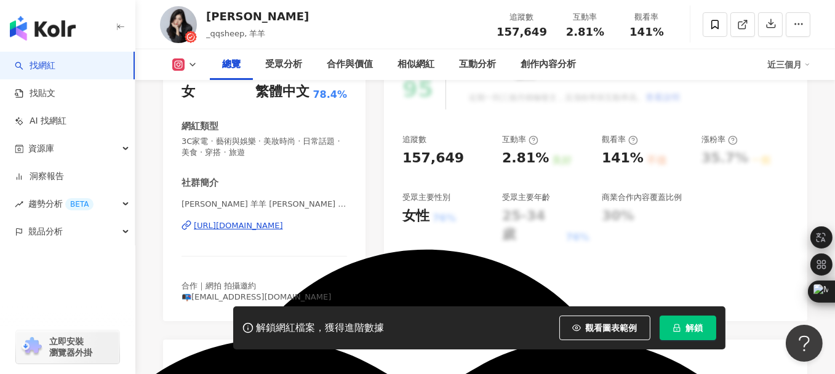
scroll to position [185, 0]
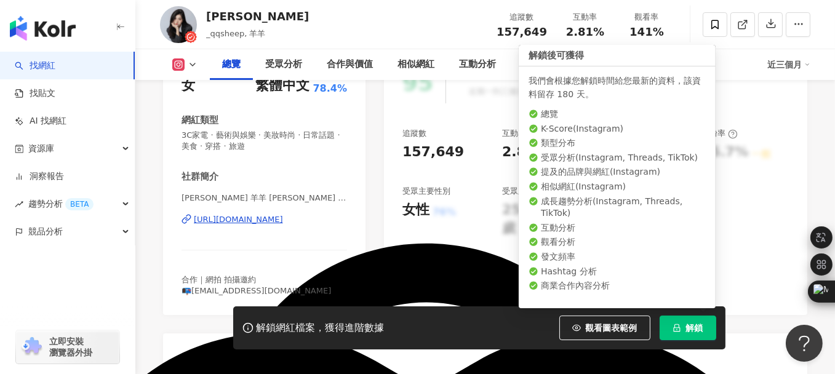
click at [689, 326] on span "解鎖" at bounding box center [694, 328] width 17 height 10
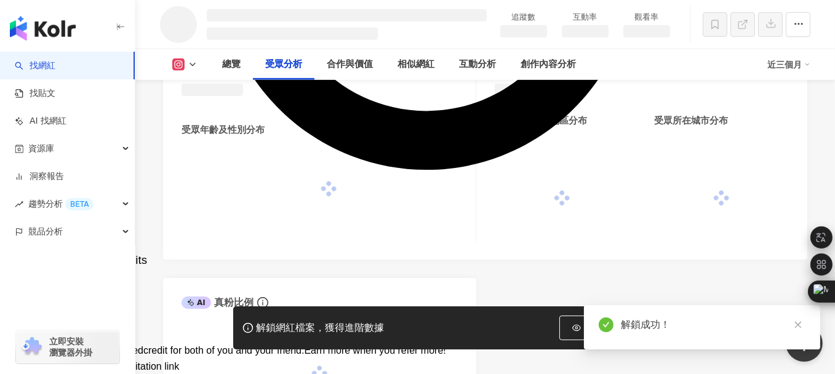
scroll to position [1035, 0]
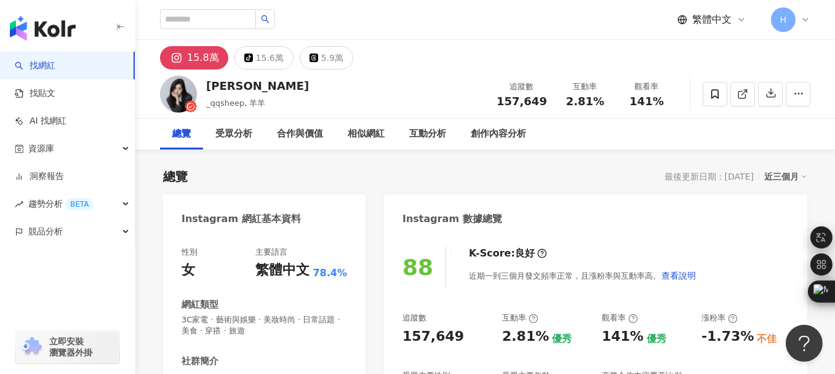
scroll to position [185, 0]
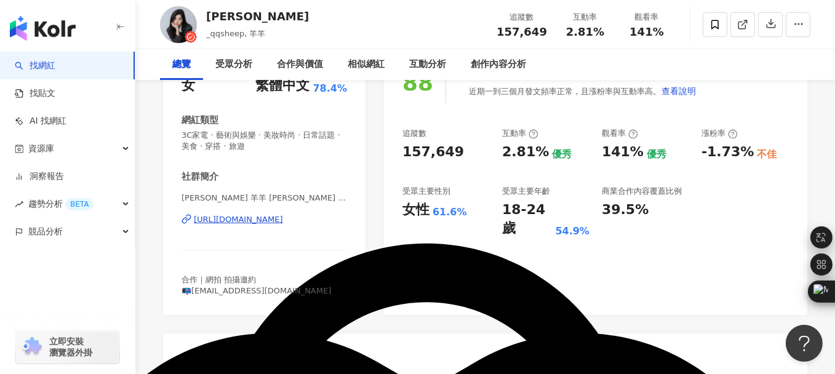
drag, startPoint x: 218, startPoint y: 222, endPoint x: 350, endPoint y: 219, distance: 131.7
click at [350, 219] on div "性別 女 主要語言 繁體中文 78.4% 網紅類型 3C家電 · 藝術與娛樂 · 美妝時尚 · 日常話題 · 美食 · 穿搭 · 旅遊 社群簡介 楊 佳臻 羊…" at bounding box center [264, 182] width 202 height 265
drag, startPoint x: 348, startPoint y: 219, endPoint x: 194, endPoint y: 216, distance: 153.9
click at [194, 216] on div "性別 女 主要語言 繁體中文 78.4% 網紅類型 3C家電 · 藝術與娛樂 · 美妝時尚 · 日常話題 · 美食 · 穿搭 · 旅遊 社群簡介 楊 佳臻 羊…" at bounding box center [264, 182] width 202 height 265
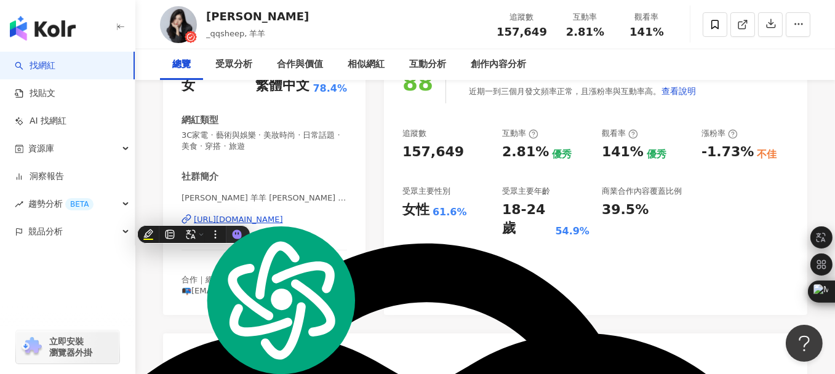
copy div "[URL][DOMAIN_NAME]"
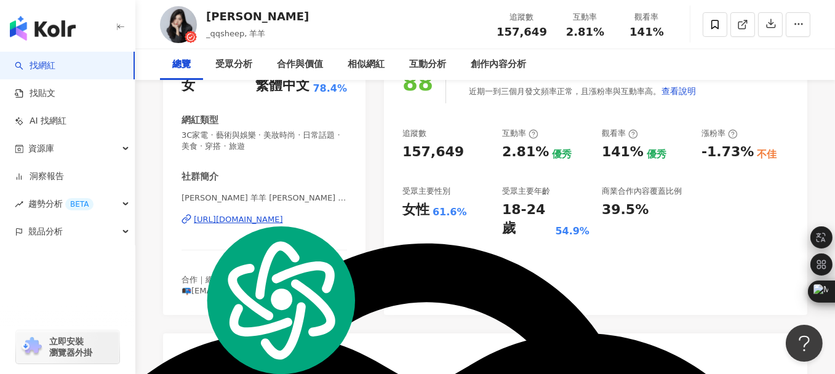
click at [511, 283] on div "88 K-Score : 良好 近期一到三個月發文頻率正常，且漲粉率與互動率高。 查看說明 追蹤數 157,649 互動率 2.81% 優秀 觀看率 141%…" at bounding box center [595, 182] width 423 height 265
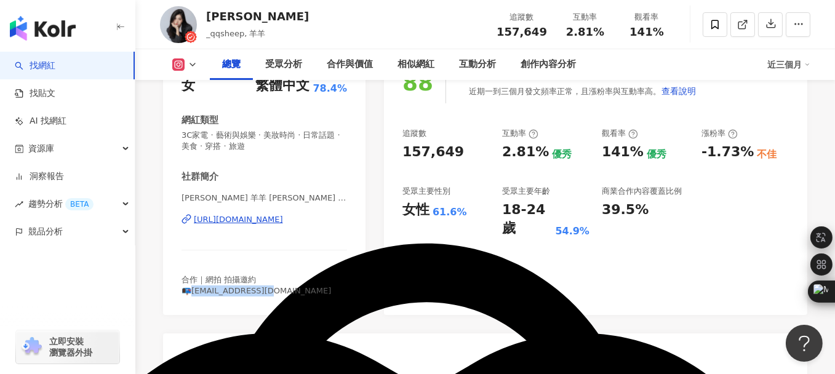
drag, startPoint x: 274, startPoint y: 290, endPoint x: 193, endPoint y: 289, distance: 81.2
click at [193, 289] on div "合作｜網拍 拍攝邀約 📭[EMAIL_ADDRESS][DOMAIN_NAME]" at bounding box center [265, 285] width 166 height 22
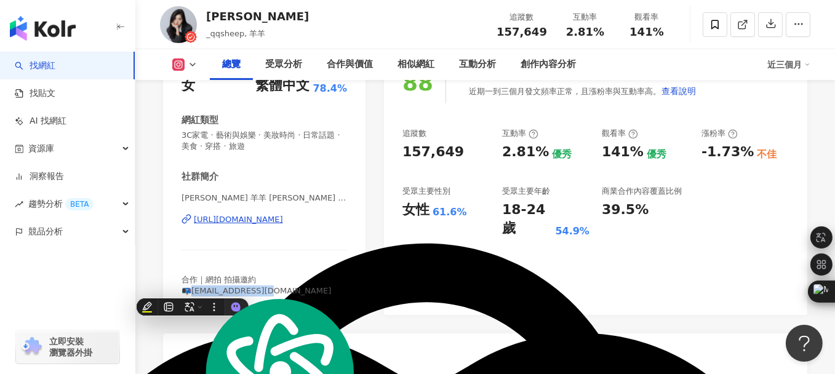
copy span "y62200@gmail.com"
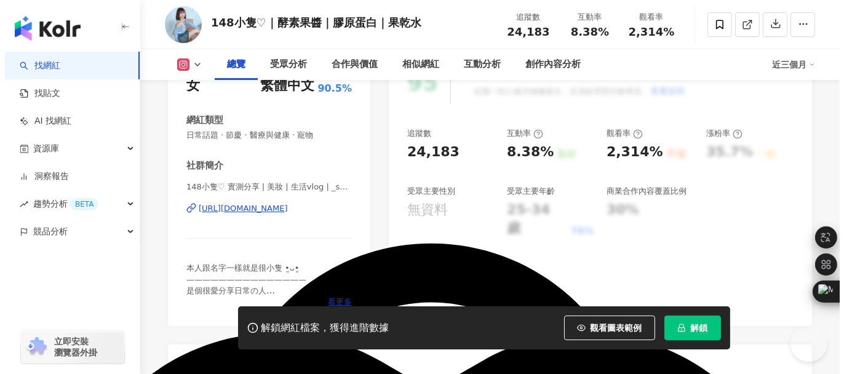
scroll to position [246, 0]
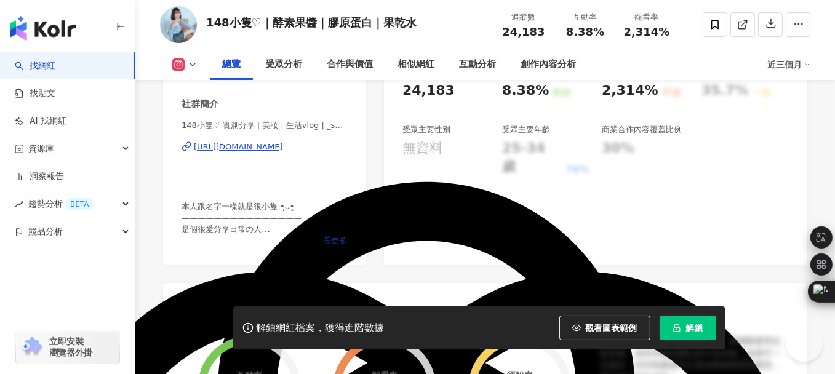
click at [330, 241] on span "看更多" at bounding box center [335, 240] width 24 height 11
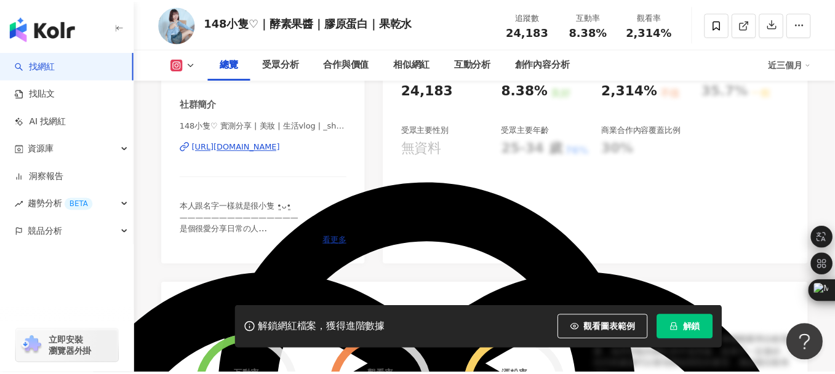
scroll to position [0, 0]
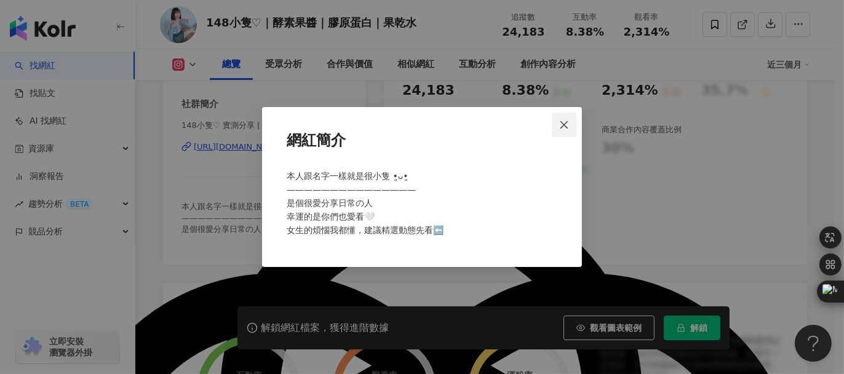
click at [569, 125] on icon "close" at bounding box center [564, 125] width 10 height 10
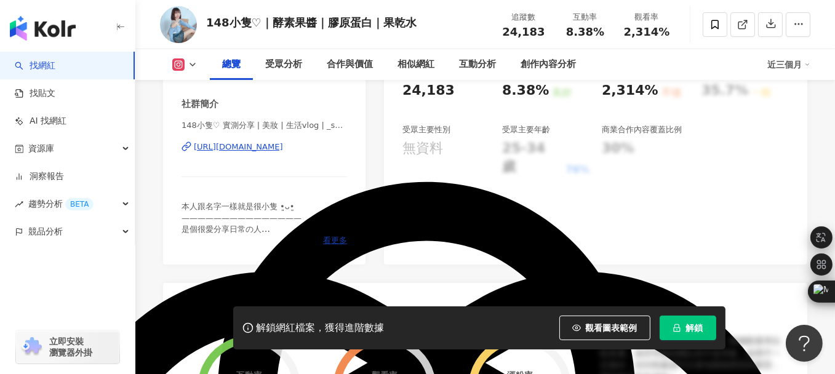
click at [338, 238] on span "看更多" at bounding box center [335, 240] width 24 height 11
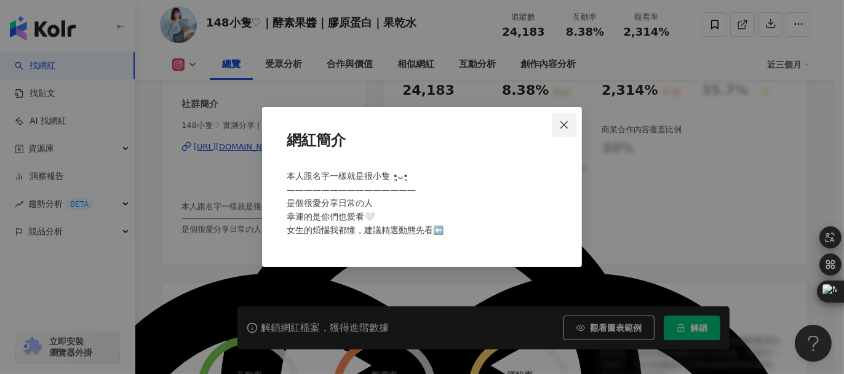
click at [558, 123] on span "Close" at bounding box center [564, 125] width 25 height 10
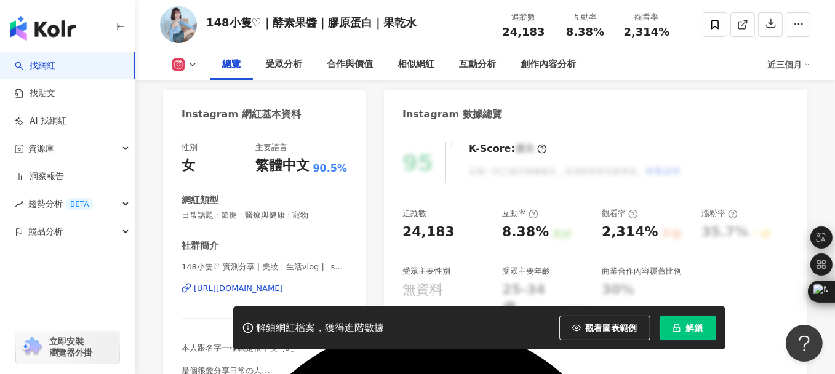
scroll to position [123, 0]
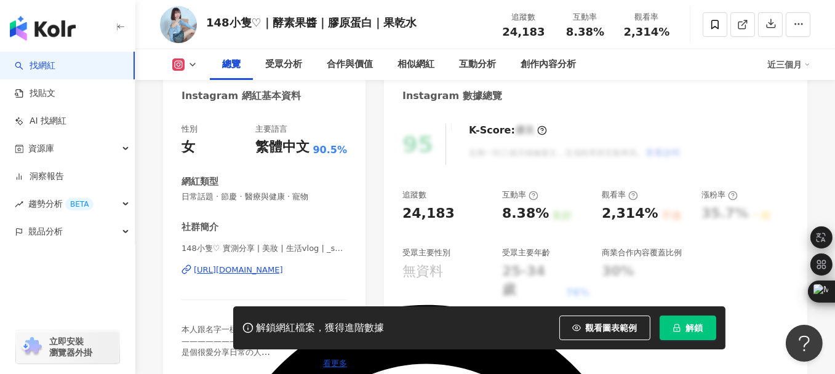
click at [236, 271] on div "https://www.instagram.com/_shuxin.0965/" at bounding box center [238, 270] width 89 height 11
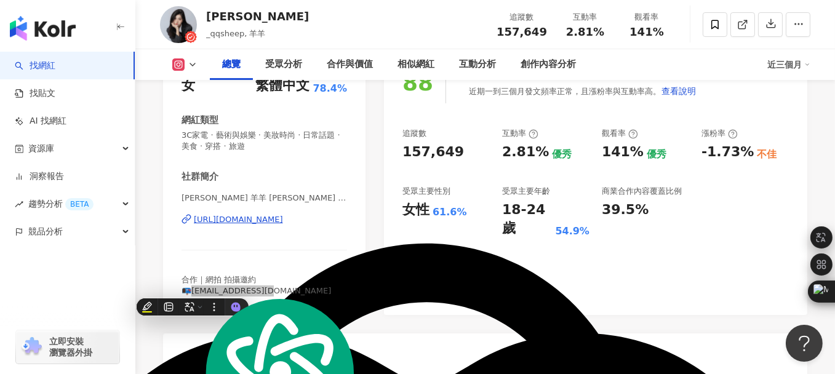
scroll to position [185, 0]
